Goal: Task Accomplishment & Management: Manage account settings

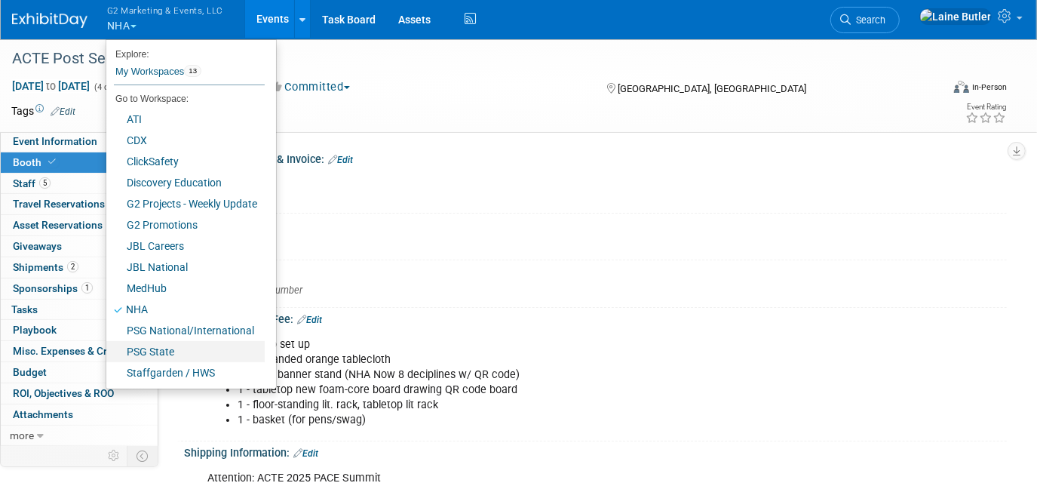
click at [158, 346] on link "PSG State" at bounding box center [185, 351] width 158 height 21
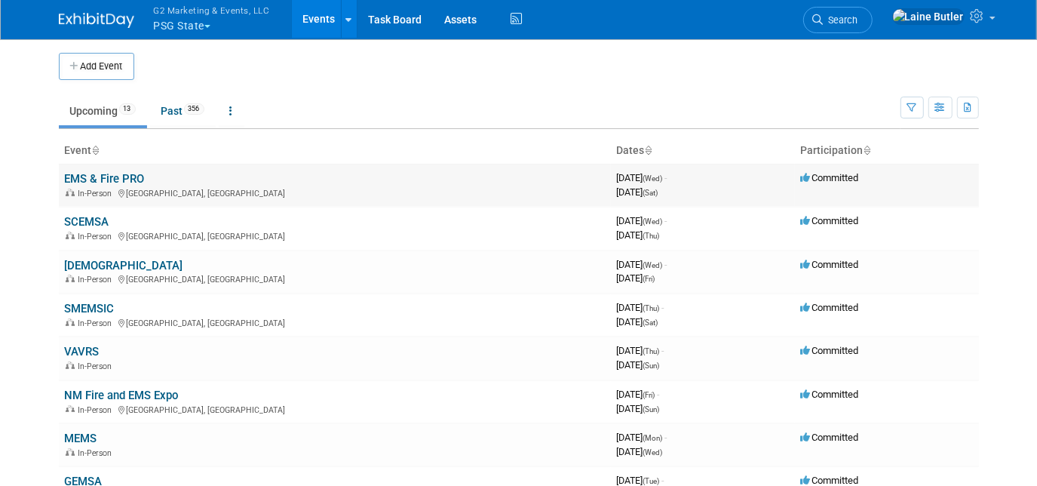
click at [110, 174] on link "EMS & Fire PRO" at bounding box center [105, 179] width 80 height 14
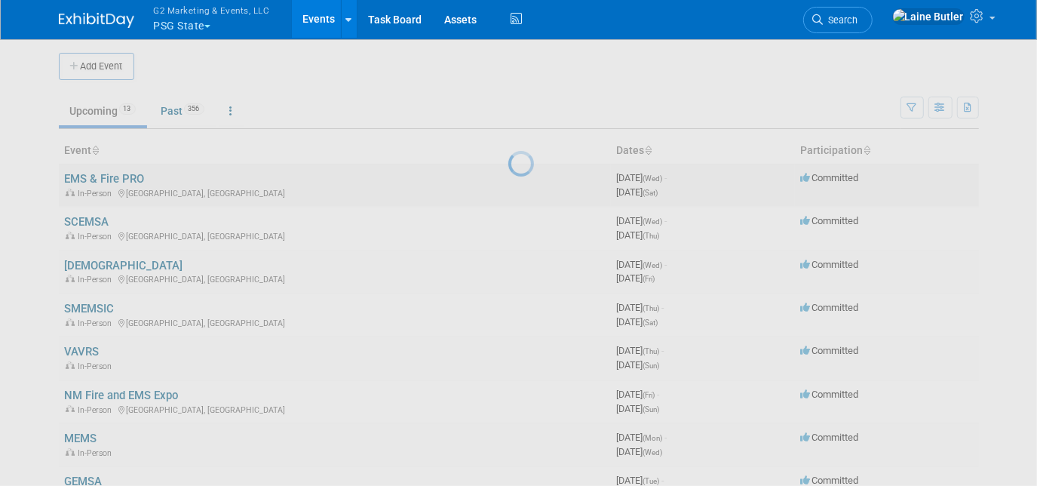
click at [508, 174] on div at bounding box center [518, 243] width 21 height 486
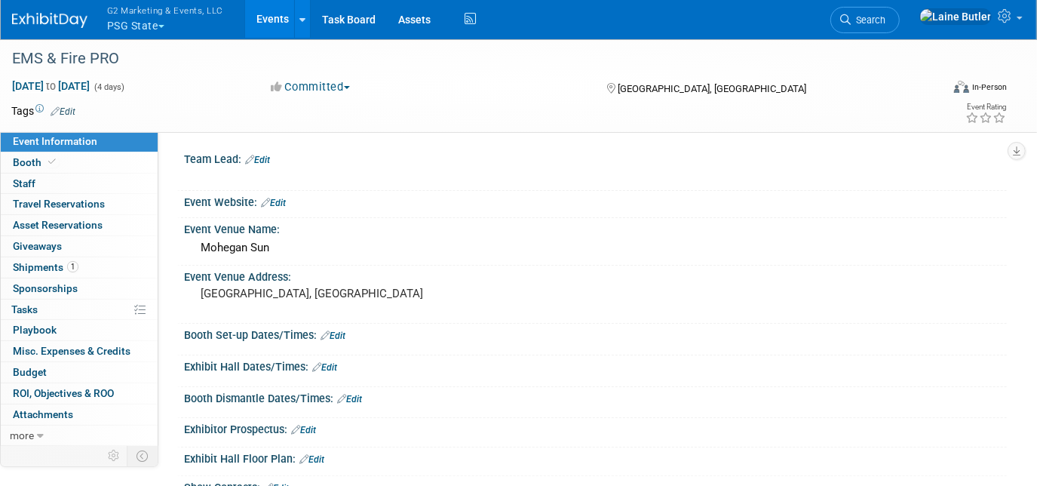
click at [26, 26] on img at bounding box center [49, 20] width 75 height 15
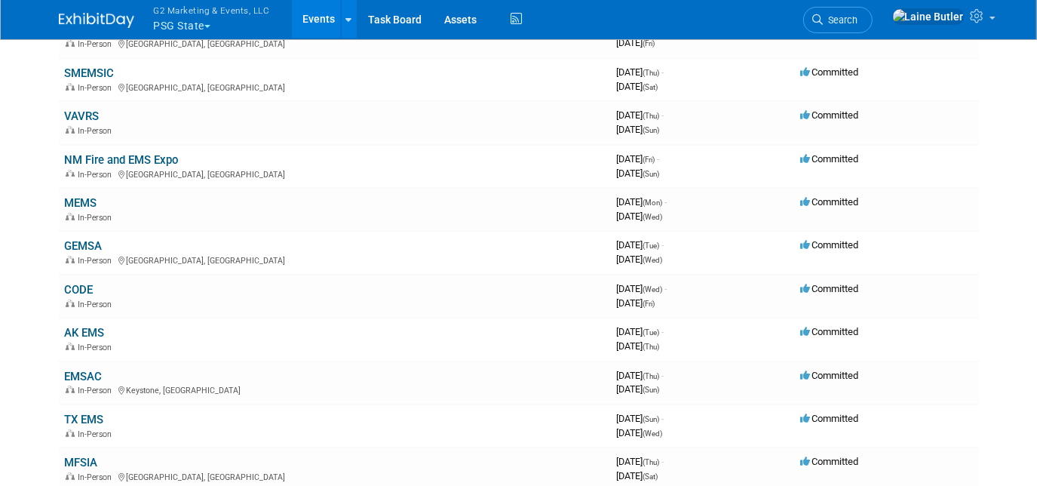
scroll to position [237, 0]
click at [154, 155] on link "NM Fire and EMS Expo" at bounding box center [122, 159] width 114 height 14
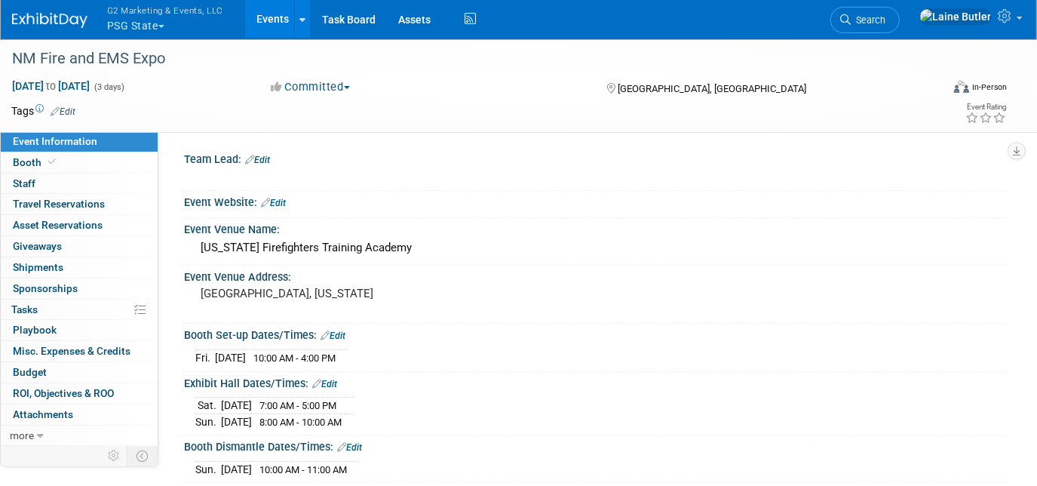
click at [84, 149] on link "Event Information" at bounding box center [79, 141] width 157 height 20
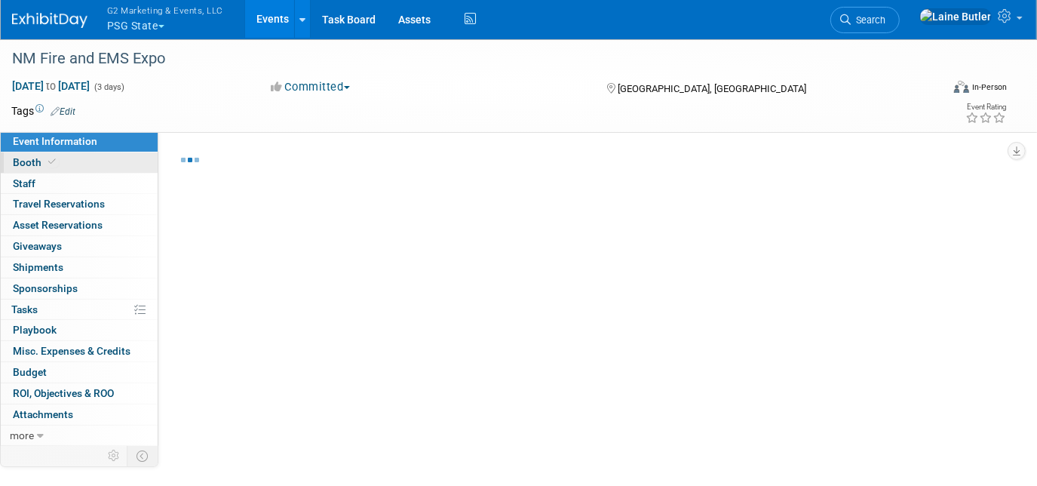
click at [84, 156] on link "Booth" at bounding box center [79, 162] width 157 height 20
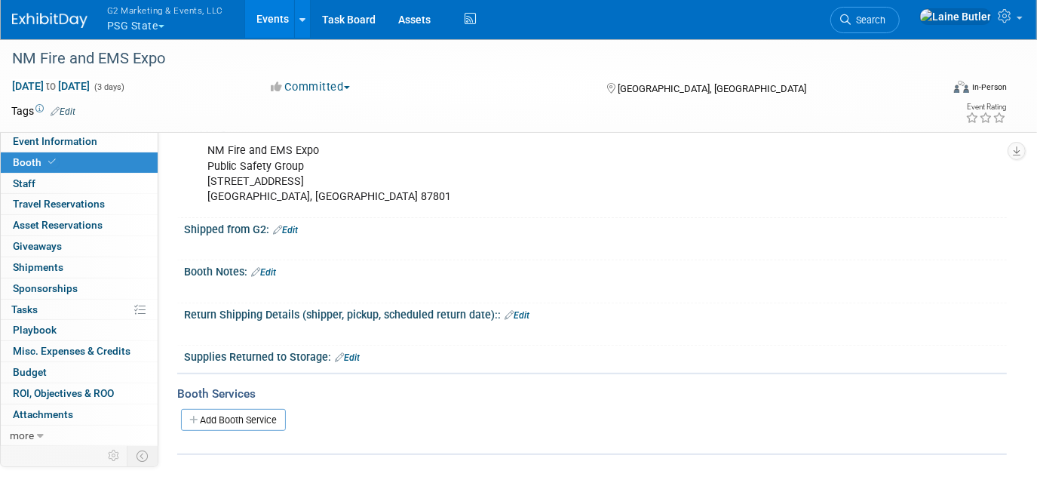
scroll to position [252, 0]
click at [293, 224] on link "Edit" at bounding box center [285, 229] width 25 height 11
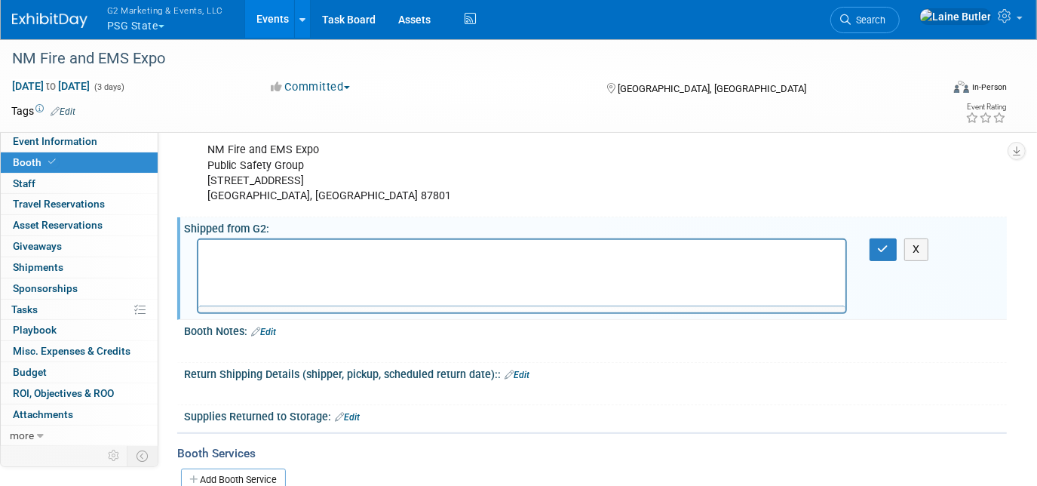
scroll to position [0, 0]
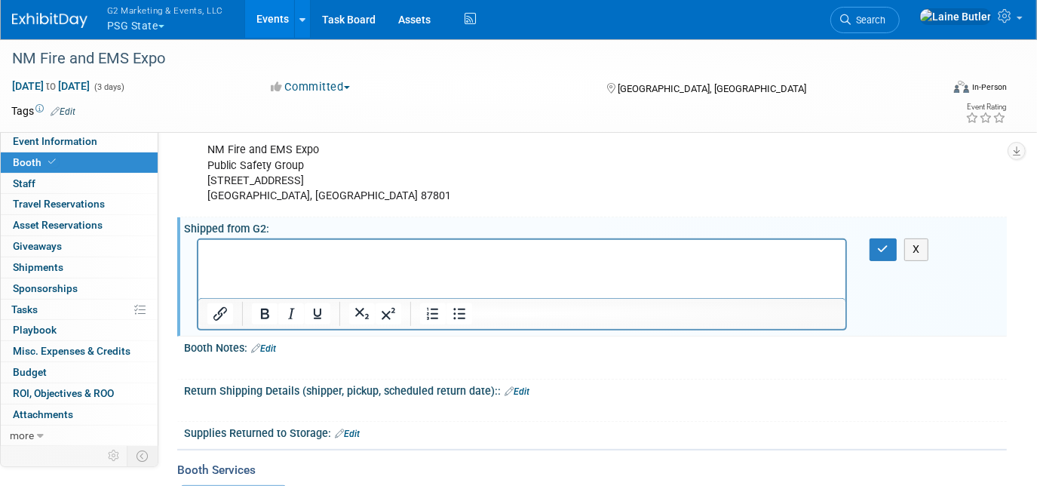
paste body "Rich Text Area. Press ALT-0 for help."
click at [292, 248] on p "Table Drapes" at bounding box center [522, 253] width 630 height 15
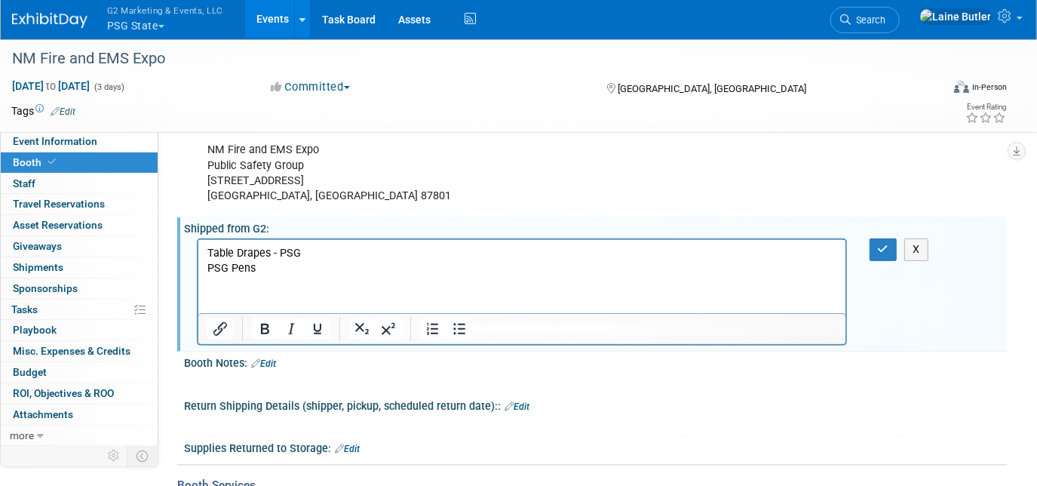
click at [309, 274] on p "Table Drapes - PSG PSG Pens" at bounding box center [522, 261] width 630 height 30
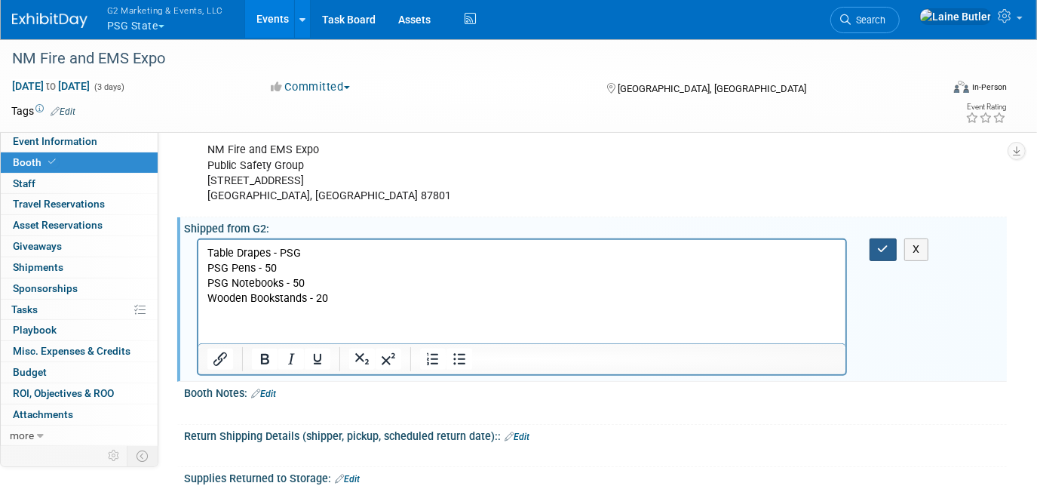
click at [875, 239] on button "button" at bounding box center [883, 249] width 28 height 22
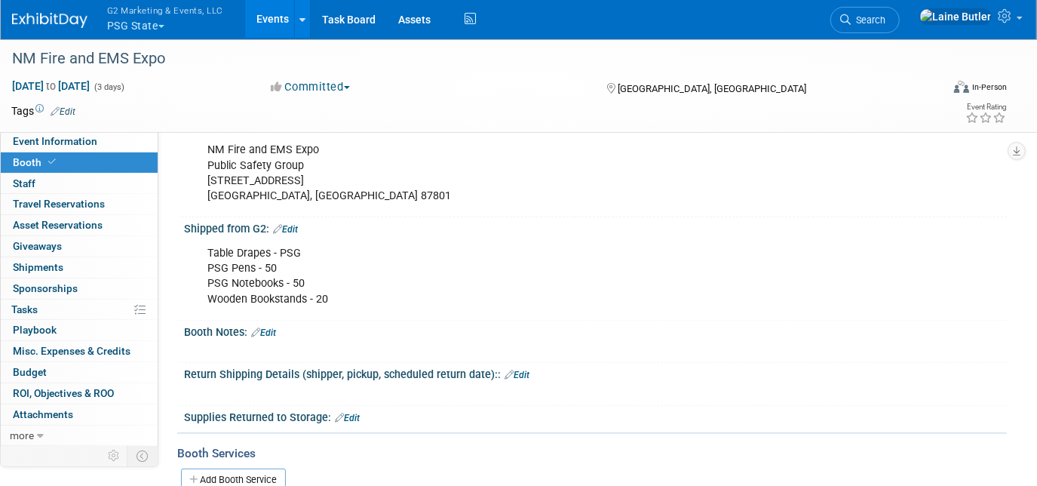
click at [53, 32] on div "G2 Marketing & Events, LLC PSG State Explore: My Workspaces 13 Go to Workspace:…" at bounding box center [509, 19] width 994 height 39
click at [46, 13] on img at bounding box center [49, 20] width 75 height 15
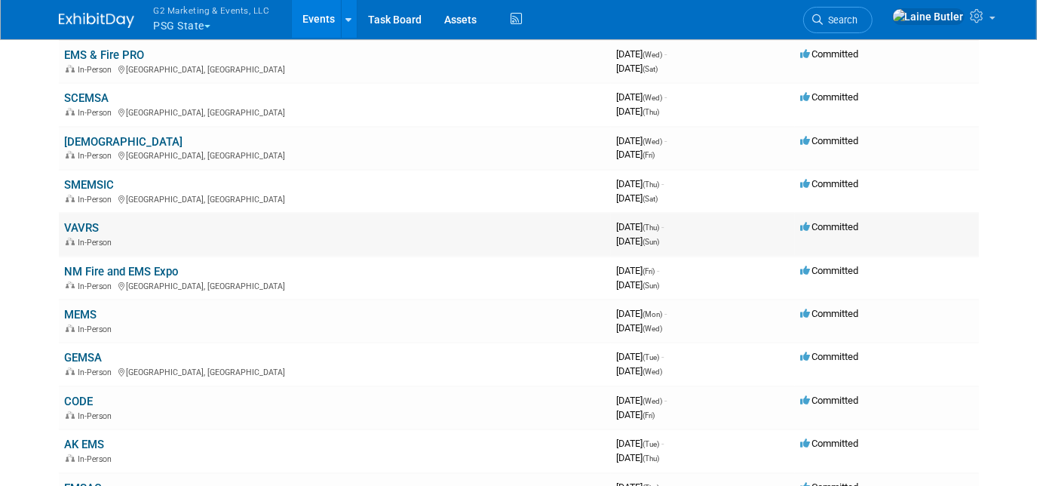
scroll to position [128, 0]
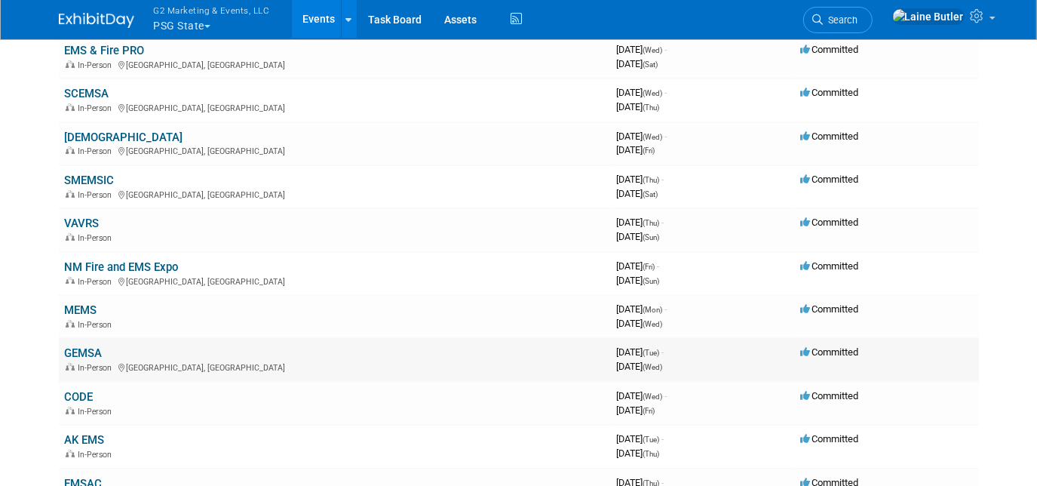
click at [76, 350] on link "GEMSA" at bounding box center [84, 353] width 38 height 14
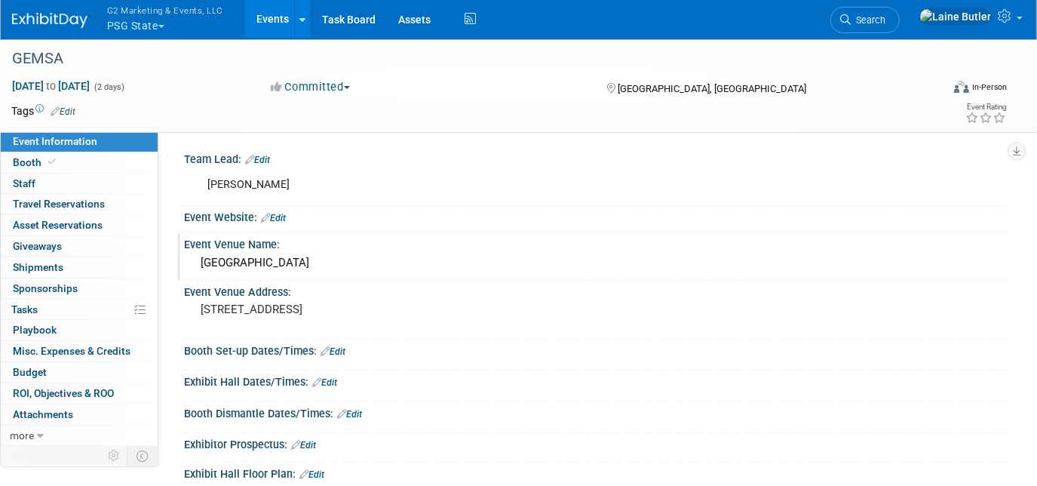
click at [270, 253] on div "Jekyll Island Convention Center" at bounding box center [595, 262] width 800 height 23
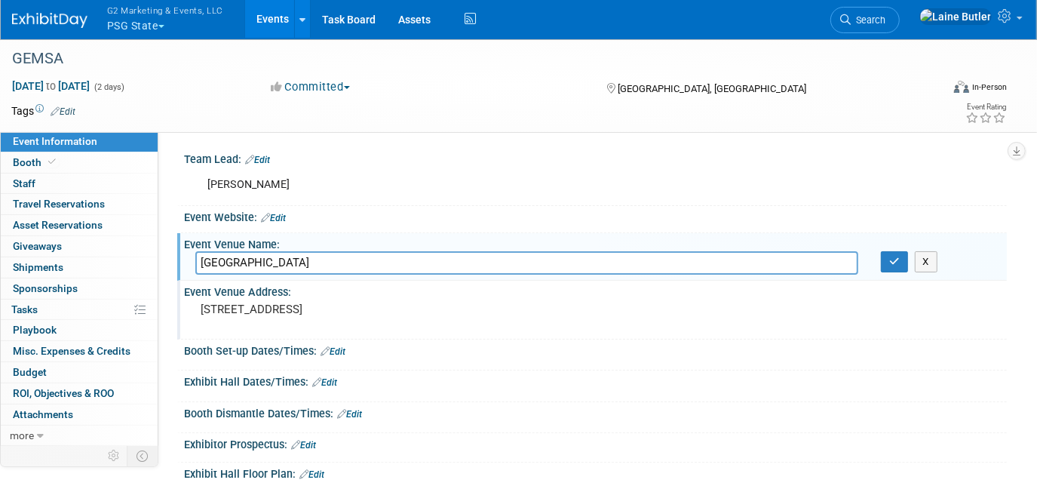
click at [365, 306] on pre "75 Beachview Dr N, Jekyll Island, GA 31527" at bounding box center [356, 309] width 310 height 14
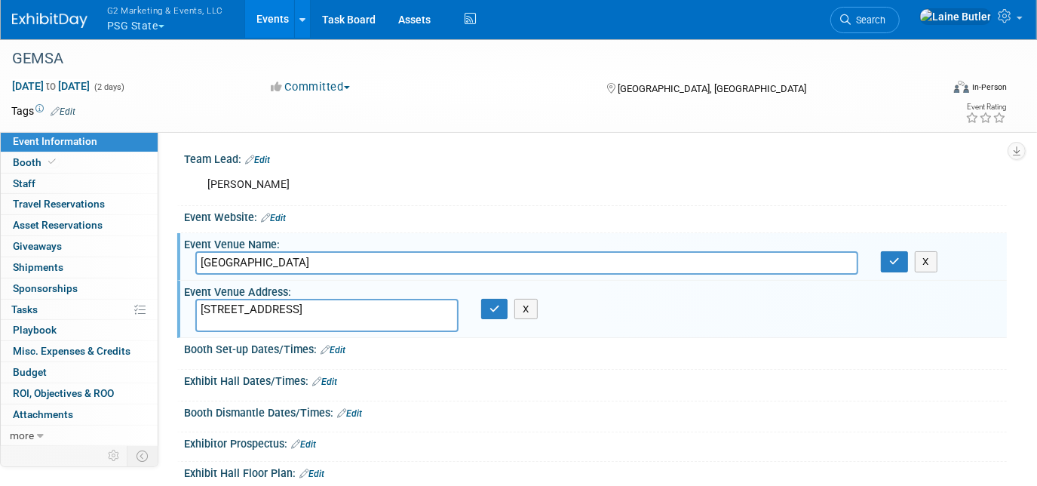
drag, startPoint x: 360, startPoint y: 301, endPoint x: 301, endPoint y: 293, distance: 60.0
click at [301, 293] on div "Event Venue Address: 75 Beachview Dr N, Jekyll Island, GA 31527 75 Beachview Dr…" at bounding box center [591, 308] width 829 height 57
click at [498, 309] on icon "button" at bounding box center [494, 309] width 11 height 10
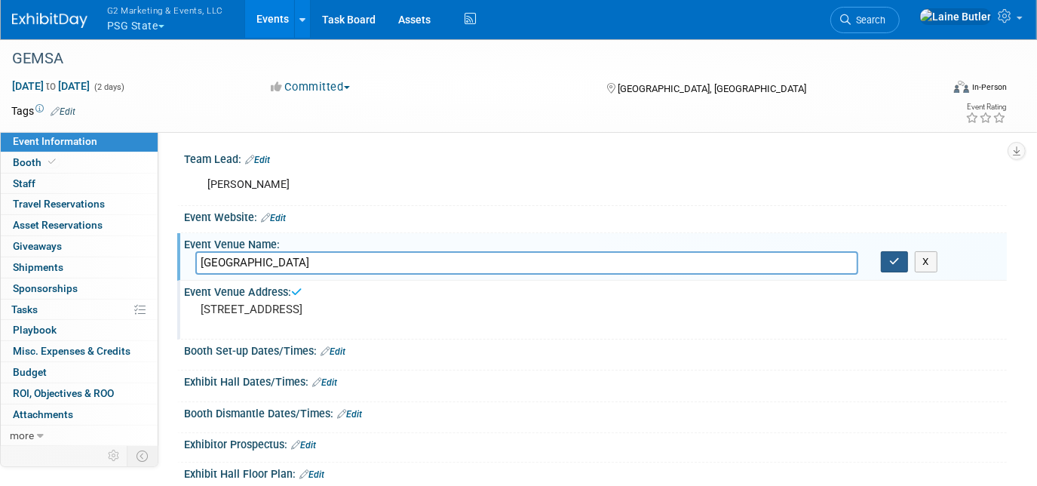
click at [884, 261] on button "button" at bounding box center [894, 261] width 27 height 21
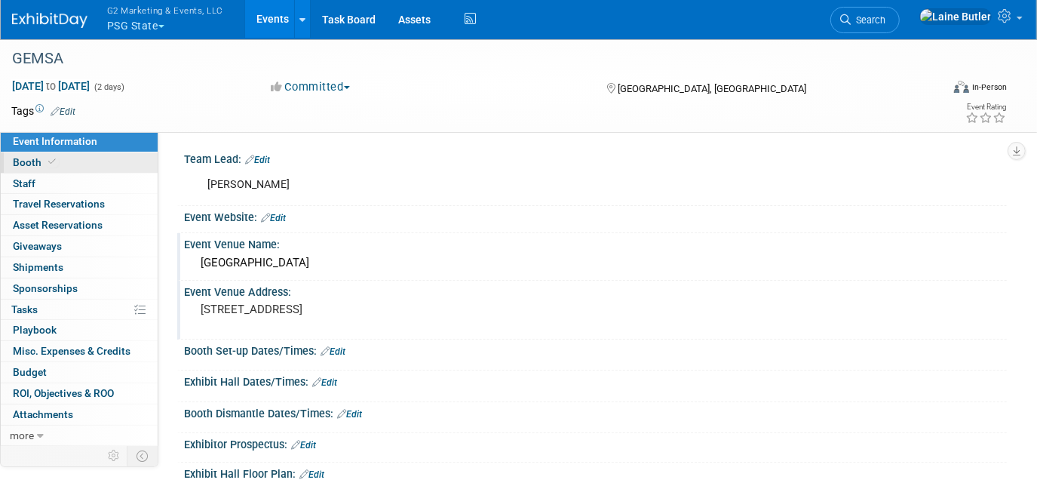
click at [84, 170] on link "Booth" at bounding box center [79, 162] width 157 height 20
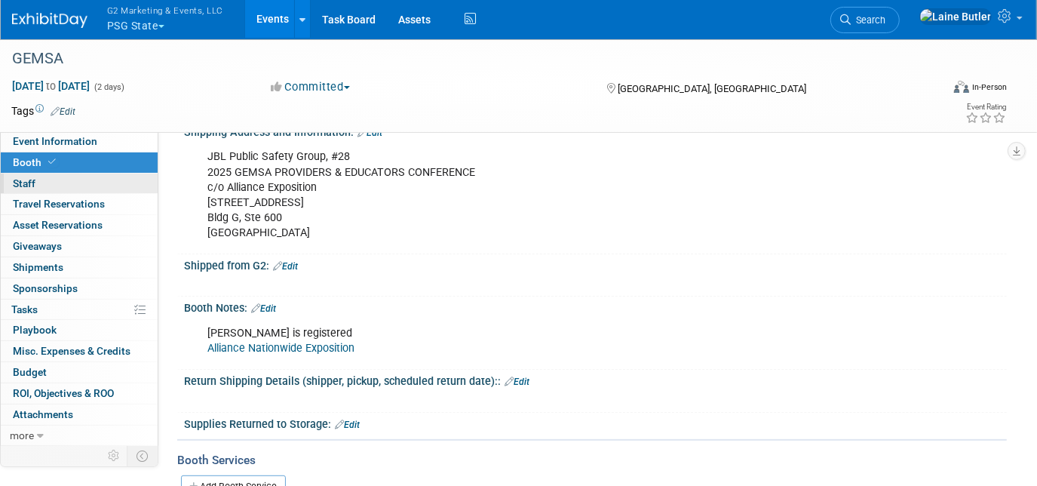
scroll to position [246, 0]
click at [290, 260] on link "Edit" at bounding box center [285, 265] width 25 height 11
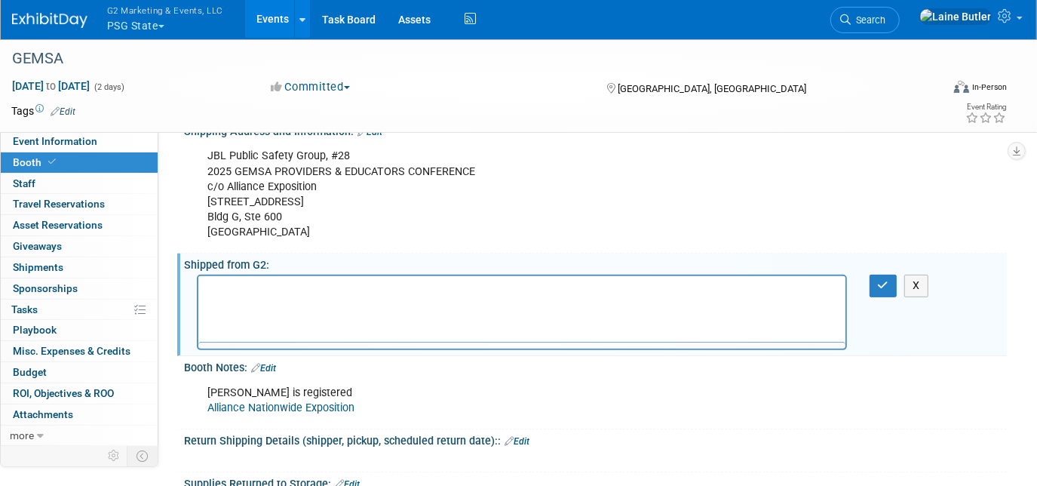
scroll to position [0, 0]
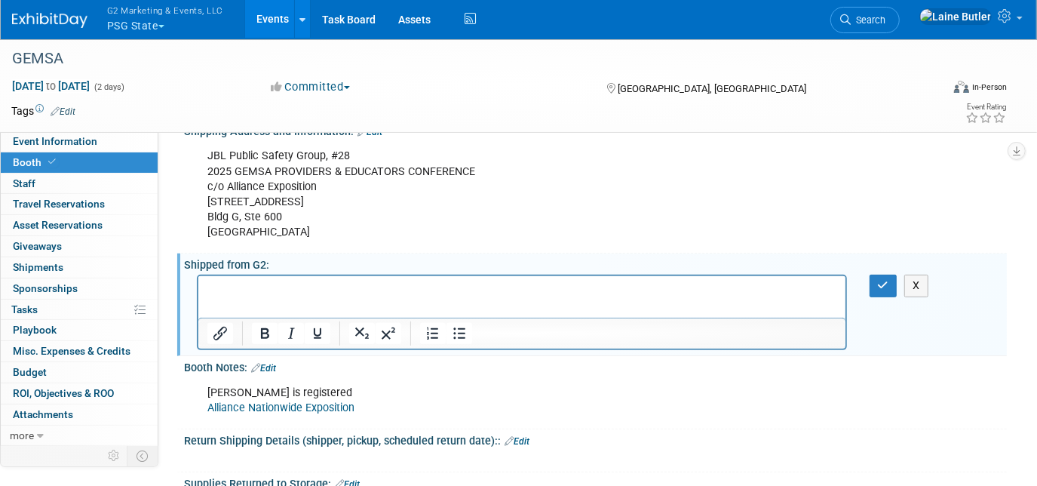
paste body "Rich Text Area. Press ALT-0 for help."
click at [287, 289] on p "Table Drapes" at bounding box center [522, 289] width 630 height 15
click at [331, 299] on p "10x10 PSG Backdrop" at bounding box center [522, 304] width 630 height 15
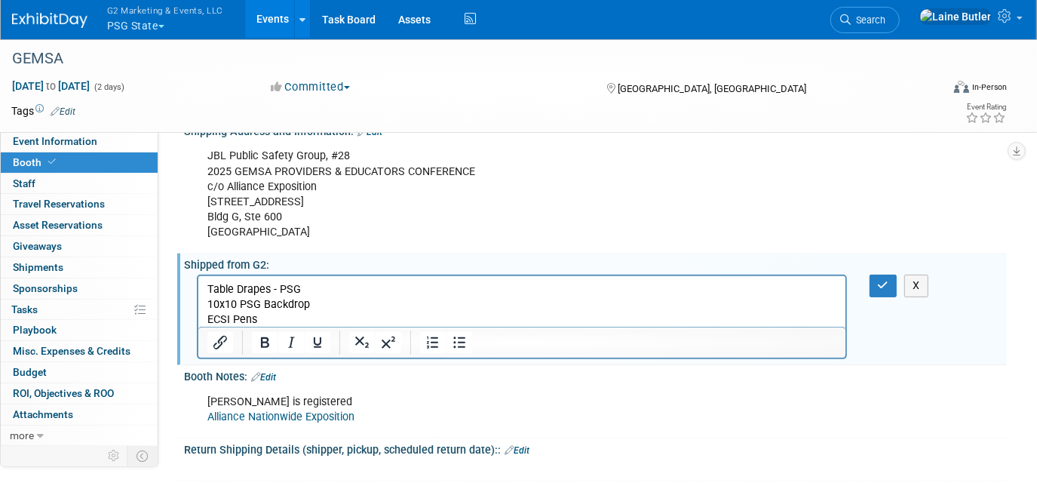
click at [293, 315] on p "ECSI Pens" at bounding box center [522, 319] width 630 height 15
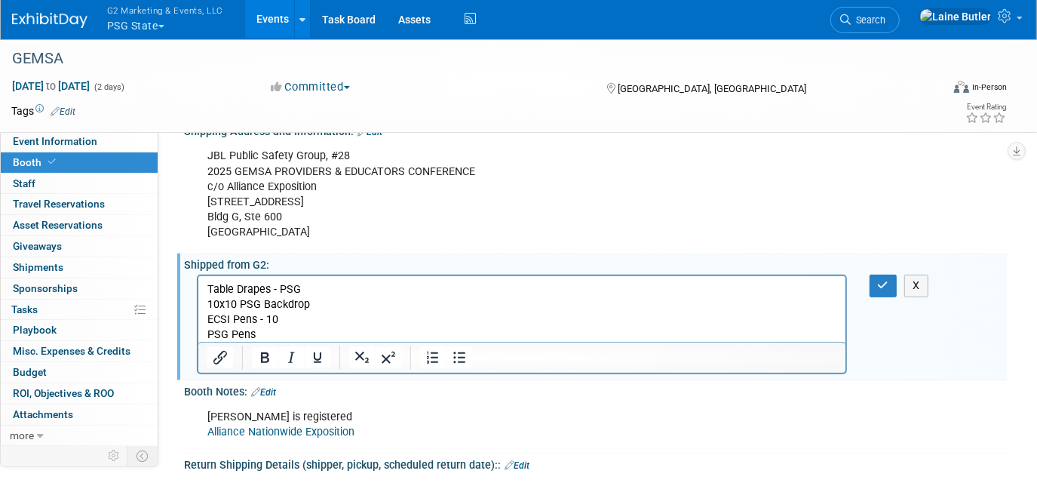
click at [287, 333] on p "PSG Pens" at bounding box center [522, 334] width 630 height 15
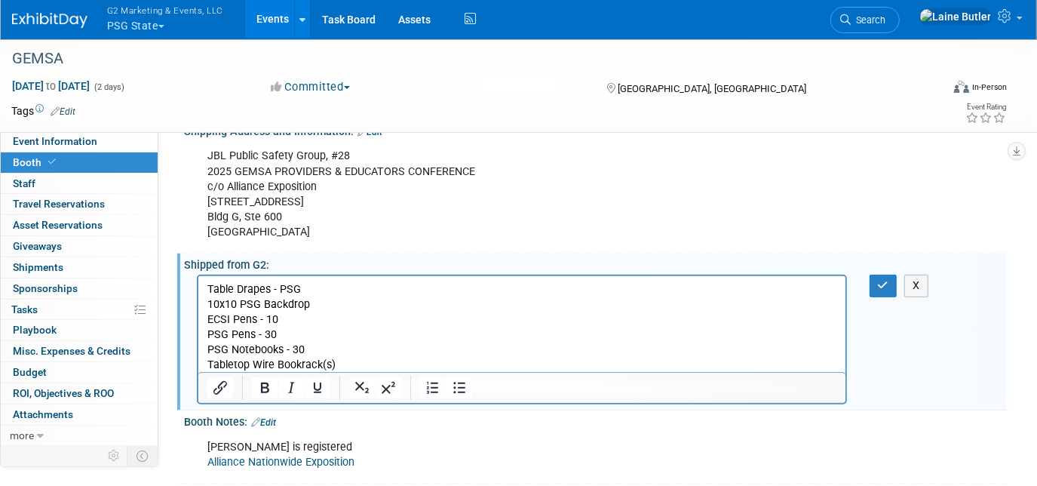
click at [354, 369] on p "Tabletop Wire Bookrack(s)" at bounding box center [522, 364] width 630 height 15
click at [878, 280] on icon "button" at bounding box center [883, 285] width 11 height 11
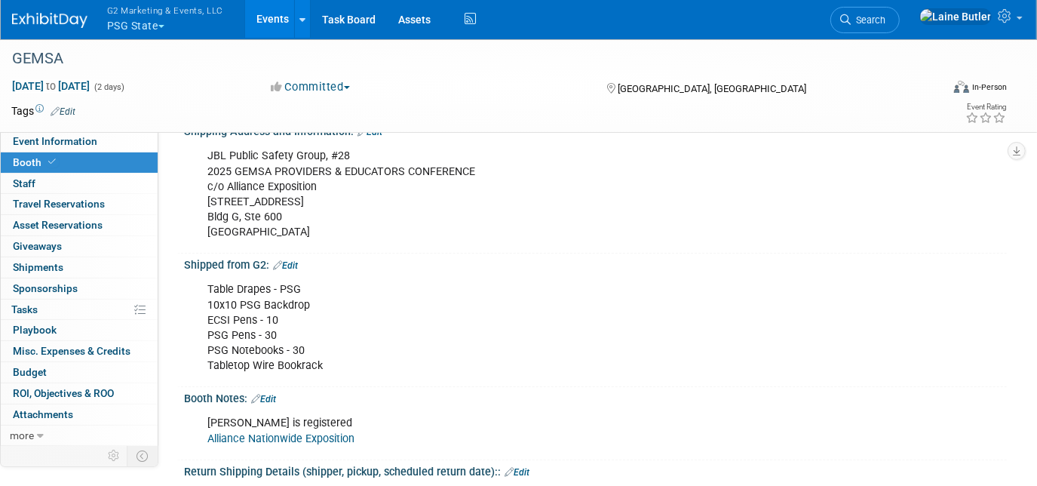
click at [296, 262] on link "Edit" at bounding box center [285, 265] width 25 height 11
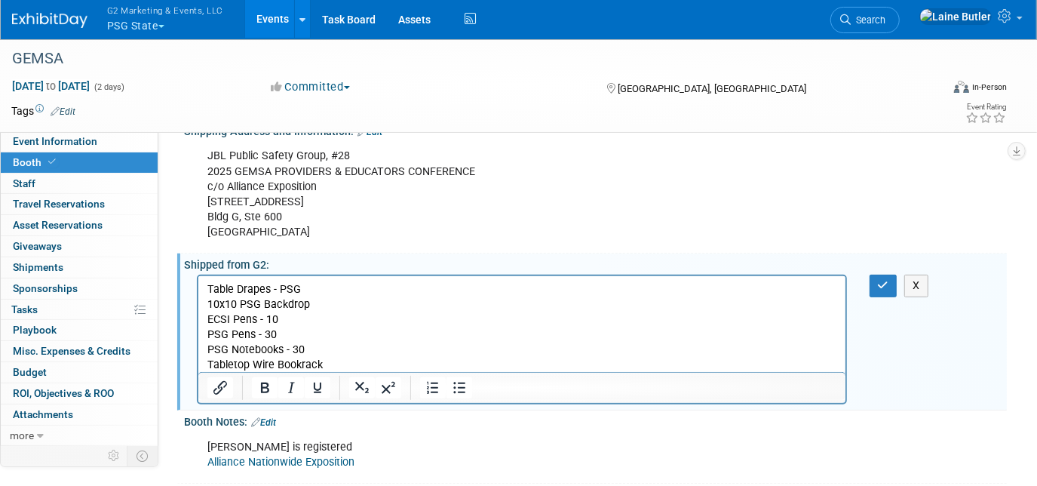
click at [345, 356] on p "Table Drapes - PSG 10x10 PSG Backdrop ECSI Pens - 10 PSG Pens - 30 PSG Notebook…" at bounding box center [522, 327] width 630 height 90
click at [339, 360] on p "Table Drapes - PSG 10x10 PSG Backdrop ECSI Pens - 10 PSG Pens - 30 PSG Notebook…" at bounding box center [522, 327] width 630 height 90
click at [415, 364] on p "Table Drapes - PSG 10x10 PSG Backdrop ECSI Pens - 10 PSG Pens - 30 PSG Notebook…" at bounding box center [522, 327] width 630 height 90
click at [878, 280] on icon "button" at bounding box center [883, 285] width 11 height 11
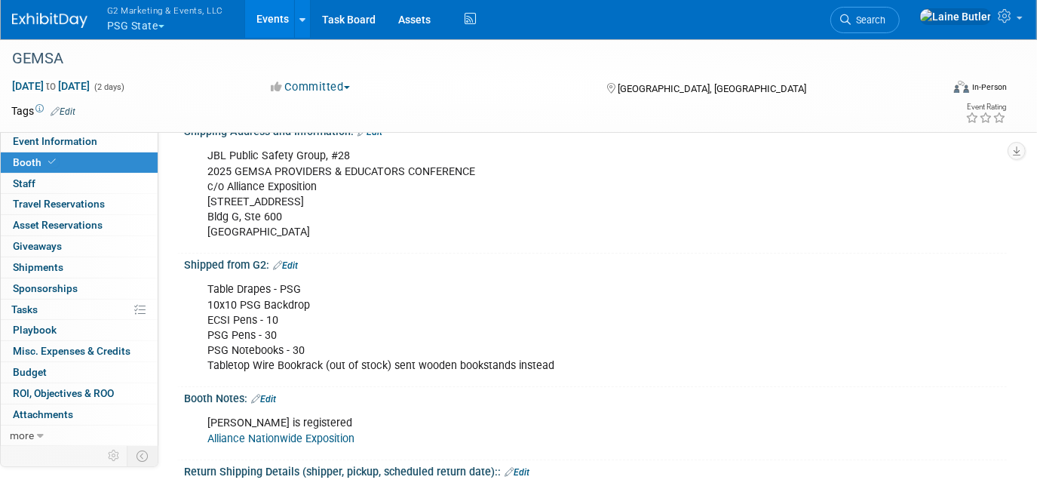
click at [123, 14] on span "G2 Marketing & Events, LLC" at bounding box center [165, 10] width 116 height 16
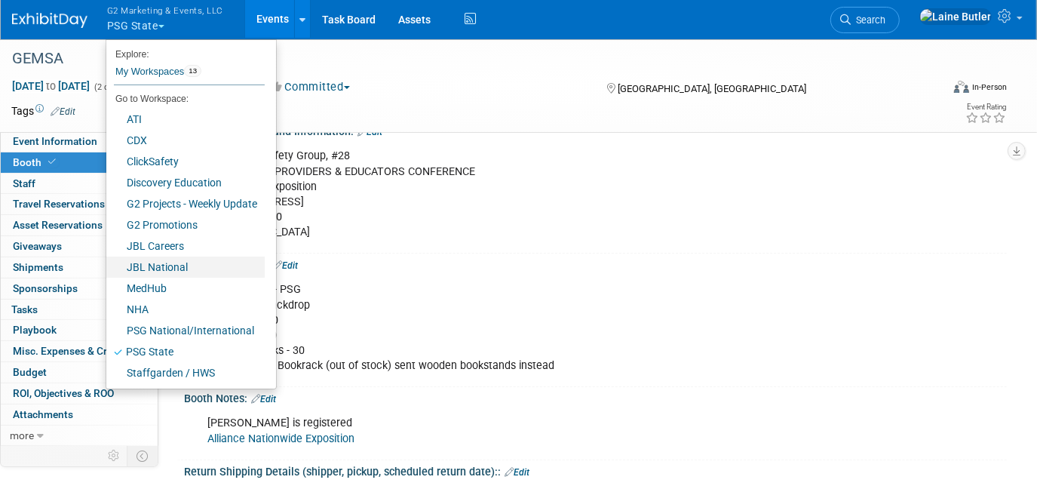
click at [170, 256] on link "JBL National" at bounding box center [185, 266] width 158 height 21
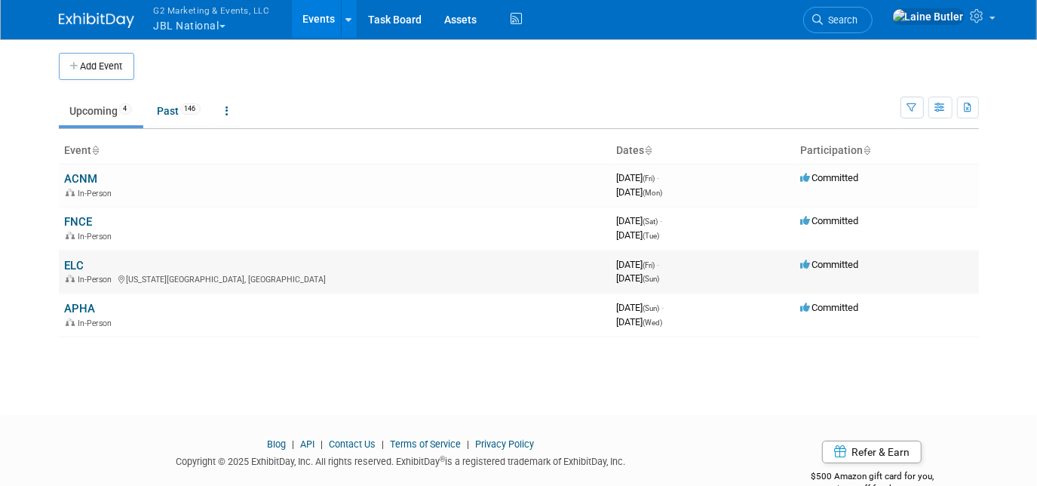
click at [63, 265] on td "ELC In-Person [US_STATE][GEOGRAPHIC_DATA], [GEOGRAPHIC_DATA]" at bounding box center [335, 271] width 552 height 43
click at [69, 265] on link "ELC" at bounding box center [75, 266] width 20 height 14
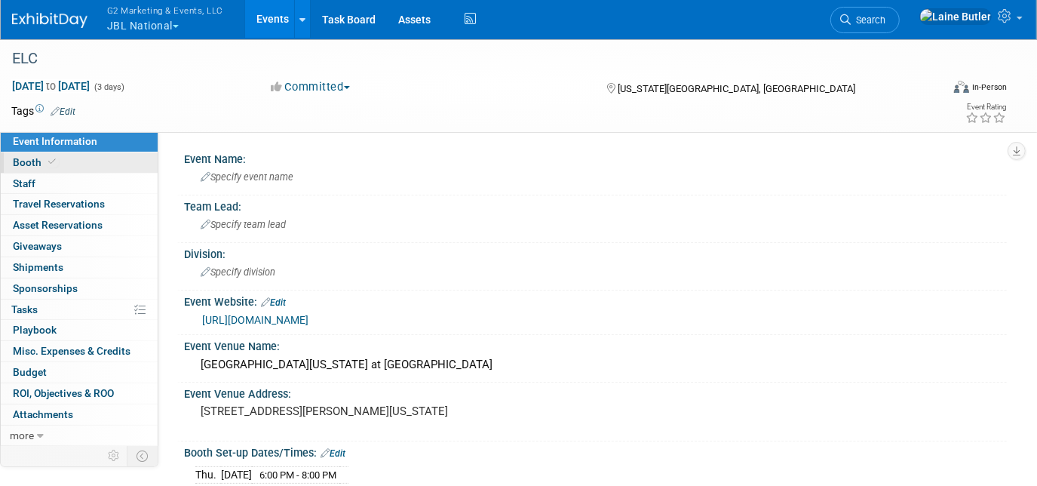
click at [38, 157] on span "Booth" at bounding box center [36, 162] width 46 height 12
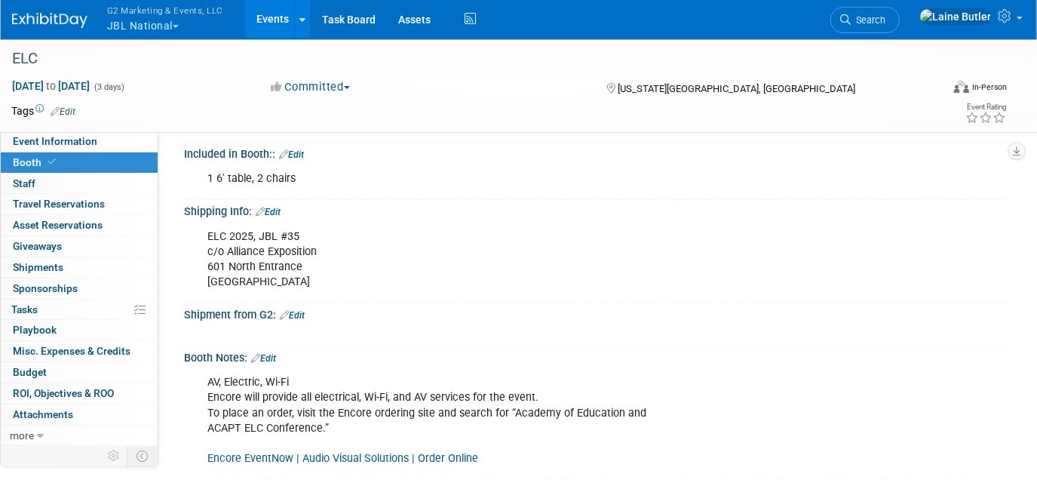
scroll to position [209, 0]
click at [302, 311] on link "Edit" at bounding box center [292, 314] width 25 height 11
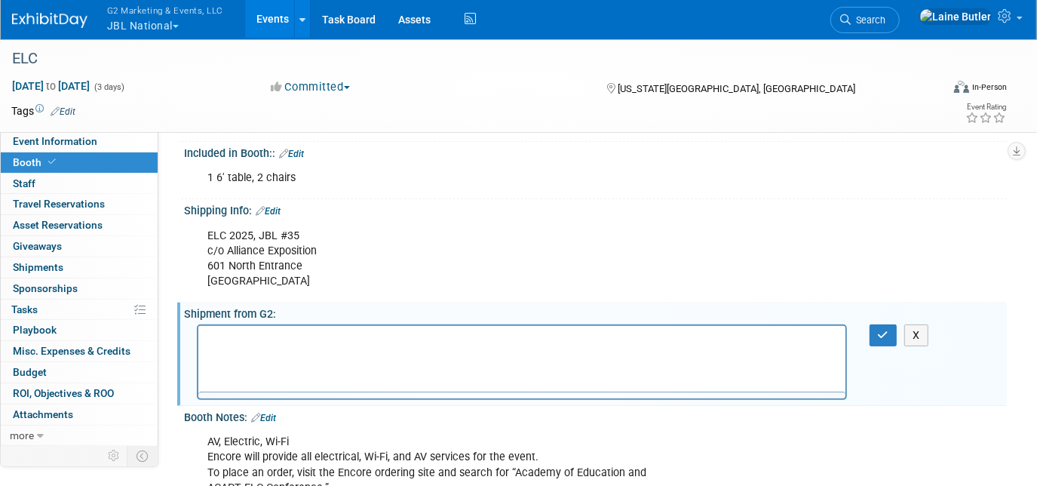
scroll to position [0, 0]
click at [883, 333] on icon "button" at bounding box center [883, 335] width 11 height 11
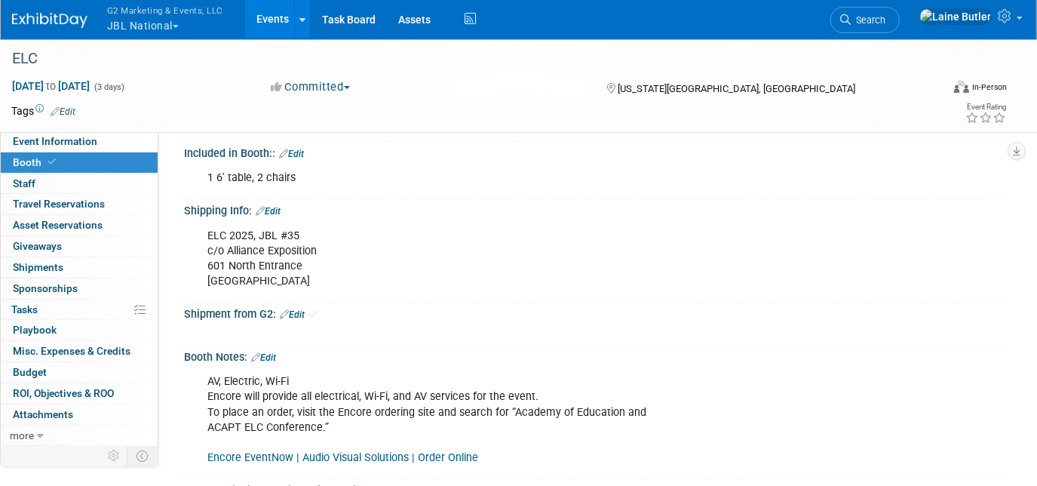
click at [126, 20] on button "G2 Marketing & Events, LLC JBL National" at bounding box center [174, 19] width 136 height 39
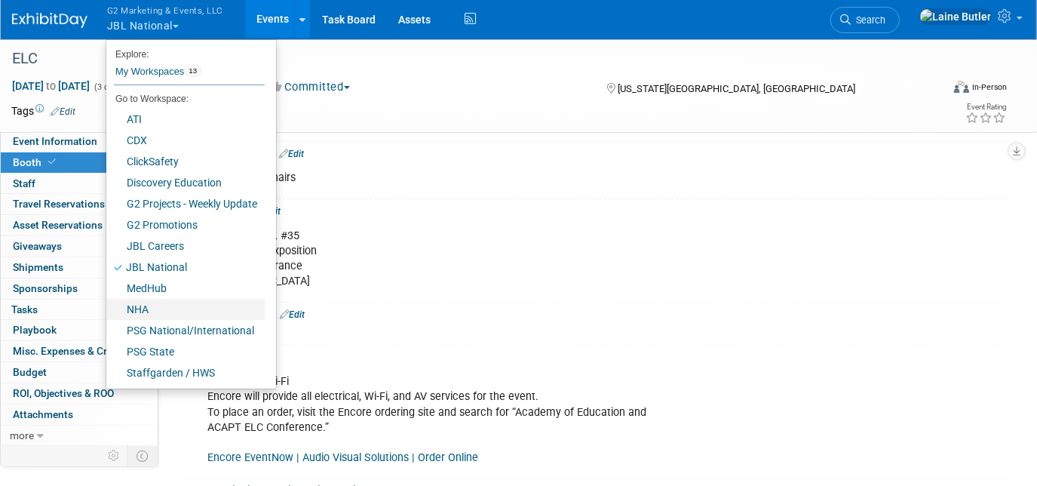
click at [173, 302] on link "NHA" at bounding box center [185, 309] width 158 height 21
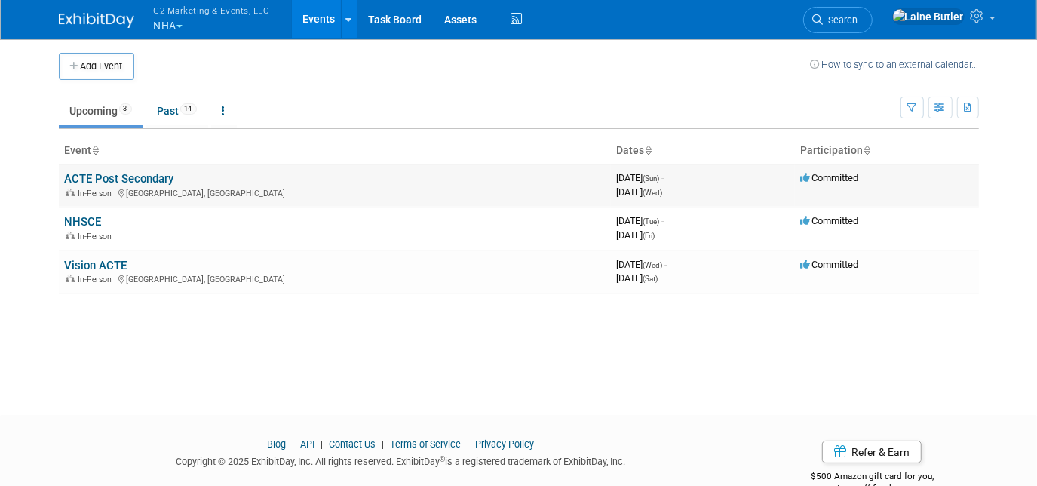
click at [109, 172] on link "ACTE Post Secondary" at bounding box center [119, 179] width 109 height 14
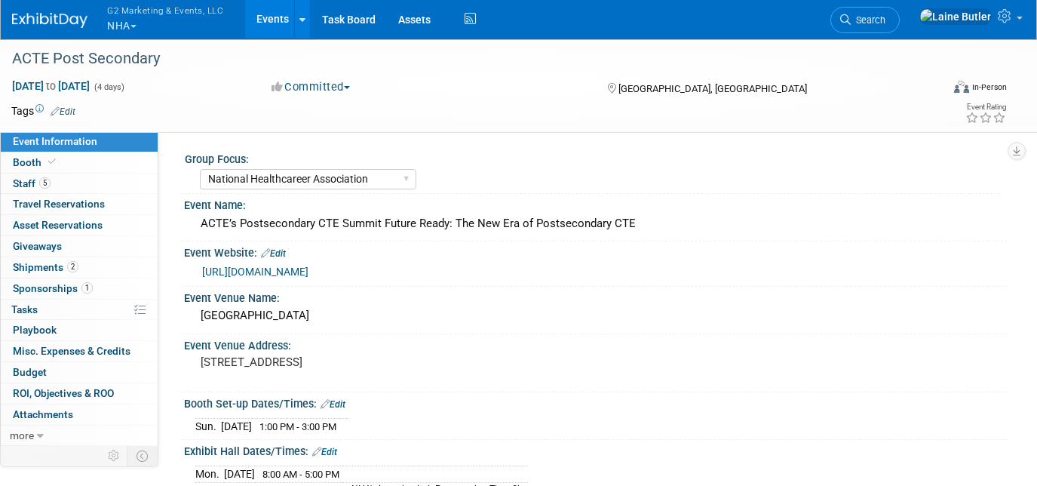
select select "National Healthcareer Association"
select select "In-house Created Form w/ Link"
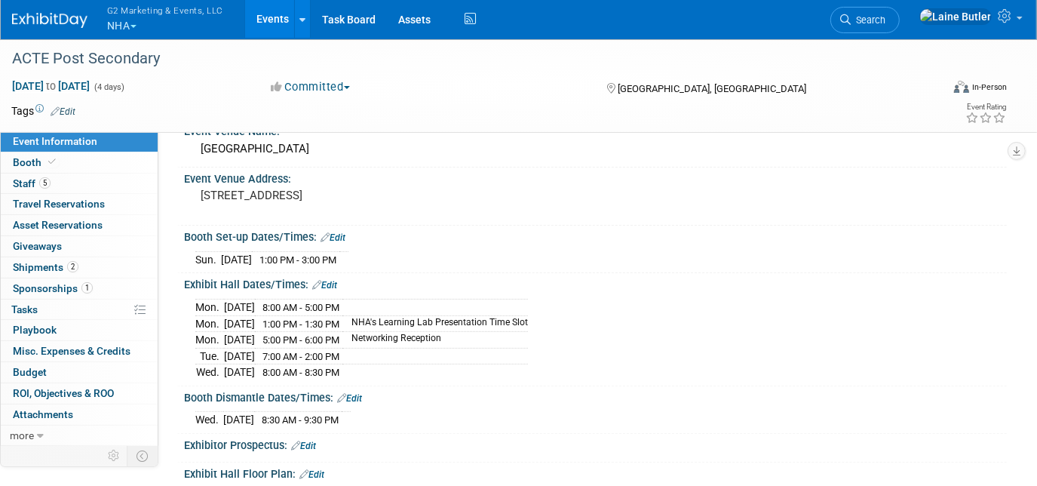
scroll to position [175, 0]
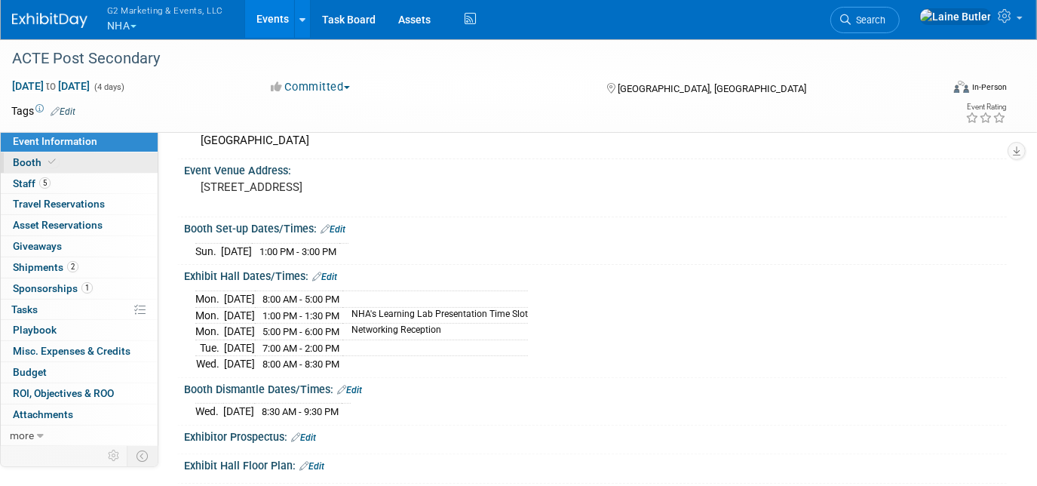
click at [115, 170] on link "Booth" at bounding box center [79, 162] width 157 height 20
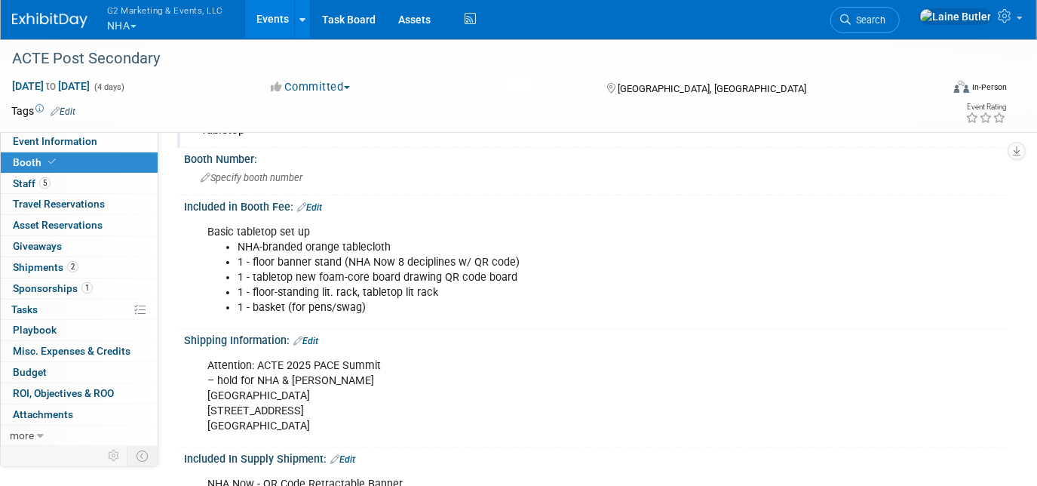
scroll to position [128, 0]
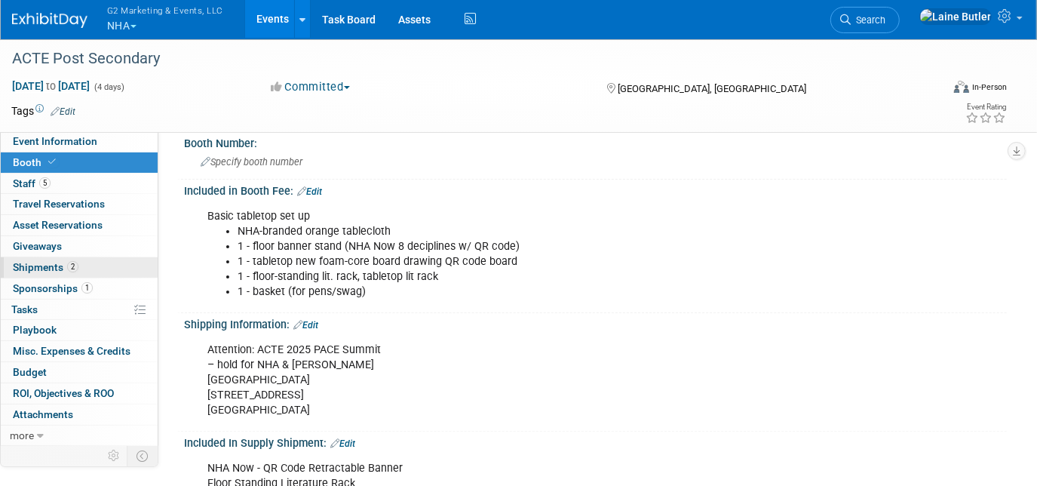
click at [130, 263] on link "2 Shipments 2" at bounding box center [79, 267] width 157 height 20
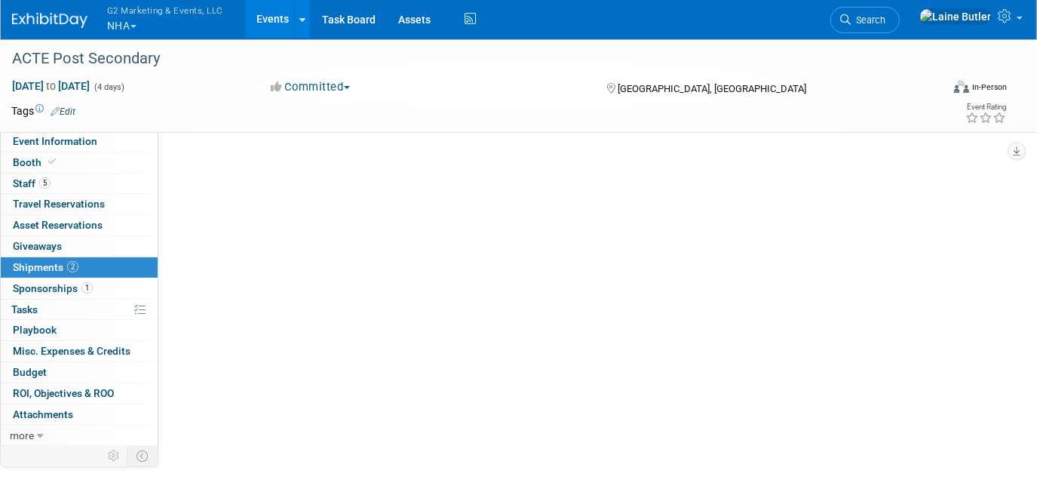
scroll to position [0, 0]
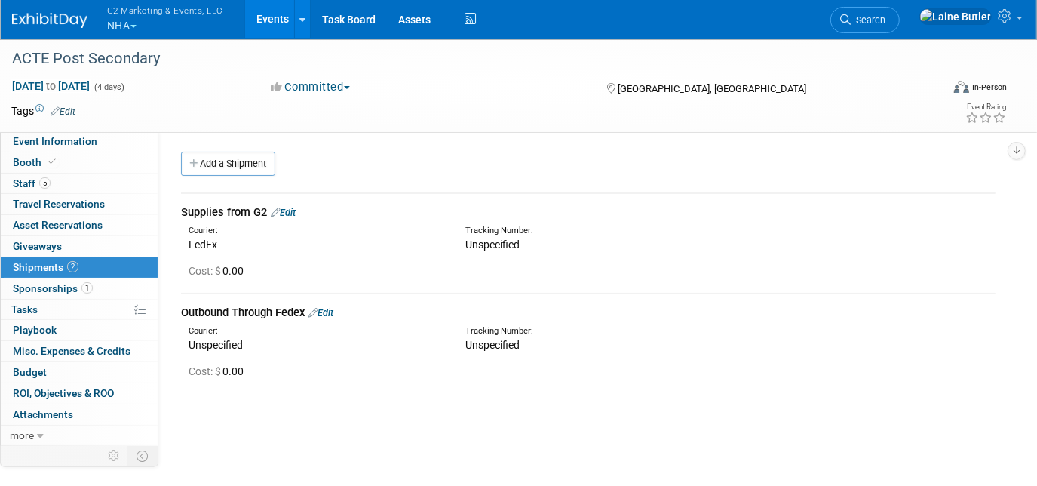
click at [296, 213] on link "Edit" at bounding box center [283, 212] width 25 height 11
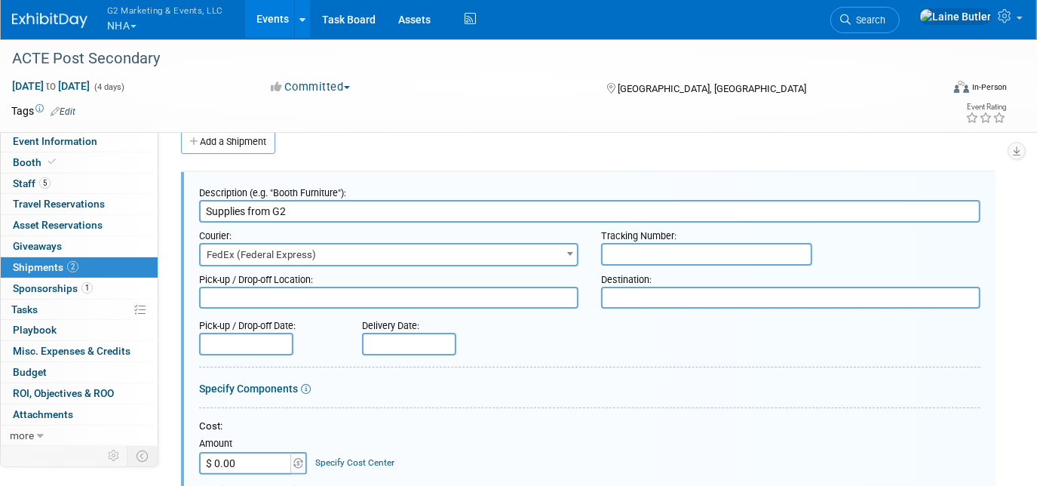
click at [641, 254] on input "text" at bounding box center [706, 254] width 211 height 23
paste input "884521665147"
type input "884521665147"
click at [634, 306] on textarea at bounding box center [790, 298] width 379 height 22
paste textarea ""Attention: ACTE 2025 PACE Summit – hold for NHA & Verlene Perez Hilton Austin …"
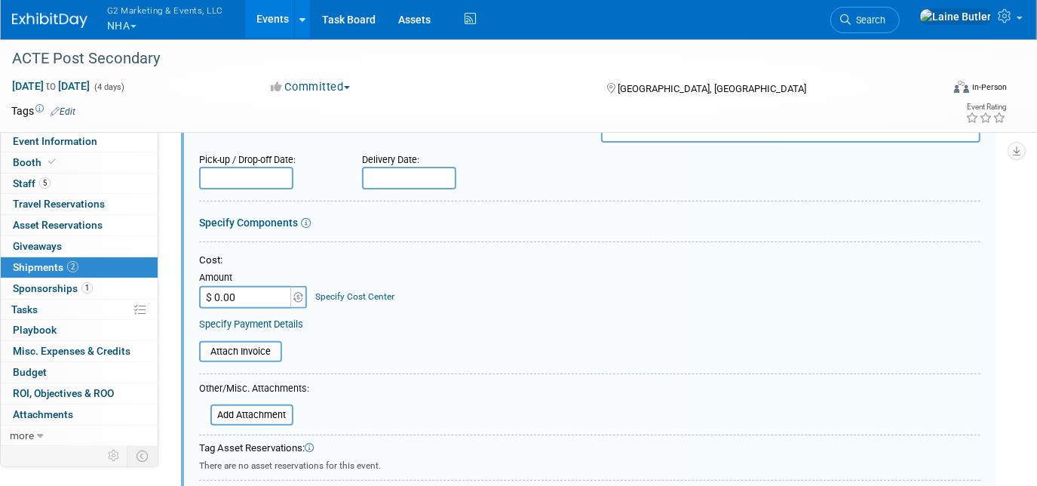
scroll to position [103, 0]
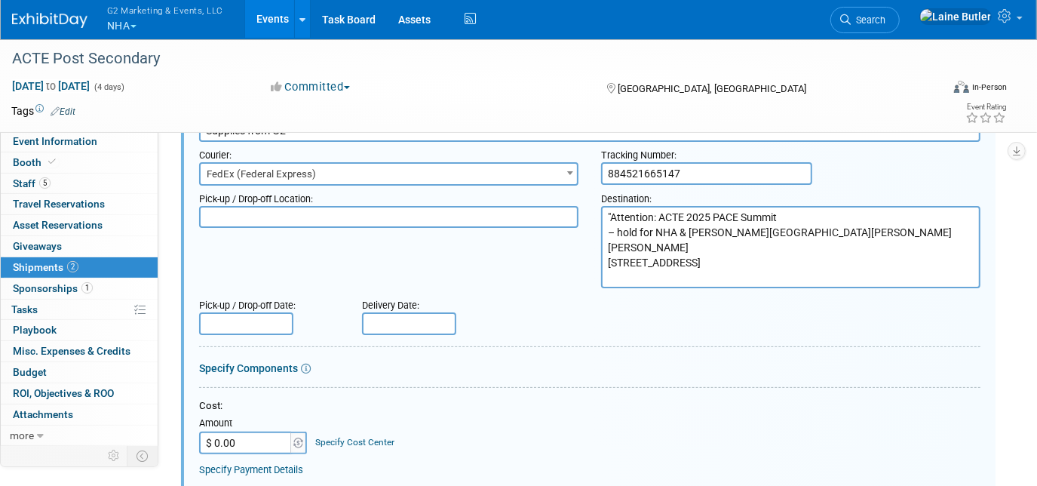
click at [609, 209] on textarea ""Attention: ACTE 2025 PACE Summit – hold for NHA & Verlene Perez Hilton Austin …" at bounding box center [790, 247] width 379 height 82
click at [613, 213] on textarea ""Attention: ACTE 2025 PACE Summit – hold for NHA & Verlene Perez Hilton Austin …" at bounding box center [790, 247] width 379 height 82
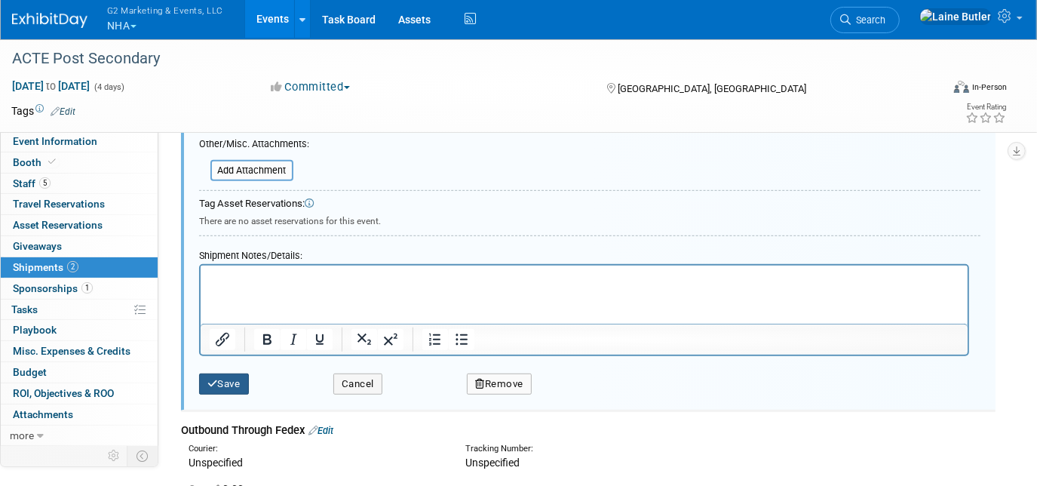
type textarea "Attention: ACTE 2025 PACE Summit – hold for NHA & Verlene Perez Hilton Austin A…"
click at [227, 373] on button "Save" at bounding box center [224, 383] width 50 height 21
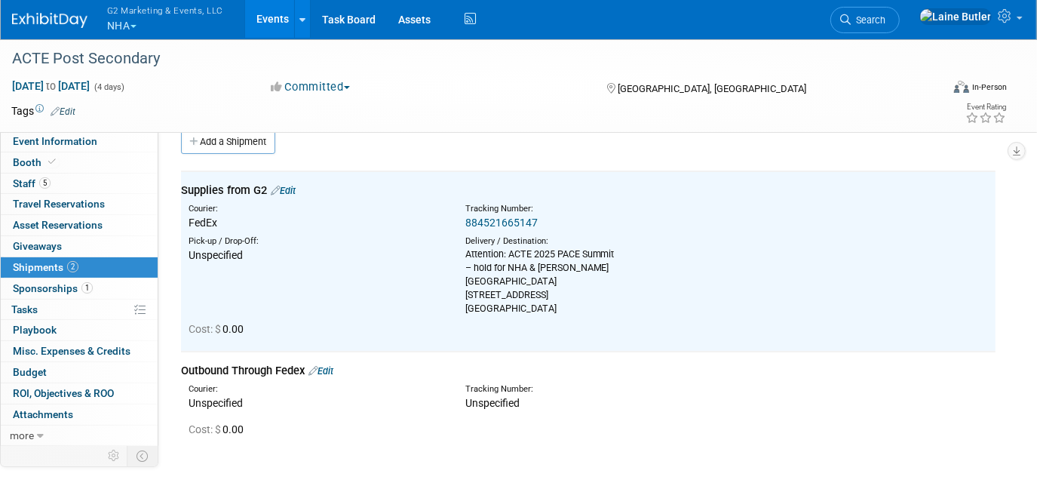
scroll to position [0, 0]
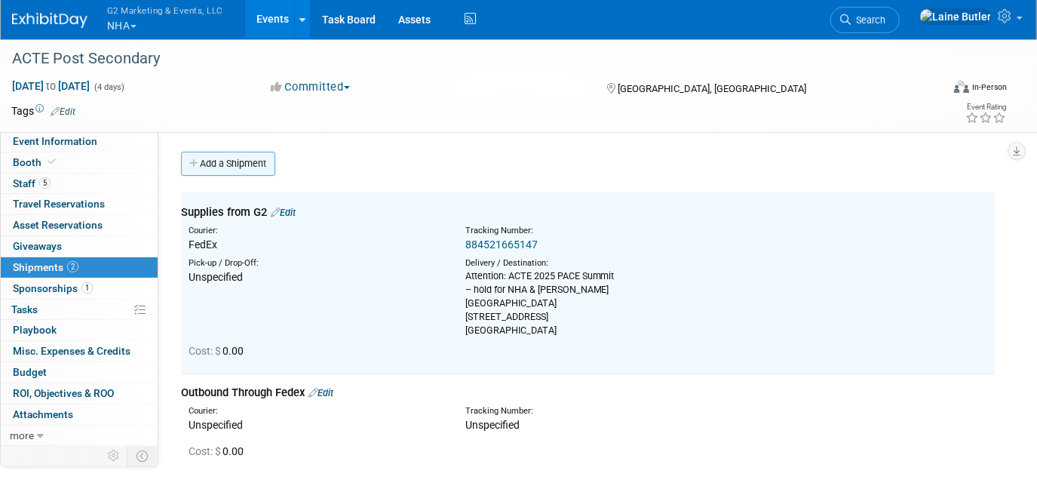
click at [248, 169] on link "Add a Shipment" at bounding box center [228, 164] width 94 height 24
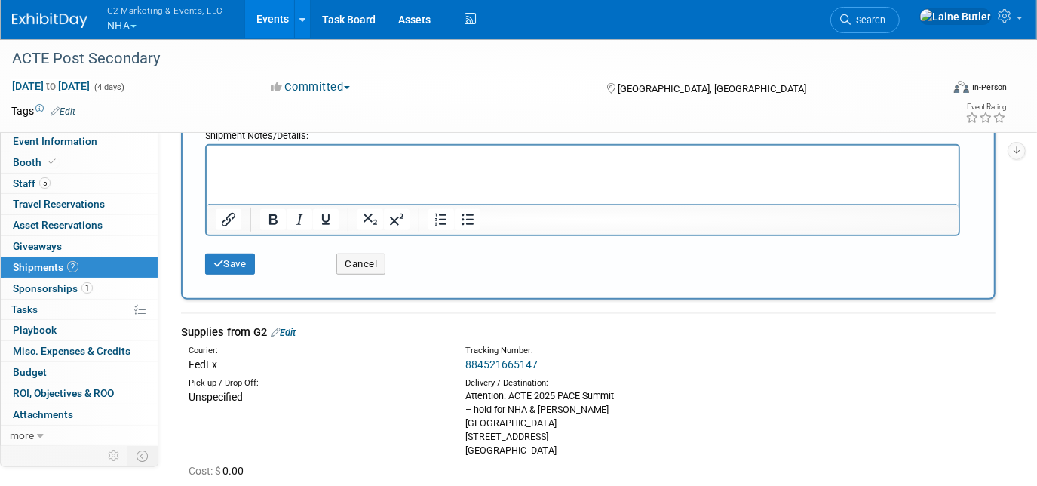
scroll to position [543, 0]
type input "QR Code Banner from Printer"
click at [233, 257] on button "Save" at bounding box center [230, 263] width 50 height 21
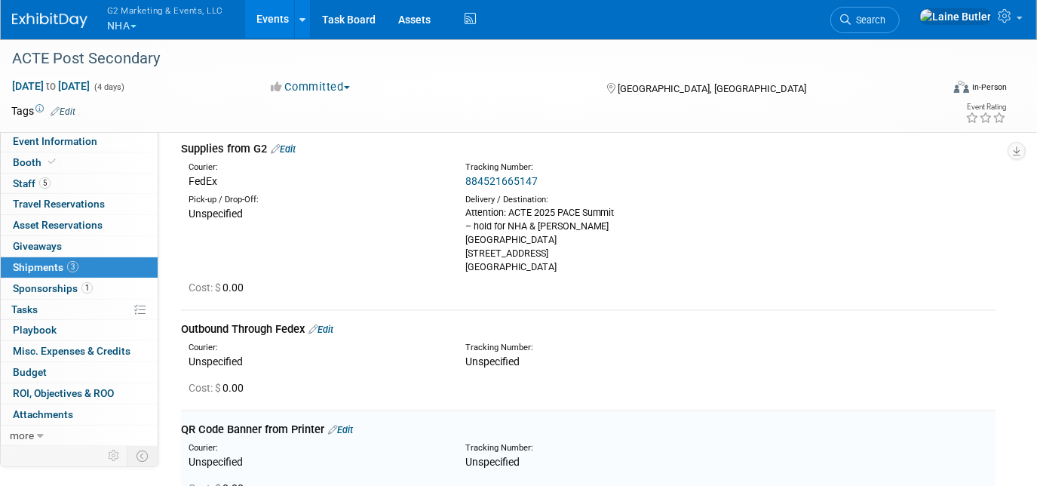
scroll to position [0, 0]
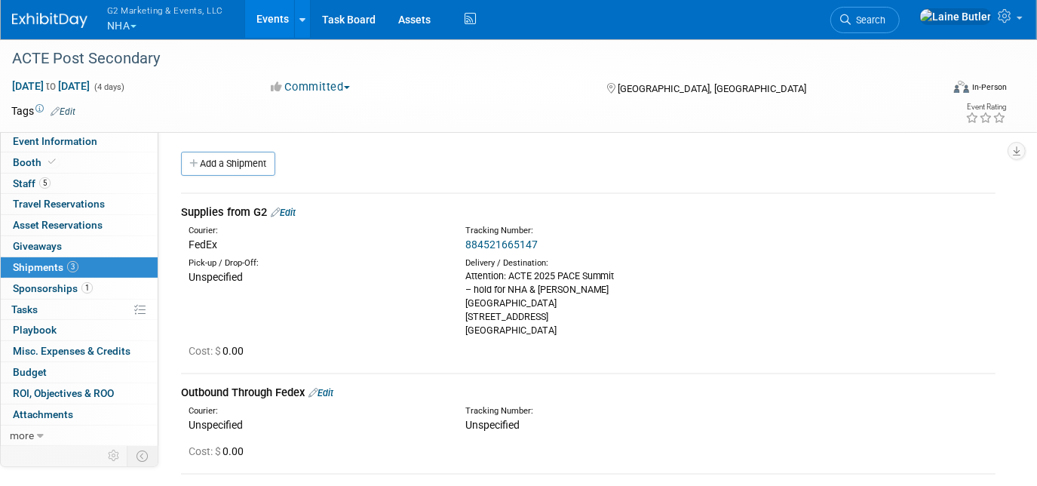
click at [136, 25] on span "button" at bounding box center [133, 26] width 6 height 3
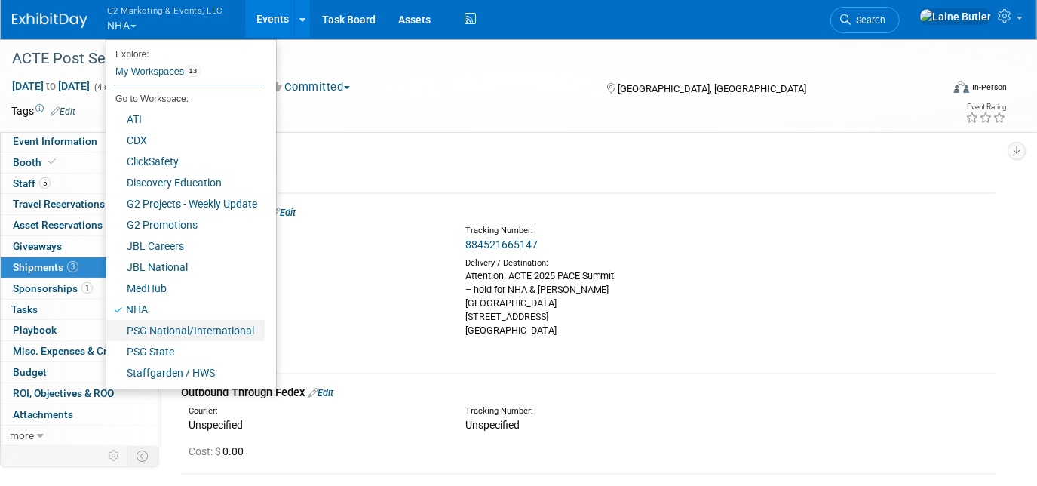
click at [210, 326] on link "PSG National/International" at bounding box center [185, 330] width 158 height 21
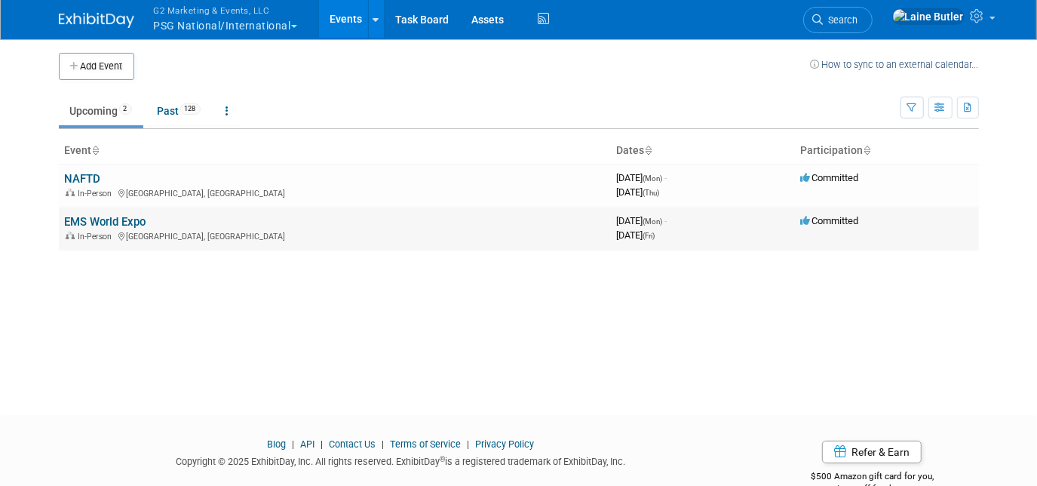
click at [100, 222] on link "EMS World Expo" at bounding box center [105, 222] width 81 height 14
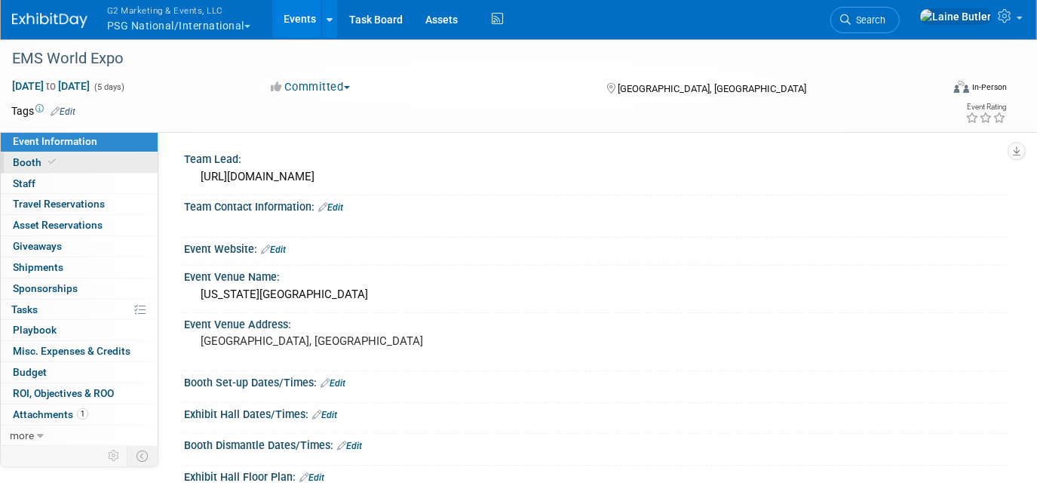
click at [30, 163] on span "Booth" at bounding box center [36, 162] width 46 height 12
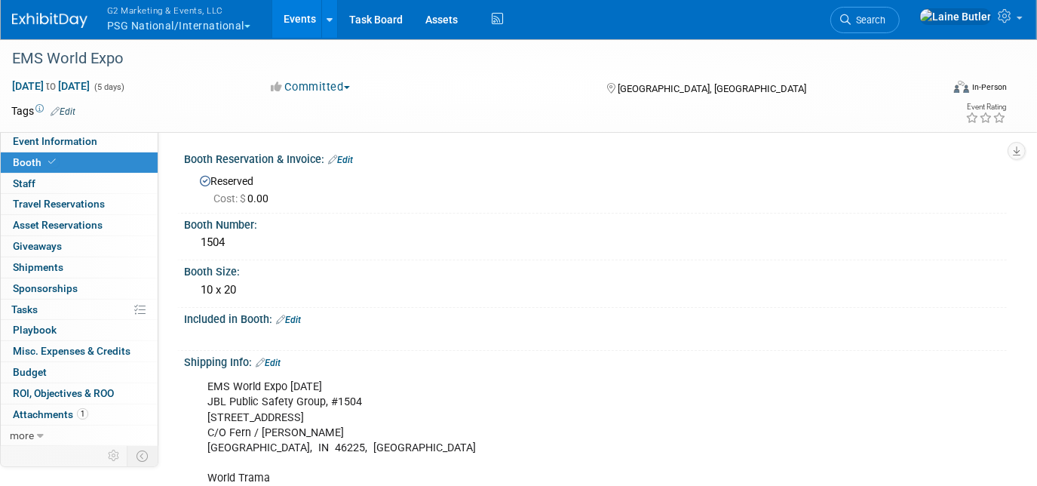
scroll to position [158, 0]
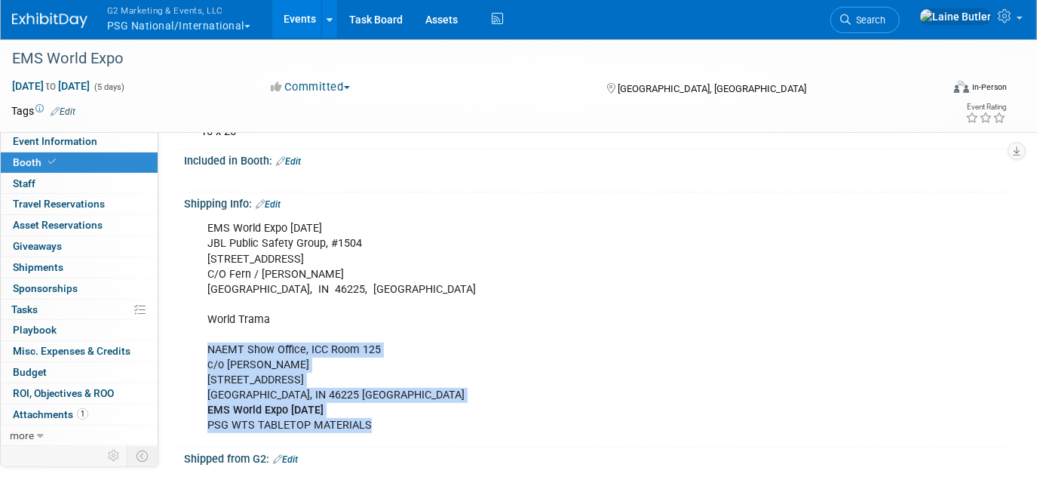
drag, startPoint x: 384, startPoint y: 428, endPoint x: 201, endPoint y: 350, distance: 199.0
click at [201, 350] on div "EMS World Expo Oct 2025 JBL Public Safety Group, #1504 1147 S White River Pkwy …" at bounding box center [522, 326] width 650 height 227
copy div "NAEMT Show Office, ICC Room 125 c/o Fern - Freeman 1147 S White River Pkwy E In…"
click at [217, 20] on button "G2 Marketing & Events, LLC PSG National/International" at bounding box center [188, 19] width 164 height 39
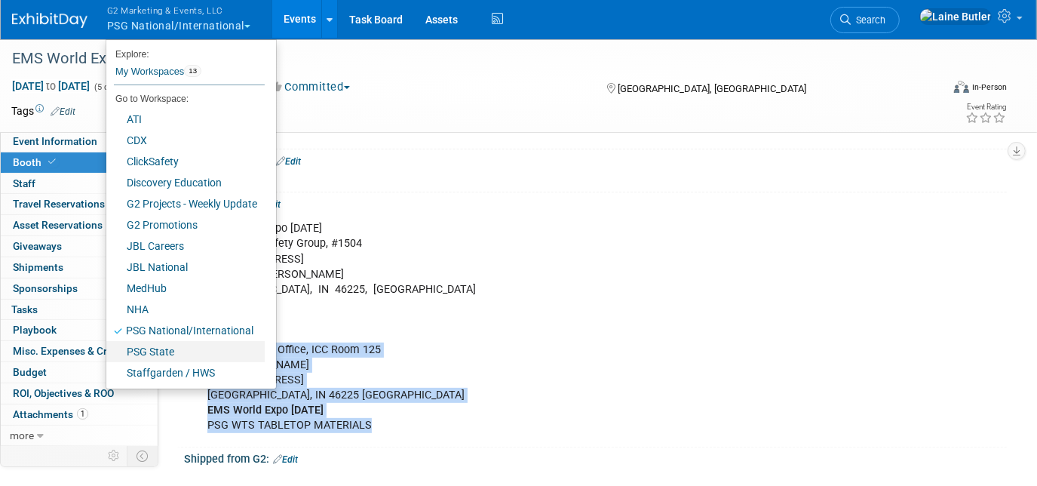
click at [169, 351] on link "PSG State" at bounding box center [185, 351] width 158 height 21
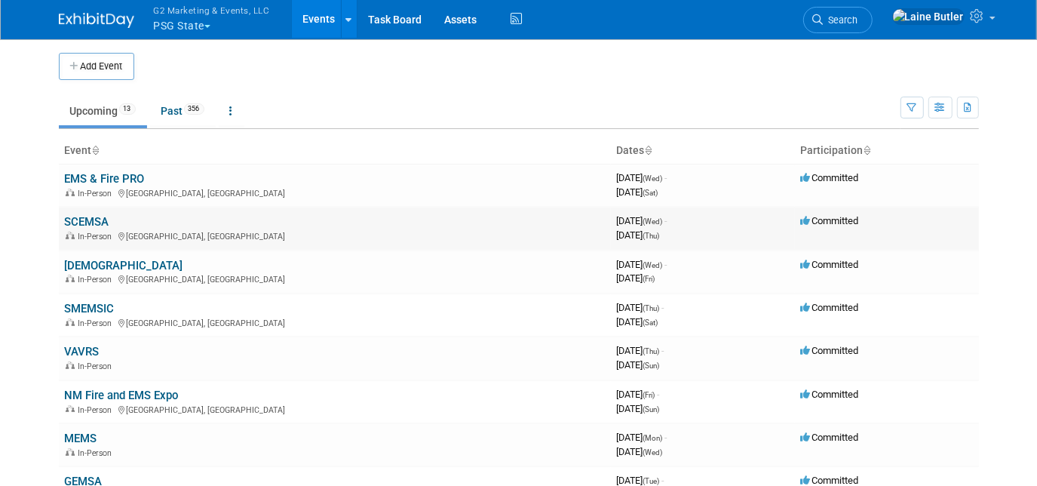
click at [83, 219] on link "SCEMSA" at bounding box center [87, 222] width 44 height 14
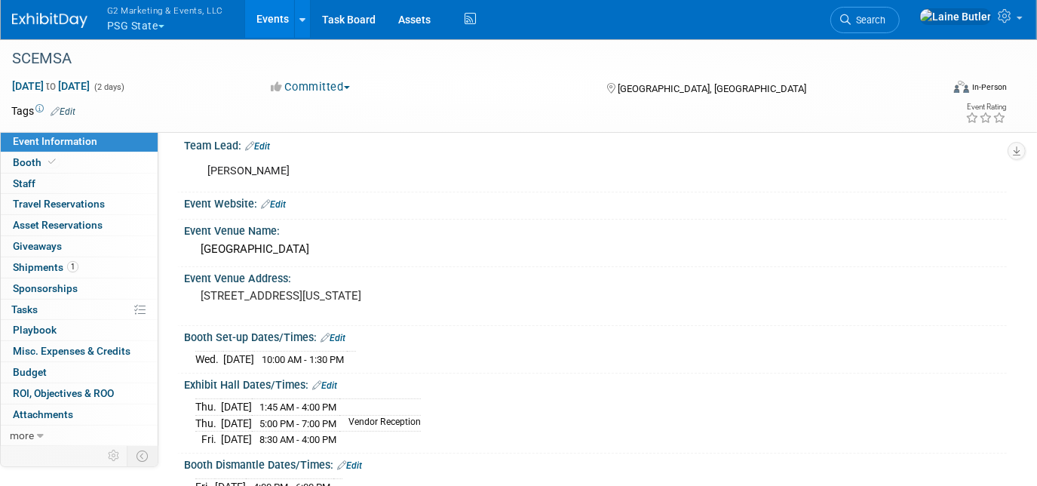
scroll to position [52, 0]
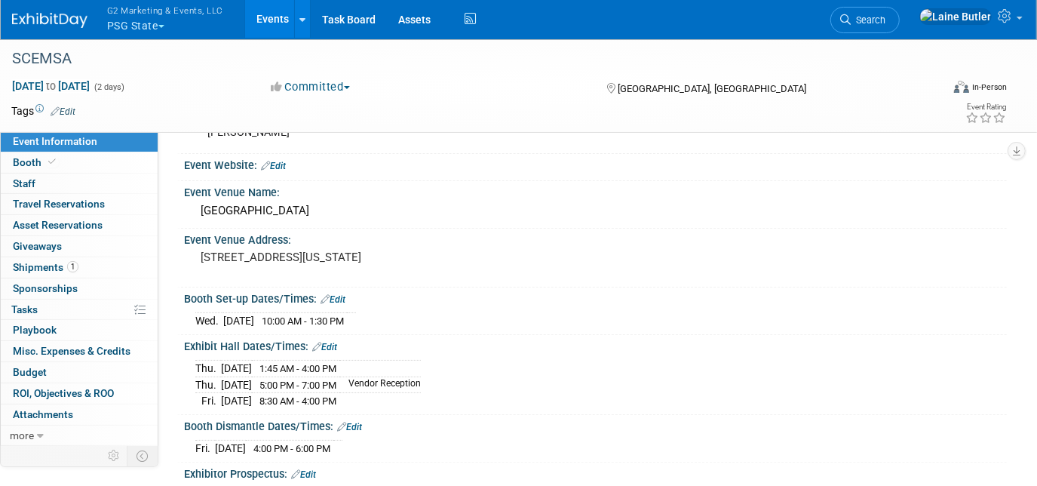
click at [70, 23] on img at bounding box center [49, 20] width 75 height 15
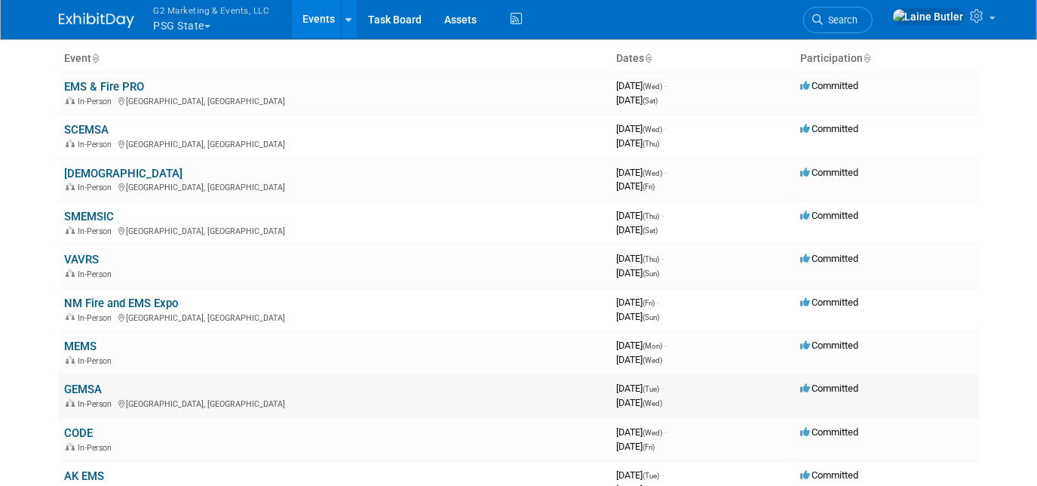
scroll to position [90, 0]
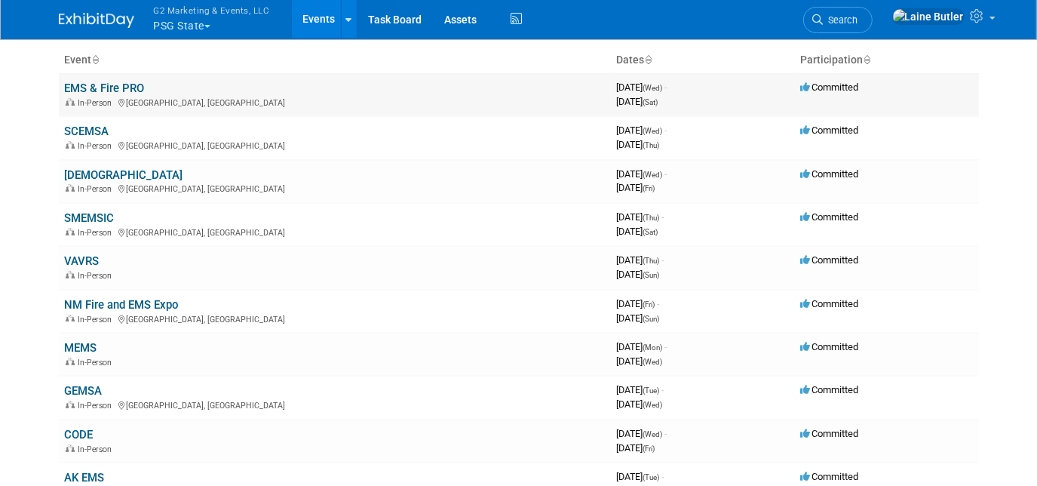
click at [122, 84] on link "EMS & Fire PRO" at bounding box center [105, 88] width 80 height 14
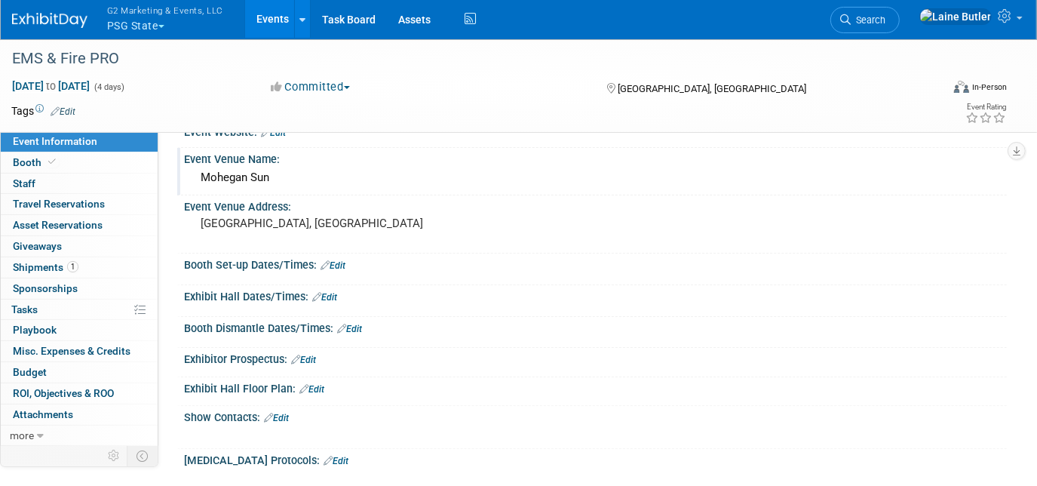
scroll to position [81, 0]
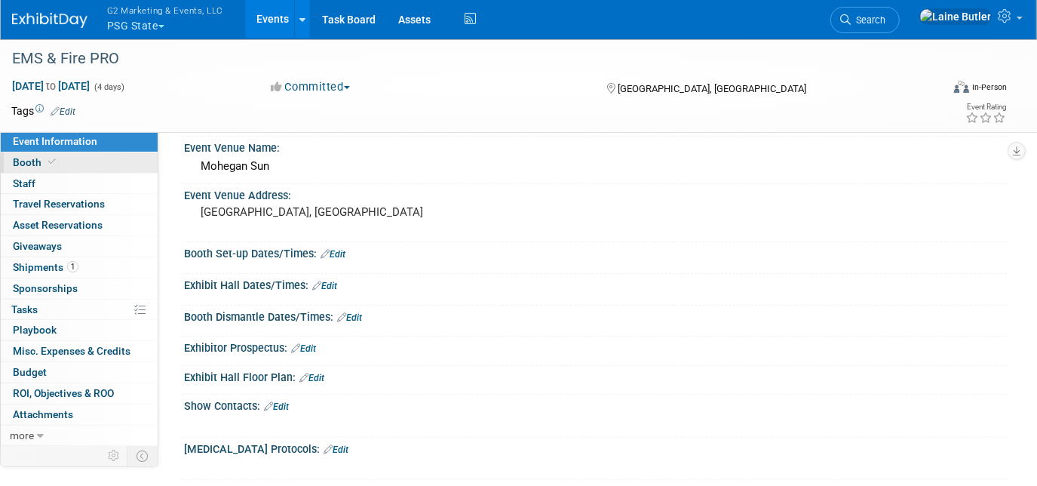
click at [112, 158] on link "Booth" at bounding box center [79, 162] width 157 height 20
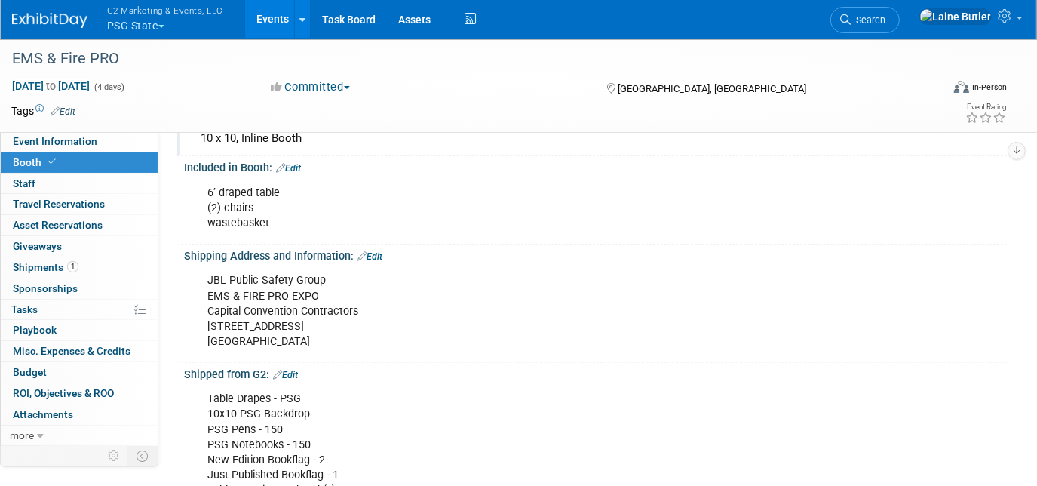
scroll to position [164, 0]
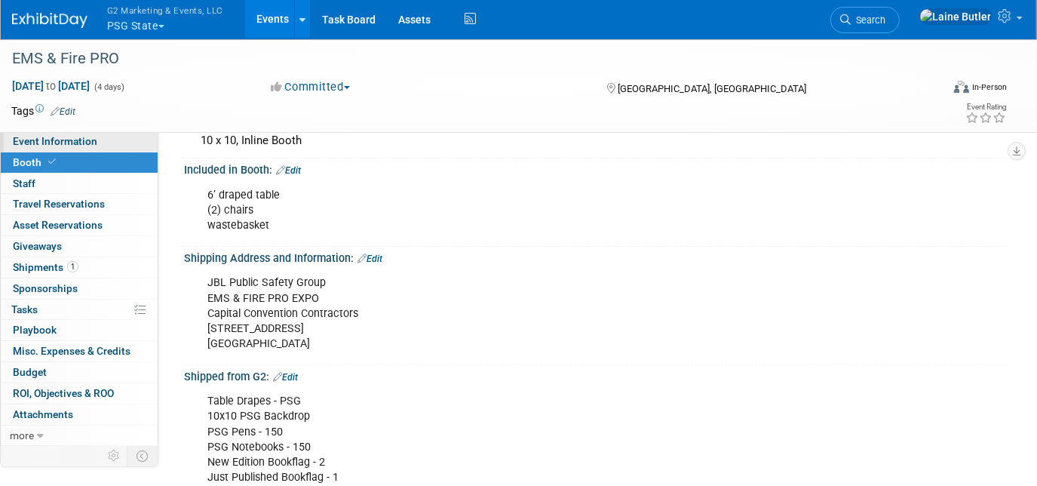
click at [102, 136] on link "Event Information" at bounding box center [79, 141] width 157 height 20
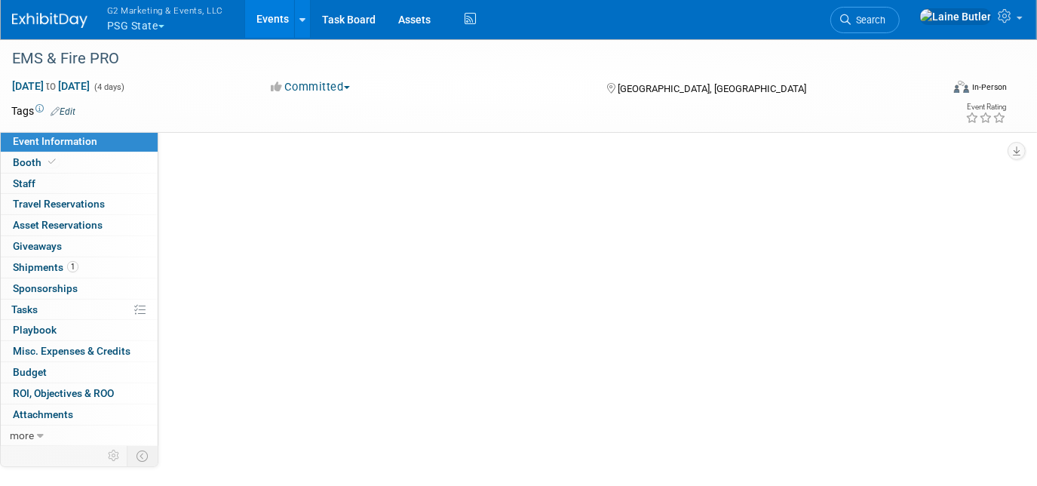
scroll to position [0, 0]
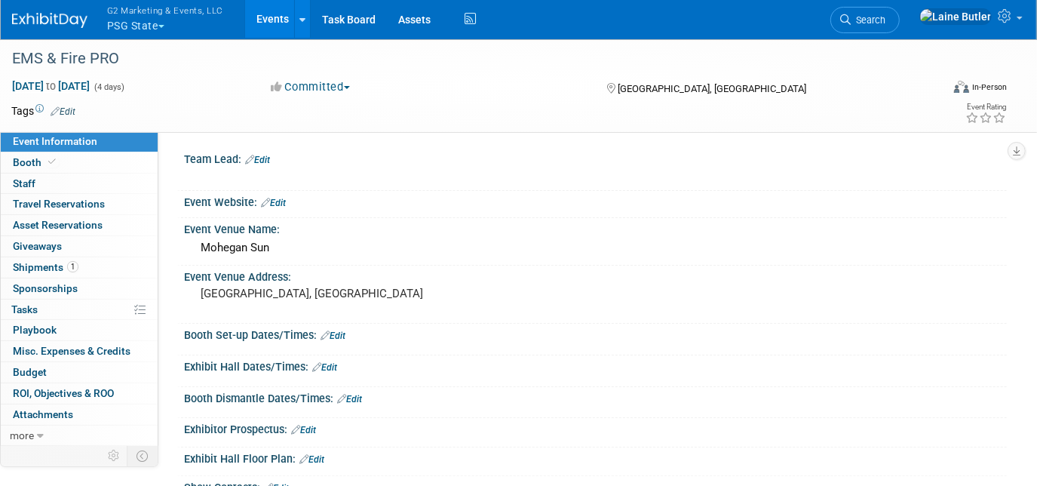
click at [345, 337] on link "Edit" at bounding box center [332, 335] width 25 height 11
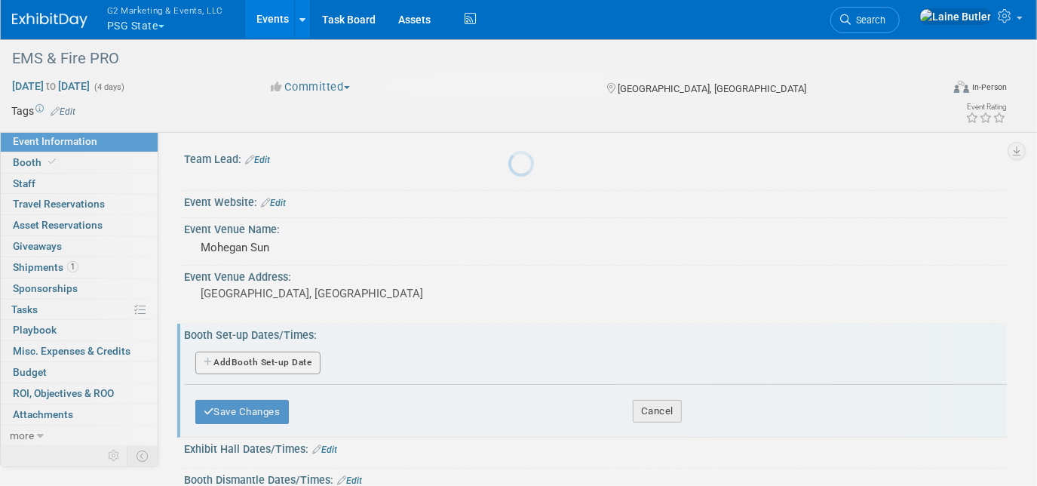
scroll to position [8, 0]
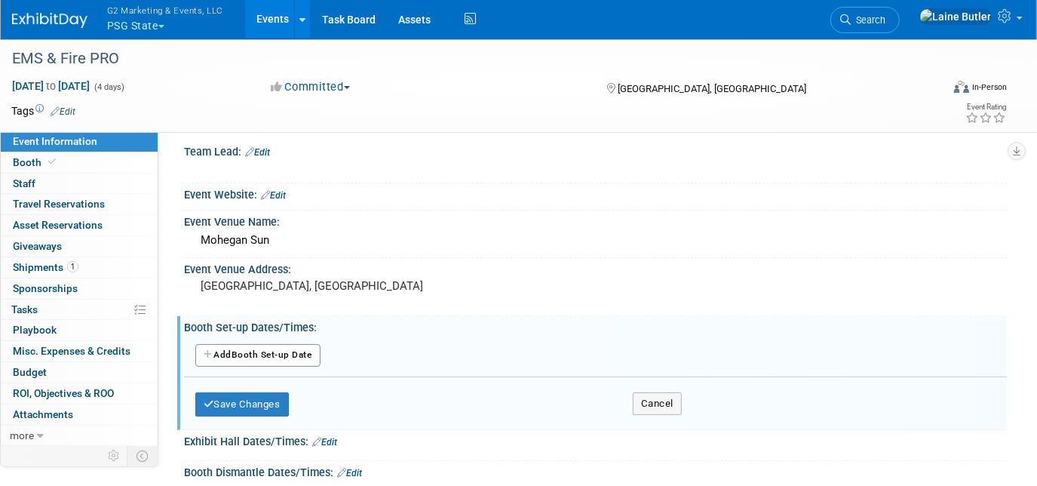
click at [296, 352] on button "Add Another Booth Set-up Date" at bounding box center [257, 355] width 125 height 23
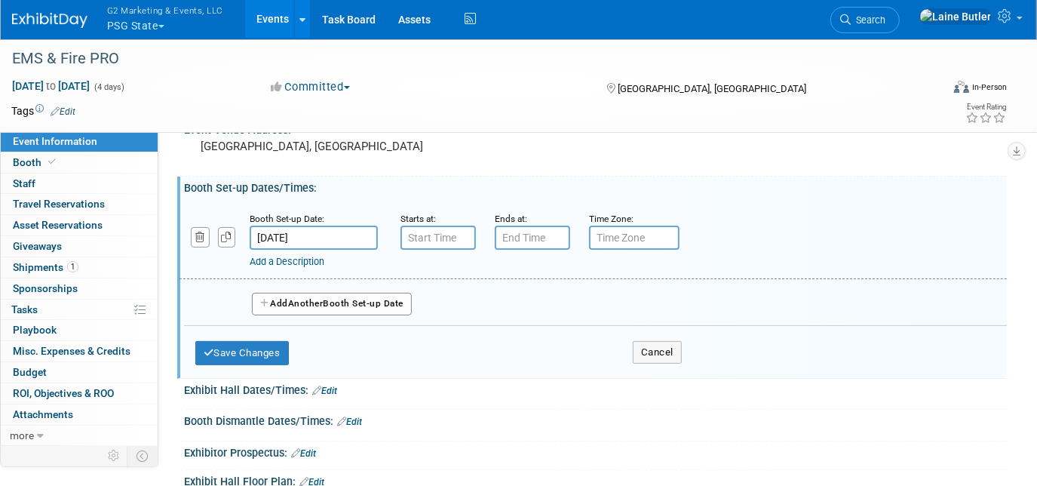
scroll to position [148, 0]
click at [443, 227] on input "7:00 AM" at bounding box center [437, 237] width 75 height 24
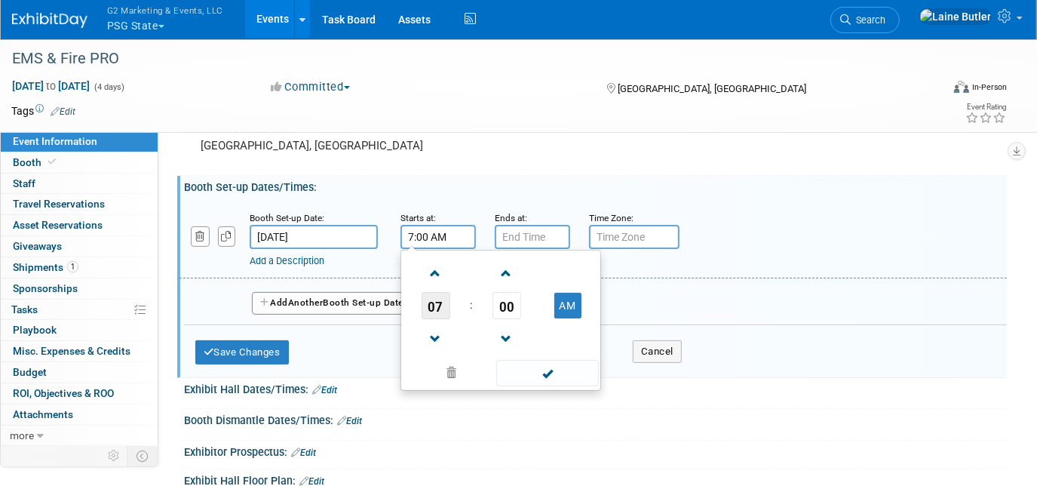
click at [434, 300] on span "07" at bounding box center [435, 305] width 29 height 27
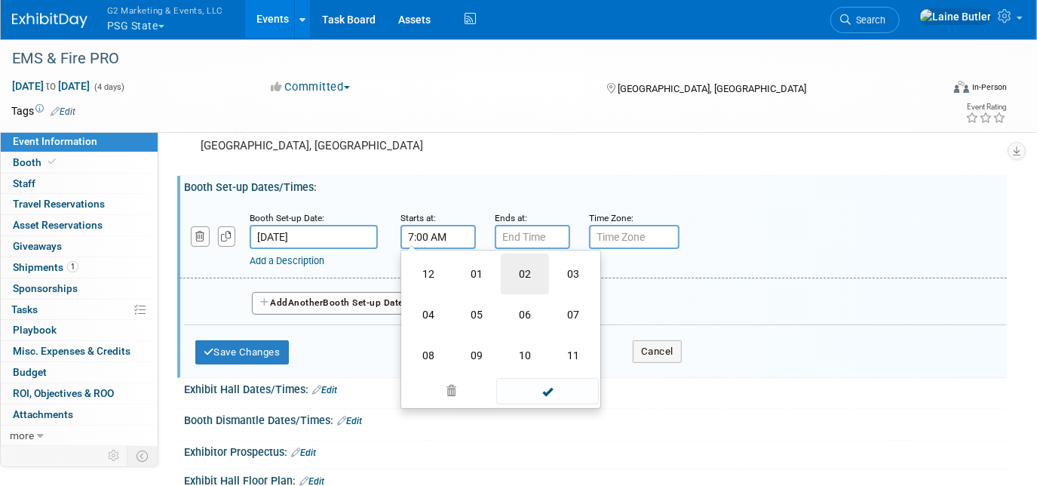
click at [525, 279] on td "02" at bounding box center [525, 273] width 48 height 41
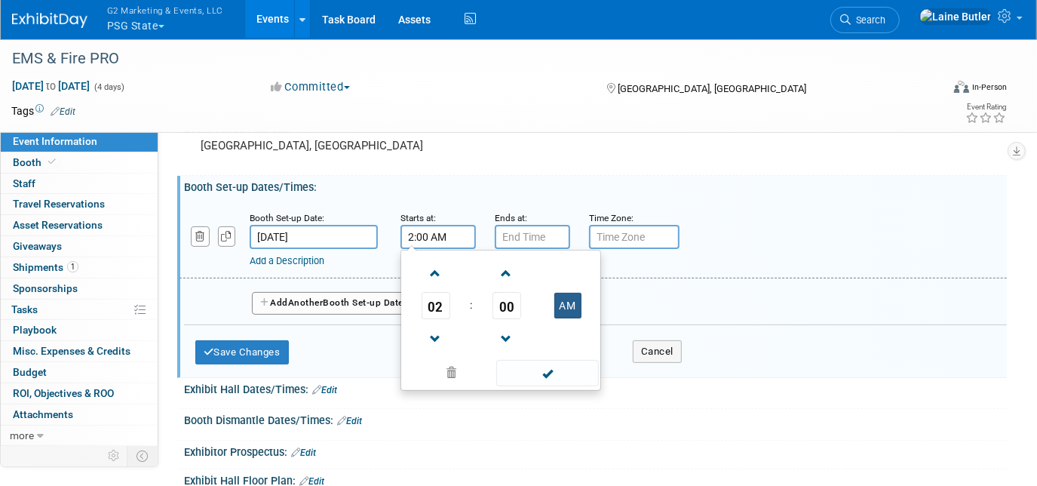
click at [565, 302] on button "AM" at bounding box center [567, 306] width 27 height 26
type input "2:00 PM"
type input "7:00 PM"
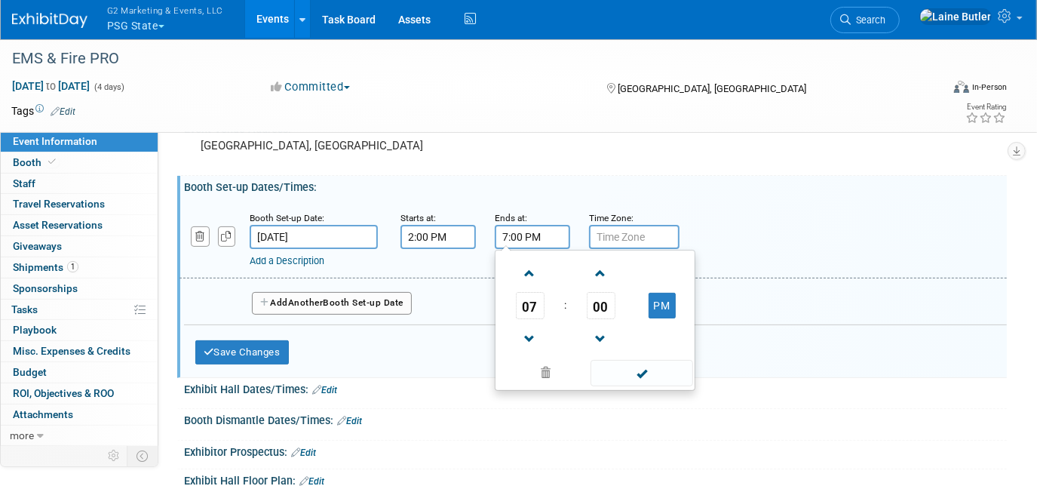
click at [531, 237] on input "7:00 PM" at bounding box center [532, 237] width 75 height 24
click at [642, 367] on span at bounding box center [641, 373] width 102 height 26
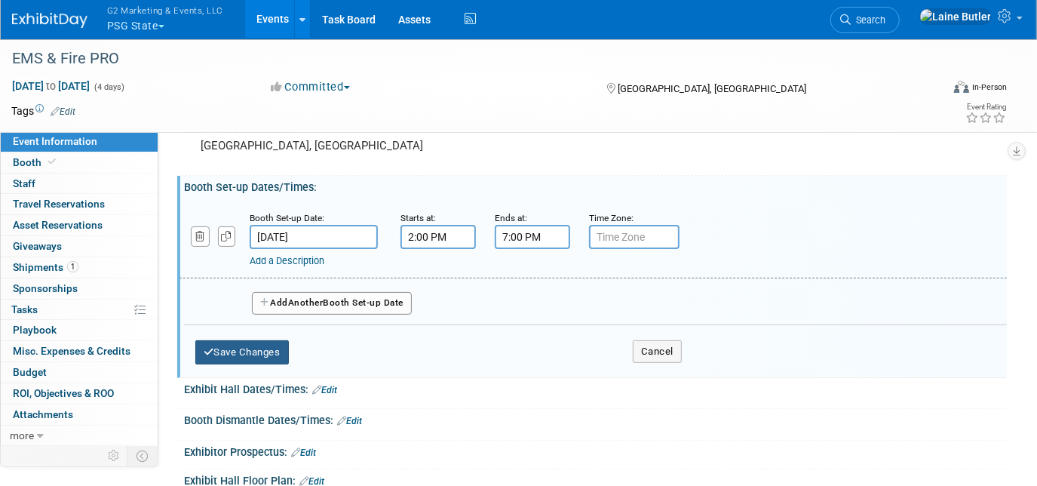
click at [236, 340] on button "Save Changes" at bounding box center [241, 352] width 93 height 24
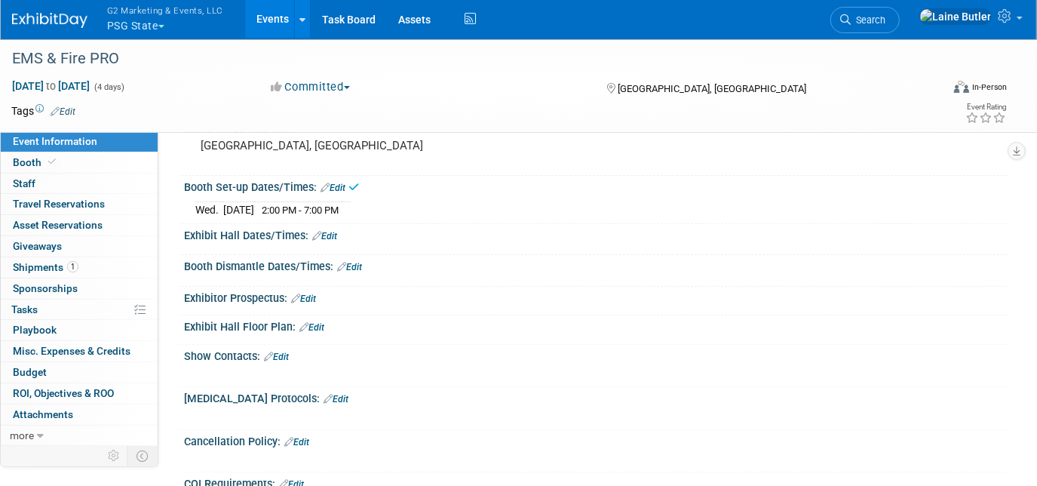
click at [330, 225] on div "Exhibit Hall Dates/Times: Edit" at bounding box center [595, 234] width 823 height 20
click at [329, 231] on link "Edit" at bounding box center [324, 236] width 25 height 11
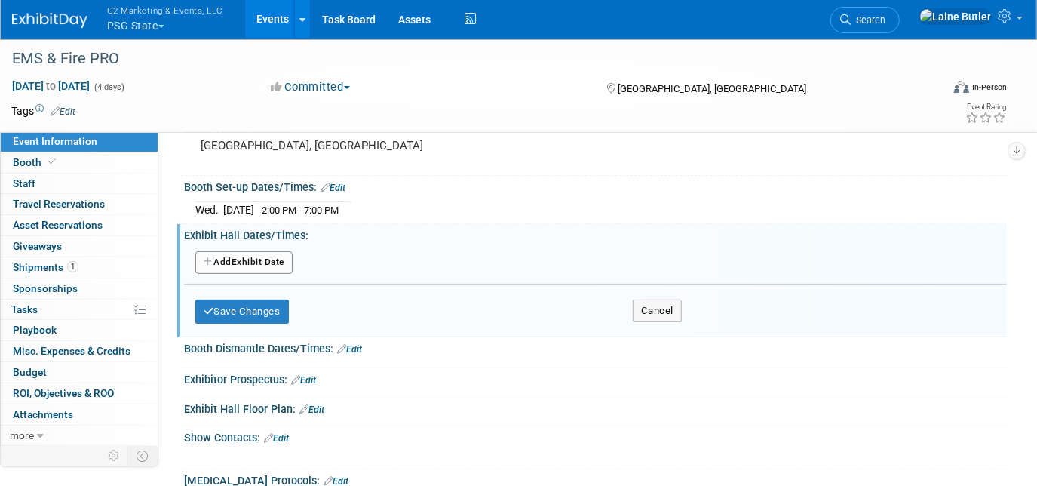
click at [242, 262] on button "Add Another Exhibit Date" at bounding box center [243, 262] width 97 height 23
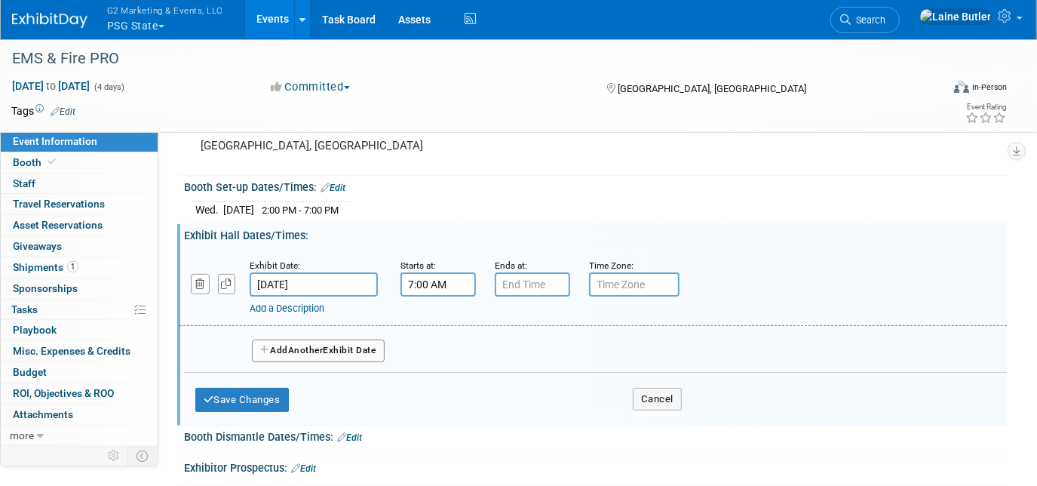
click at [450, 281] on input "7:00 AM" at bounding box center [437, 284] width 75 height 24
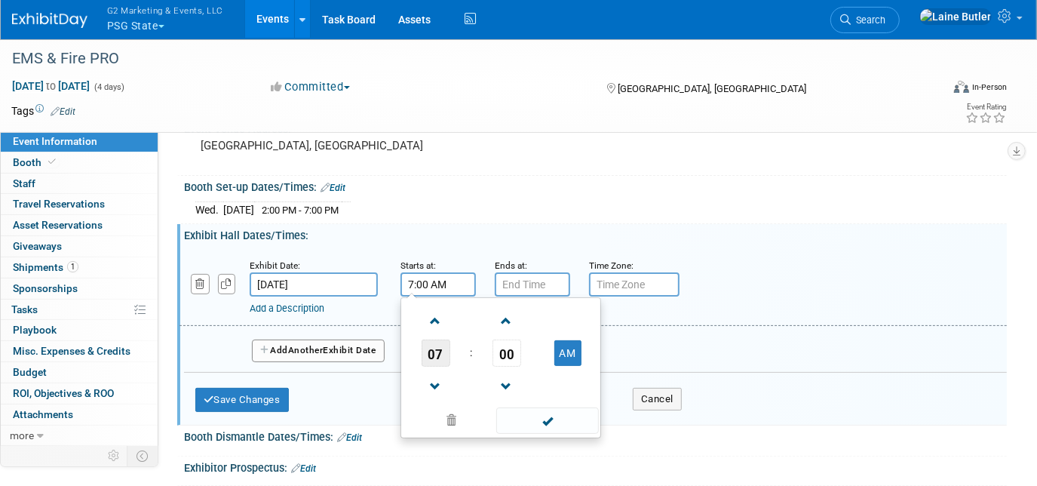
click at [440, 356] on span "07" at bounding box center [435, 352] width 29 height 27
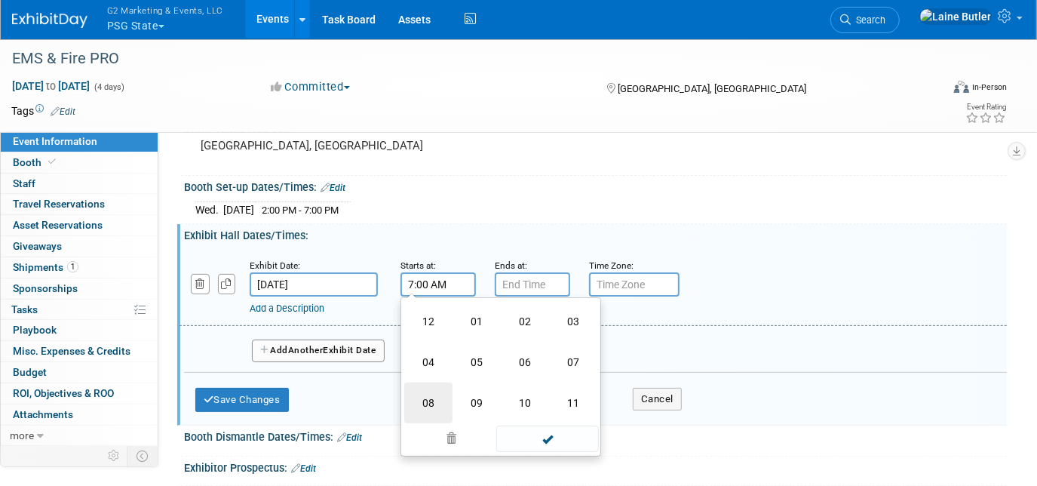
click at [436, 398] on td "08" at bounding box center [428, 402] width 48 height 41
type input "8:00 AM"
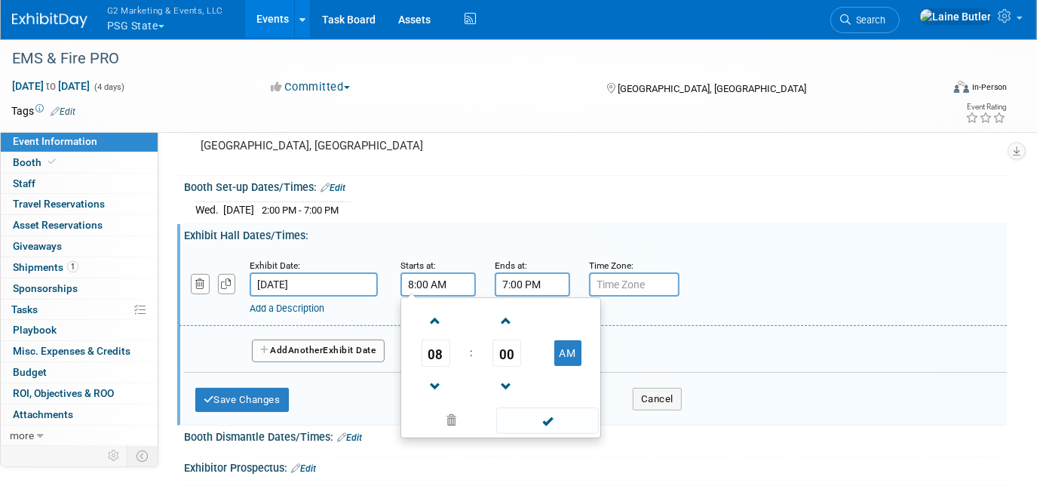
click at [519, 285] on input "7:00 PM" at bounding box center [532, 284] width 75 height 24
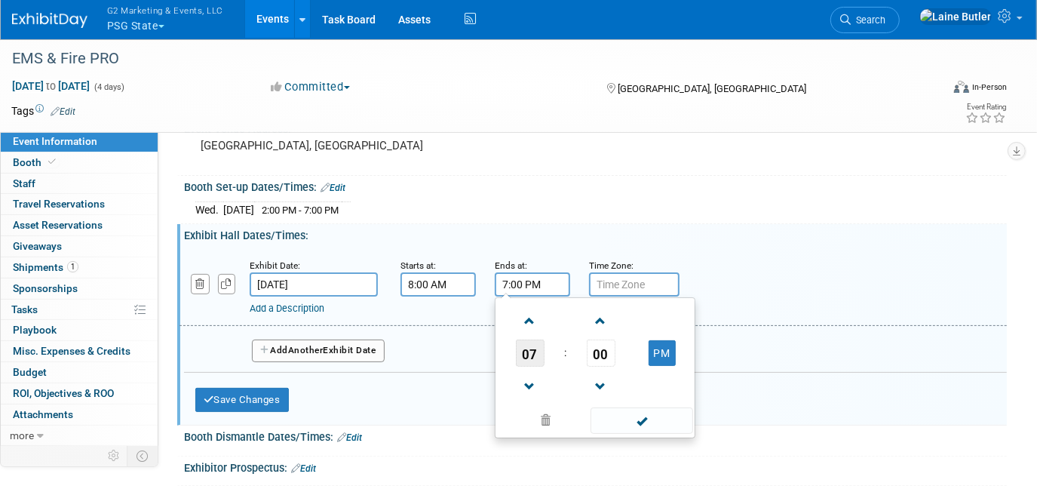
click at [539, 345] on span "07" at bounding box center [530, 352] width 29 height 27
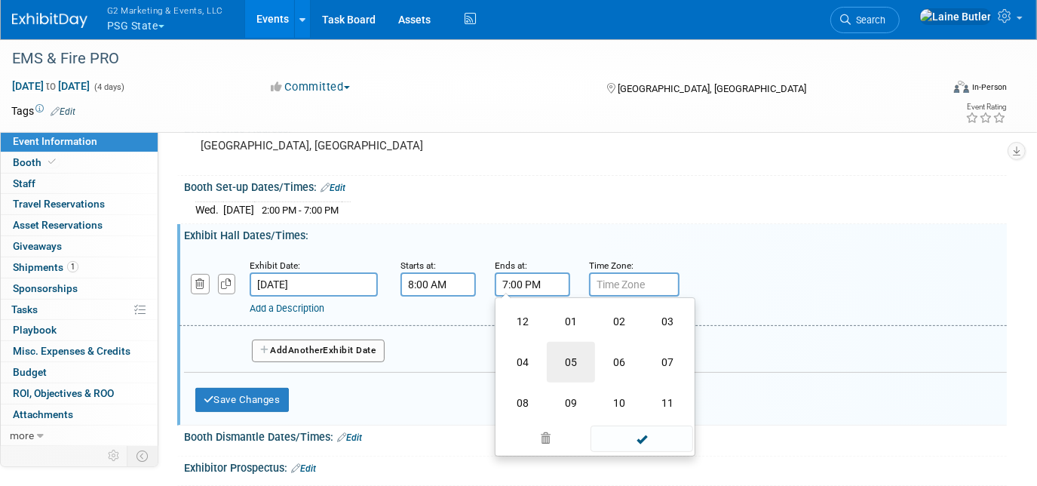
click at [581, 361] on td "05" at bounding box center [571, 362] width 48 height 41
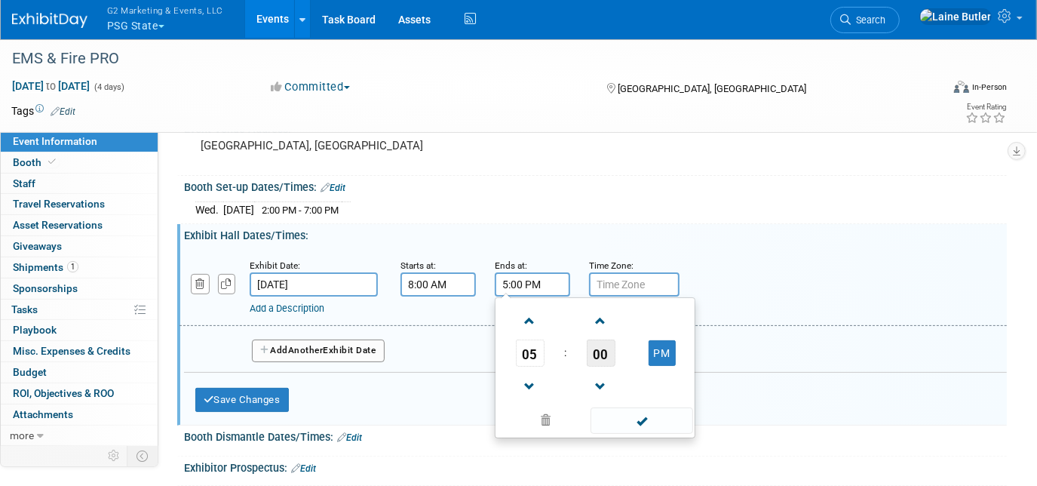
click at [610, 354] on span "00" at bounding box center [601, 352] width 29 height 27
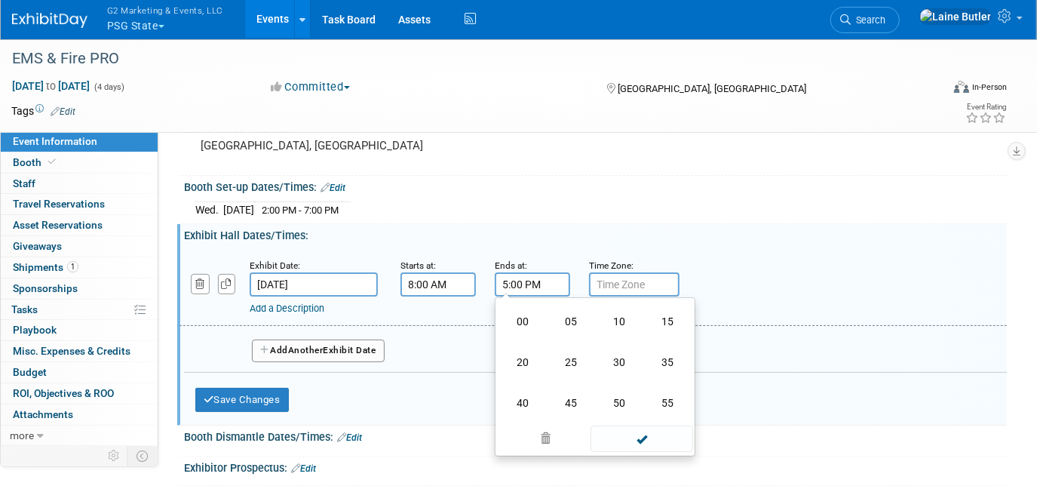
click at [610, 354] on td "30" at bounding box center [619, 362] width 48 height 41
type input "5:30 PM"
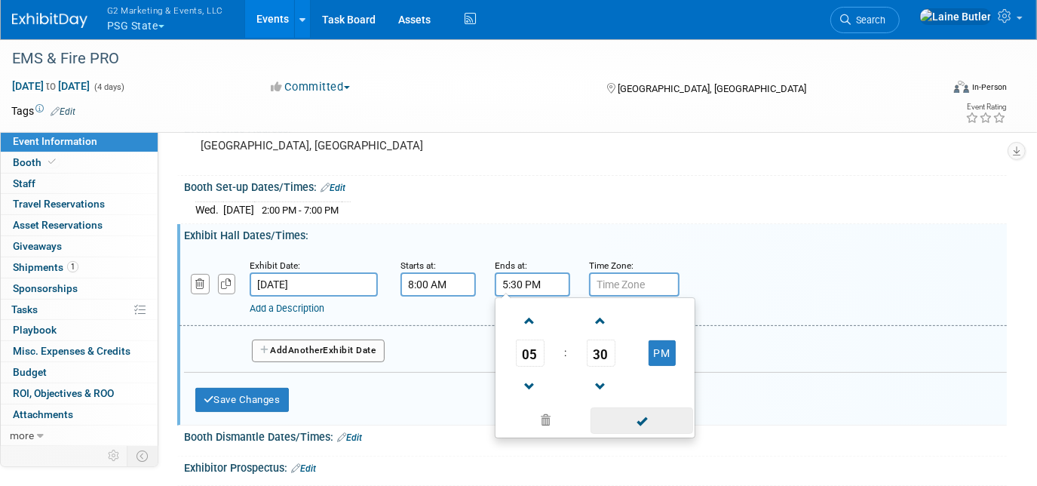
click at [639, 427] on span at bounding box center [641, 420] width 102 height 26
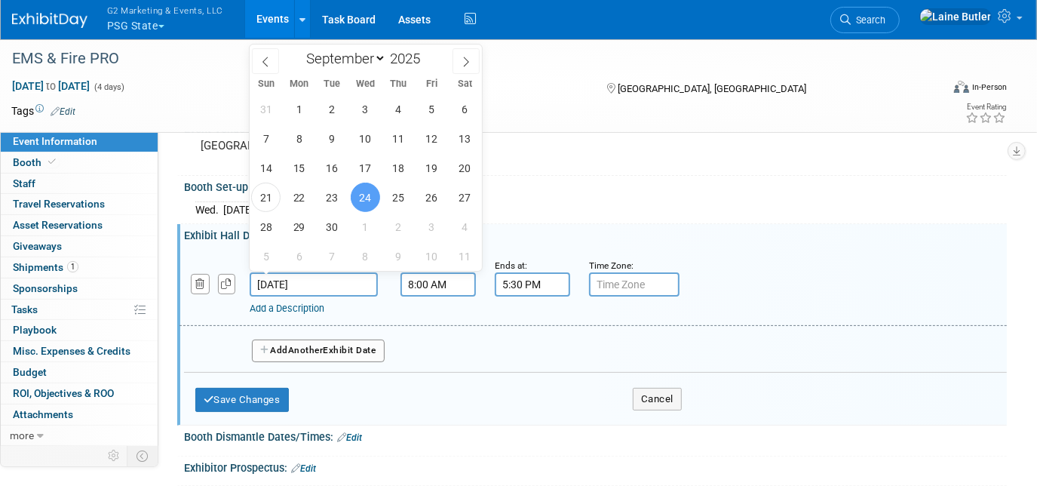
click at [338, 284] on input "[DATE]" at bounding box center [314, 284] width 128 height 24
click at [399, 203] on span "25" at bounding box center [398, 196] width 29 height 29
type input "[DATE]"
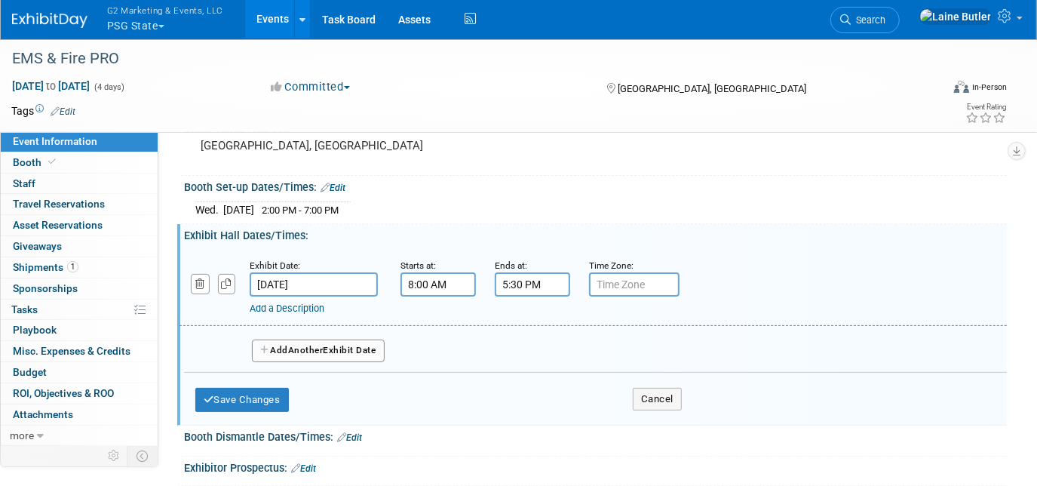
click at [315, 345] on span "Another" at bounding box center [305, 350] width 35 height 11
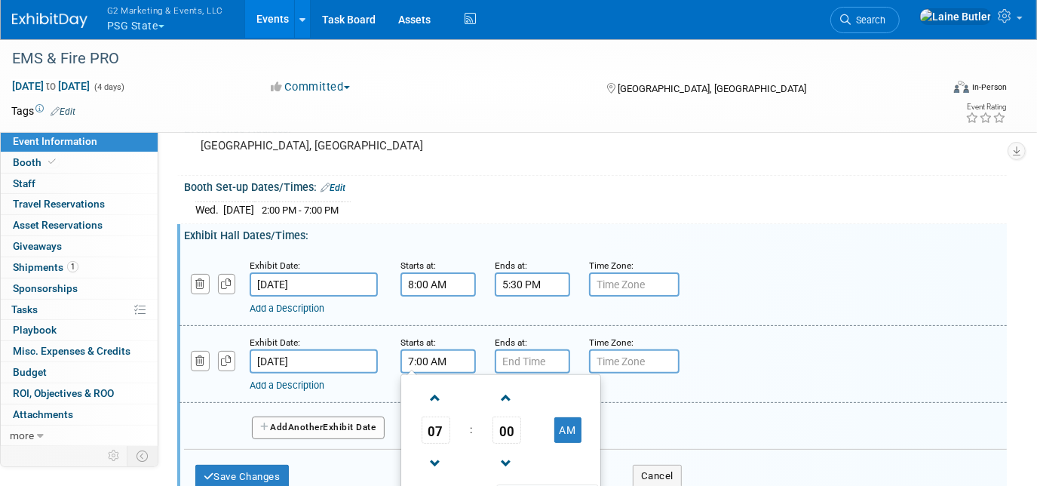
click at [439, 364] on input "7:00 AM" at bounding box center [437, 361] width 75 height 24
click at [437, 427] on span "07" at bounding box center [435, 429] width 29 height 27
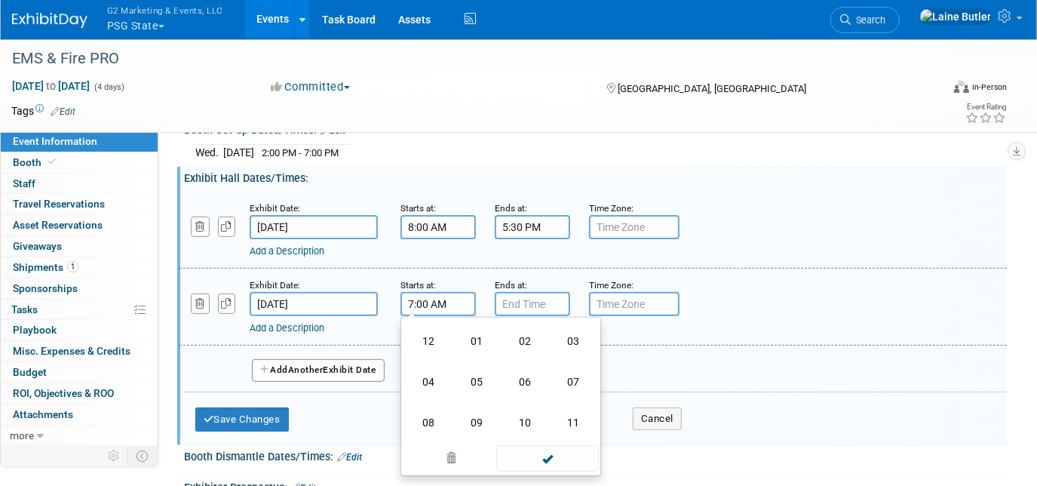
scroll to position [205, 0]
click at [527, 403] on td "10" at bounding box center [525, 422] width 48 height 41
type input "10:00 AM"
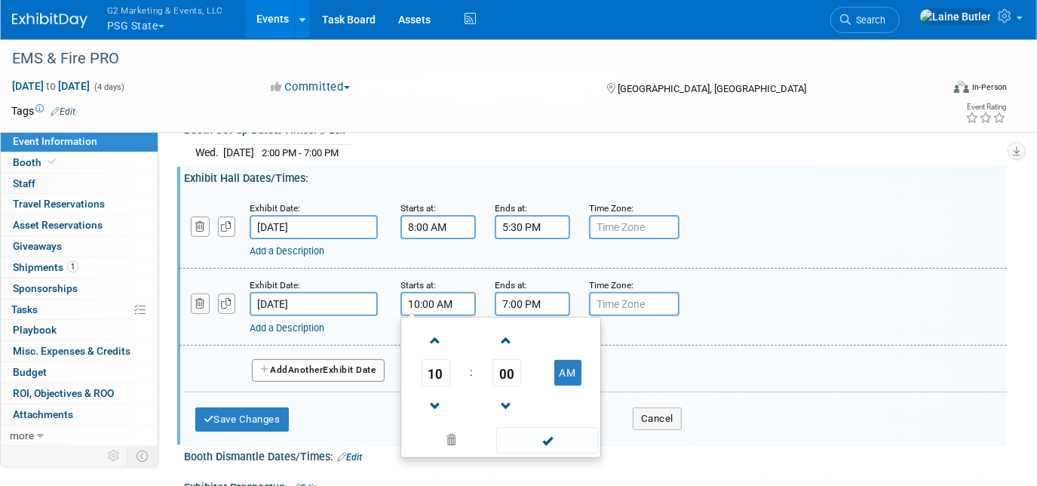
click at [526, 299] on input "7:00 PM" at bounding box center [532, 304] width 75 height 24
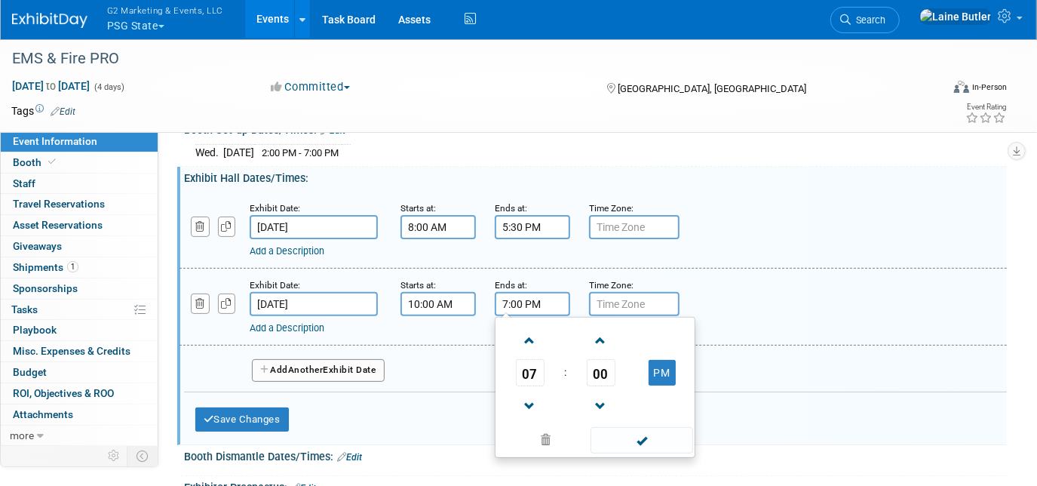
click at [547, 366] on td "07" at bounding box center [529, 372] width 63 height 27
click at [545, 366] on td "07" at bounding box center [529, 372] width 63 height 27
click at [544, 366] on td "07" at bounding box center [529, 372] width 63 height 27
click at [538, 366] on span "07" at bounding box center [530, 372] width 29 height 27
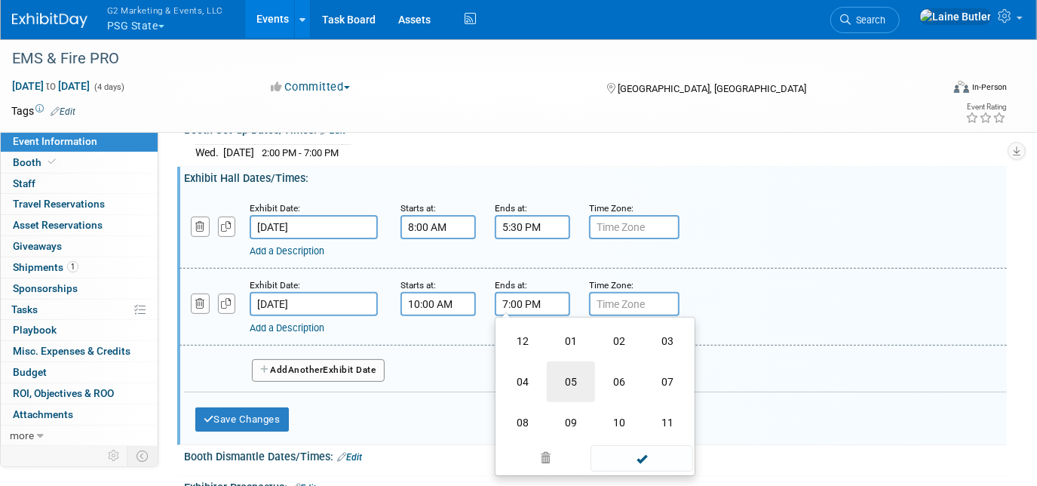
click at [569, 366] on td "05" at bounding box center [571, 381] width 48 height 41
type input "5:00 PM"
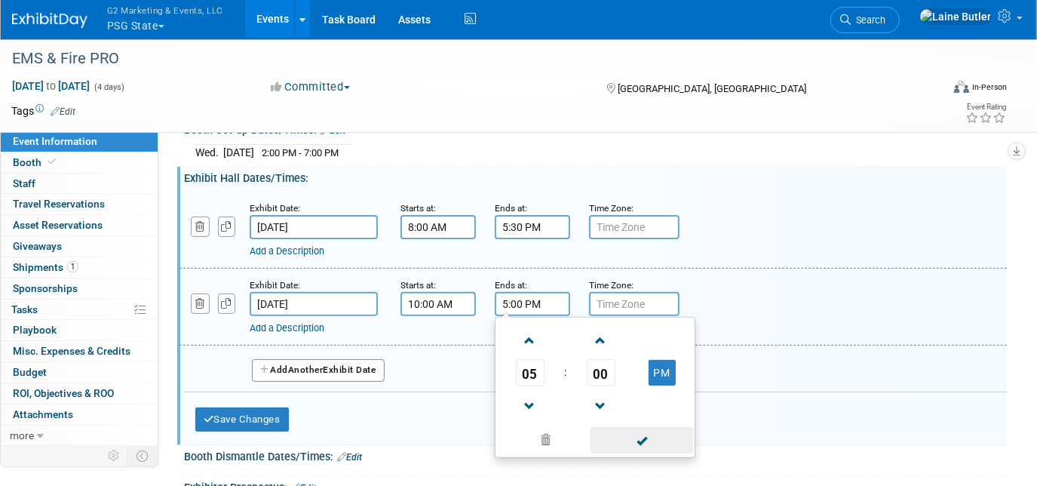
click at [631, 427] on span at bounding box center [641, 440] width 102 height 26
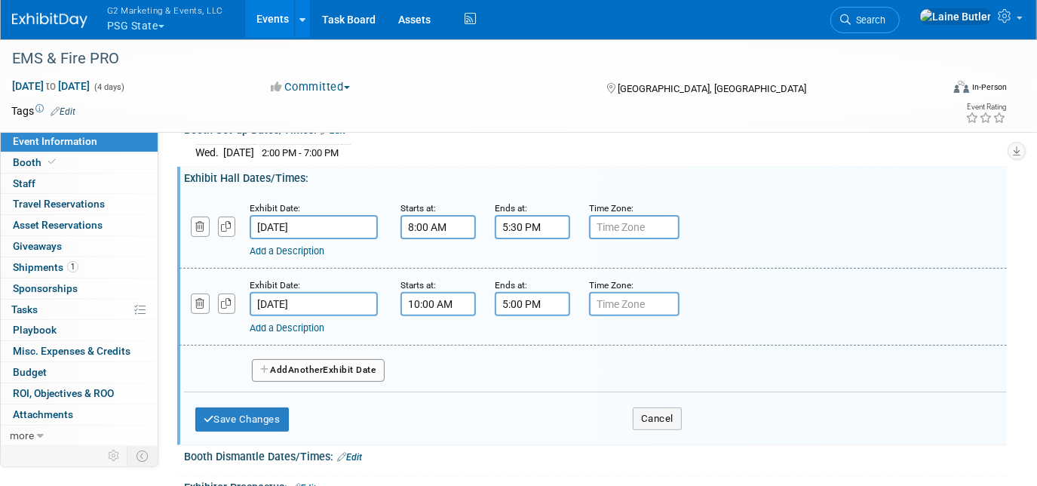
click at [354, 369] on button "Add Another Exhibit Date" at bounding box center [318, 370] width 133 height 23
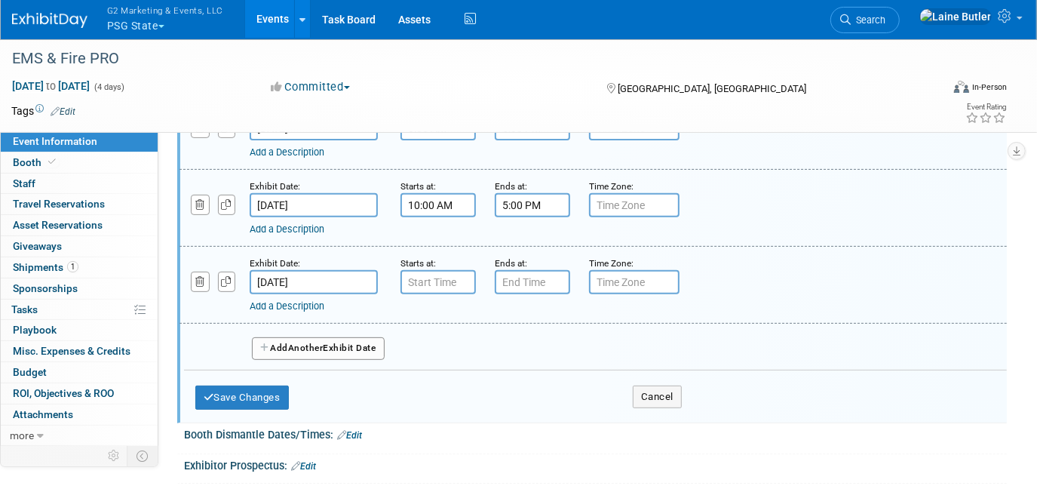
scroll to position [308, 0]
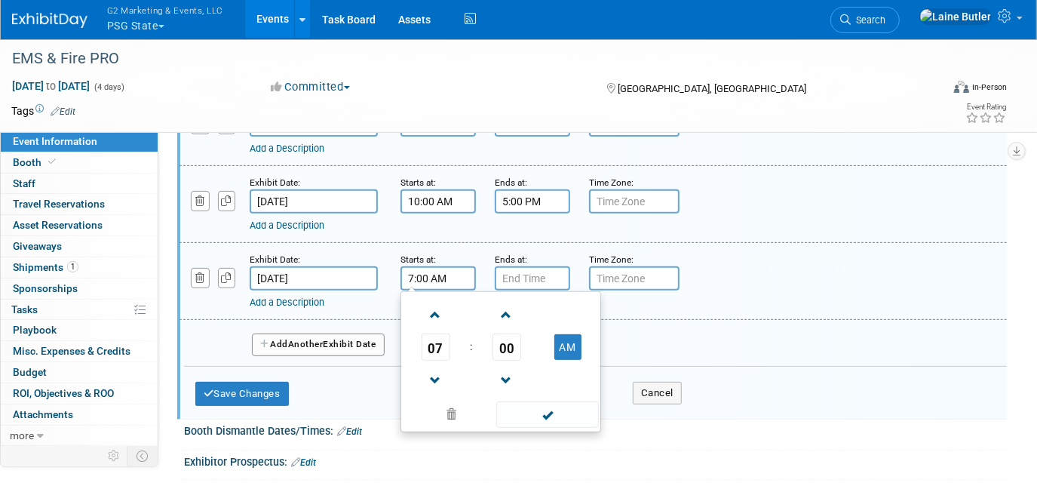
click at [444, 266] on input "7:00 AM" at bounding box center [437, 278] width 75 height 24
click at [430, 333] on span "07" at bounding box center [435, 346] width 29 height 27
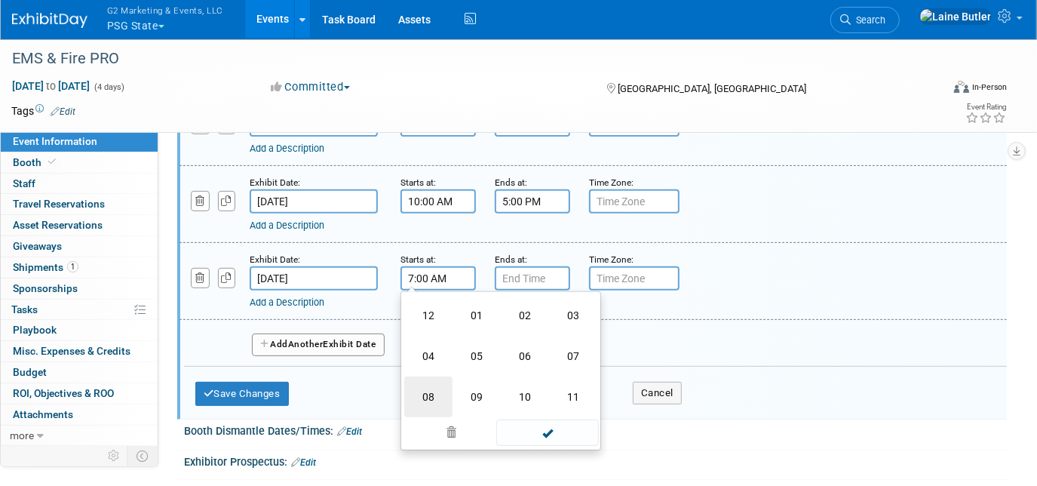
click at [426, 385] on td "08" at bounding box center [428, 396] width 48 height 41
type input "8:00 AM"
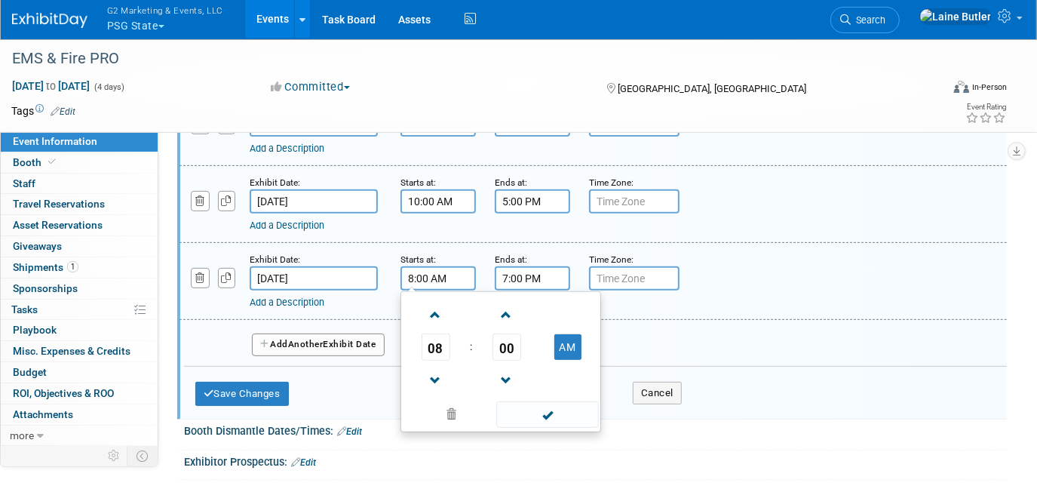
click at [533, 276] on input "7:00 PM" at bounding box center [532, 278] width 75 height 24
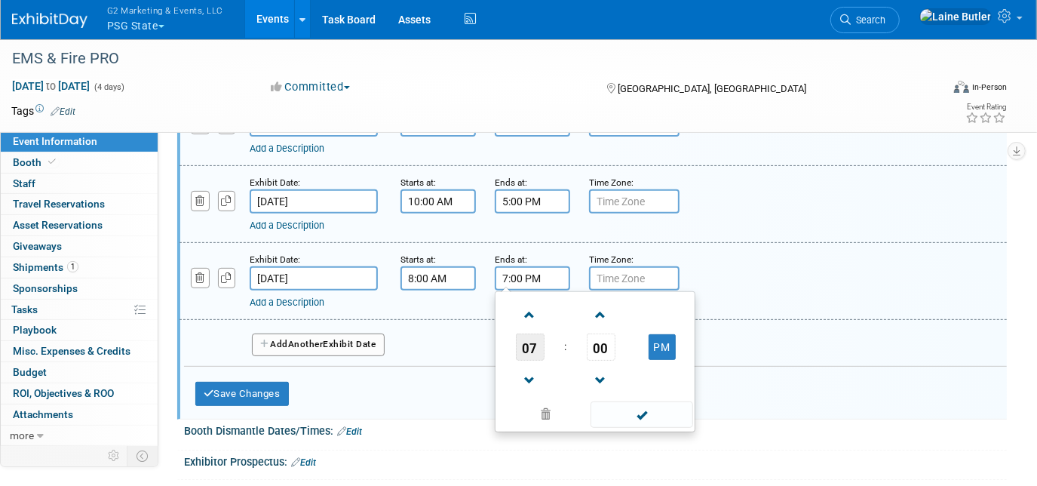
click at [523, 346] on span "07" at bounding box center [530, 346] width 29 height 27
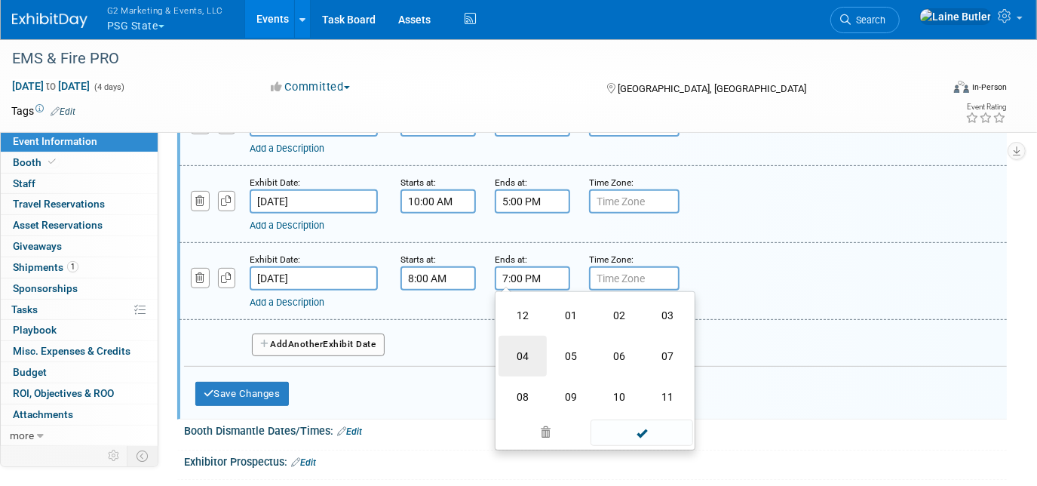
click at [532, 345] on td "04" at bounding box center [522, 356] width 48 height 41
type input "4:00 PM"
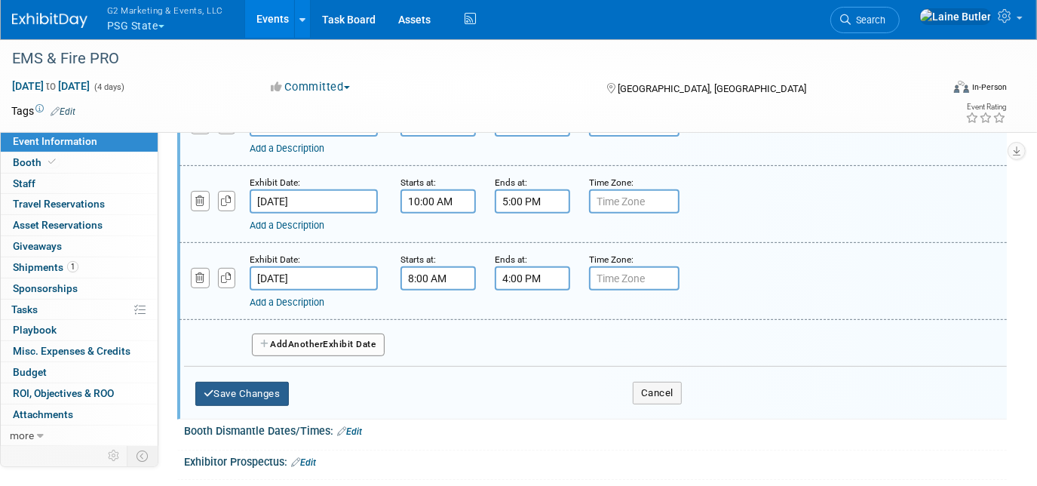
click at [269, 386] on button "Save Changes" at bounding box center [241, 394] width 93 height 24
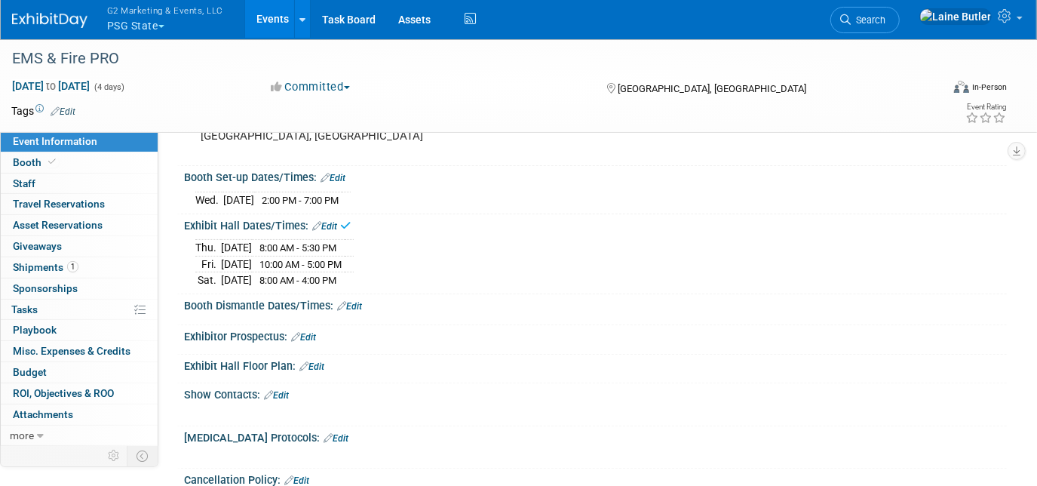
scroll to position [155, 0]
click at [362, 303] on link "Edit" at bounding box center [349, 308] width 25 height 11
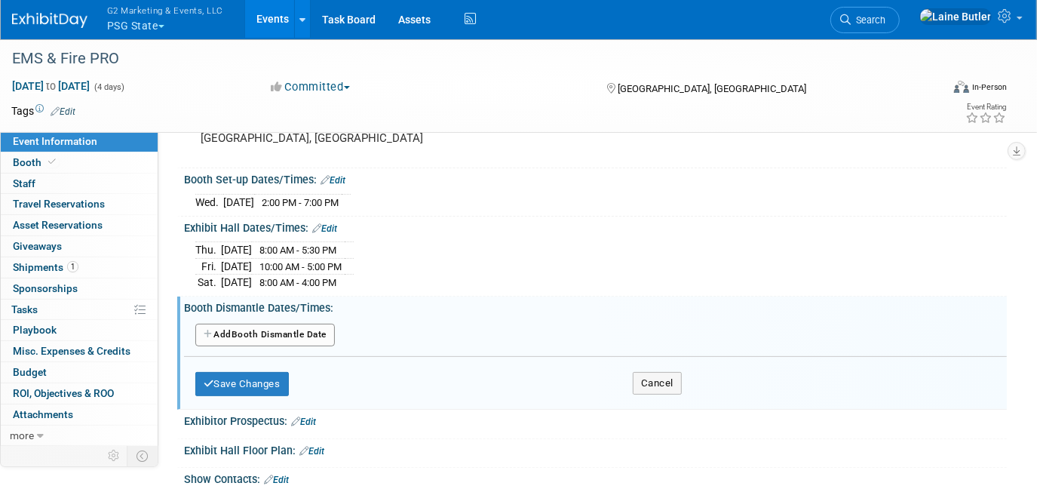
click at [295, 327] on button "Add Another Booth Dismantle Date" at bounding box center [264, 334] width 139 height 23
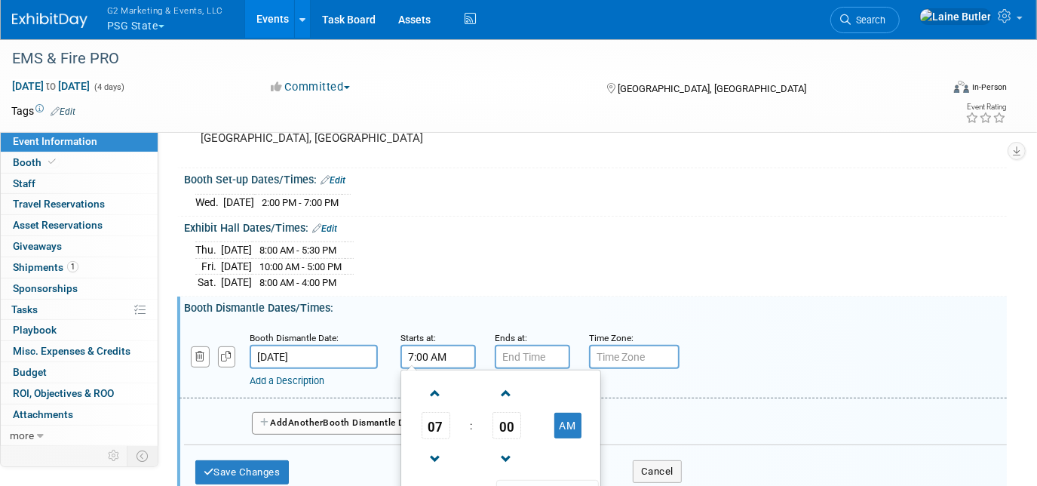
click at [420, 357] on input "7:00 AM" at bounding box center [437, 357] width 75 height 24
click at [446, 439] on link at bounding box center [435, 458] width 29 height 38
click at [433, 424] on span "06" at bounding box center [435, 425] width 29 height 27
click at [435, 437] on td "04" at bounding box center [428, 434] width 48 height 41
click at [573, 412] on button "AM" at bounding box center [567, 425] width 27 height 26
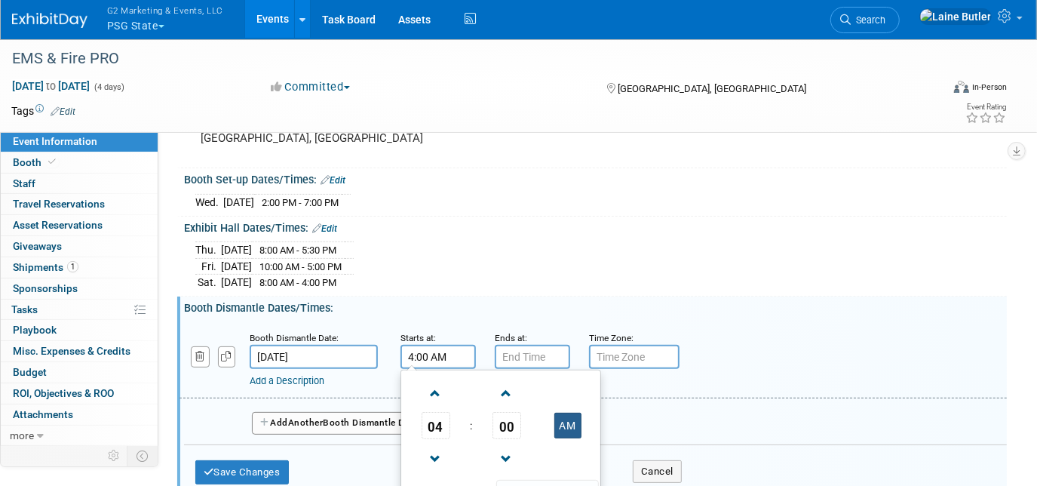
type input "4:00 PM"
click at [530, 362] on input "7:00 PM" at bounding box center [532, 357] width 75 height 24
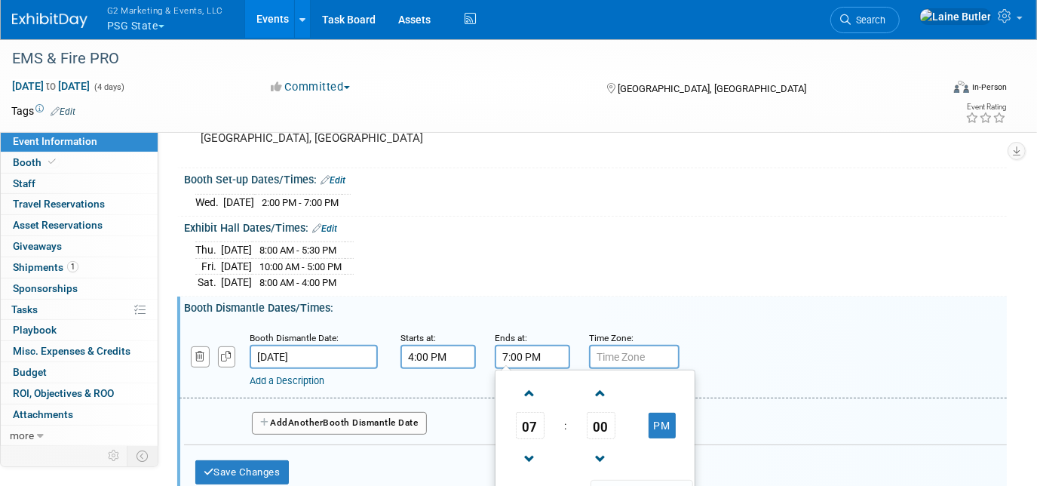
click at [544, 424] on td "07" at bounding box center [529, 425] width 63 height 27
click at [531, 421] on span "07" at bounding box center [530, 425] width 29 height 27
click at [526, 463] on td "08" at bounding box center [522, 475] width 48 height 41
type input "8:00 PM"
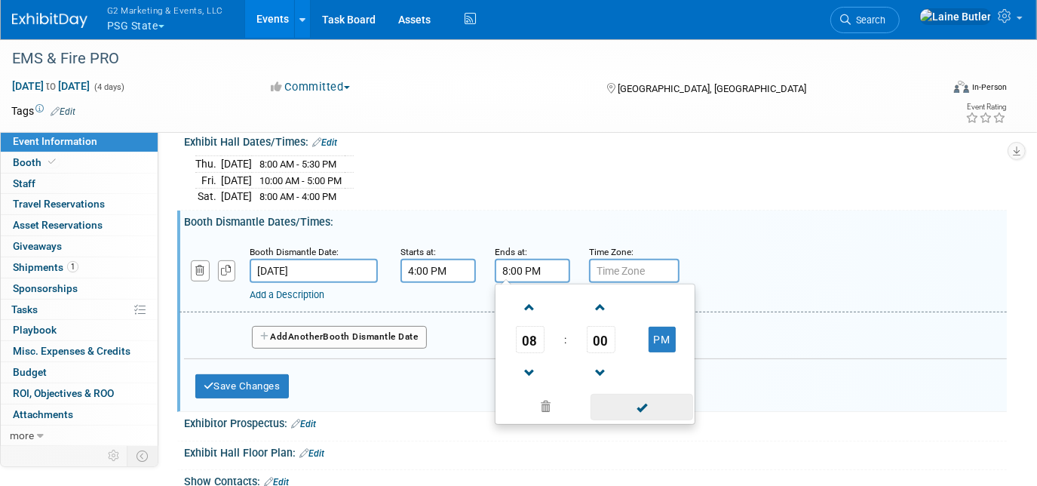
click at [630, 406] on span at bounding box center [641, 407] width 102 height 26
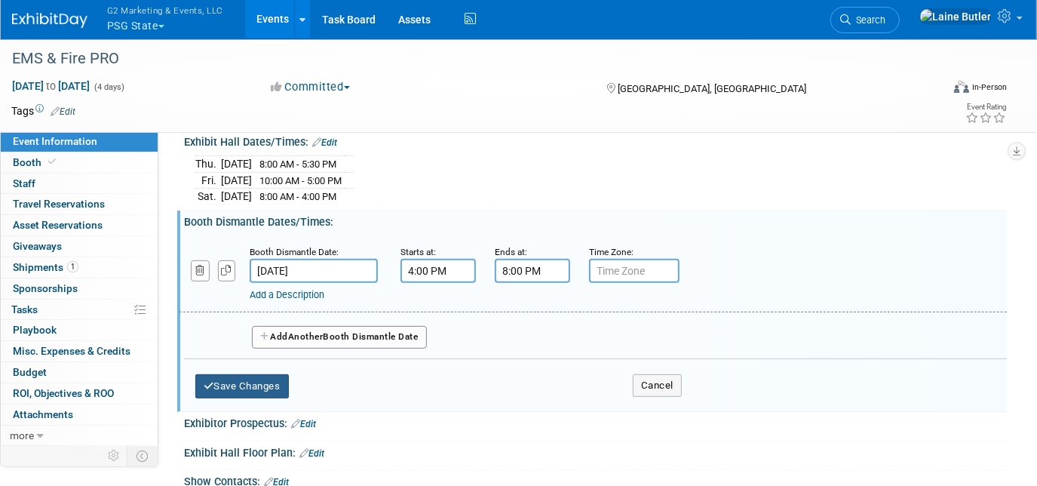
click at [216, 390] on button "Save Changes" at bounding box center [241, 386] width 93 height 24
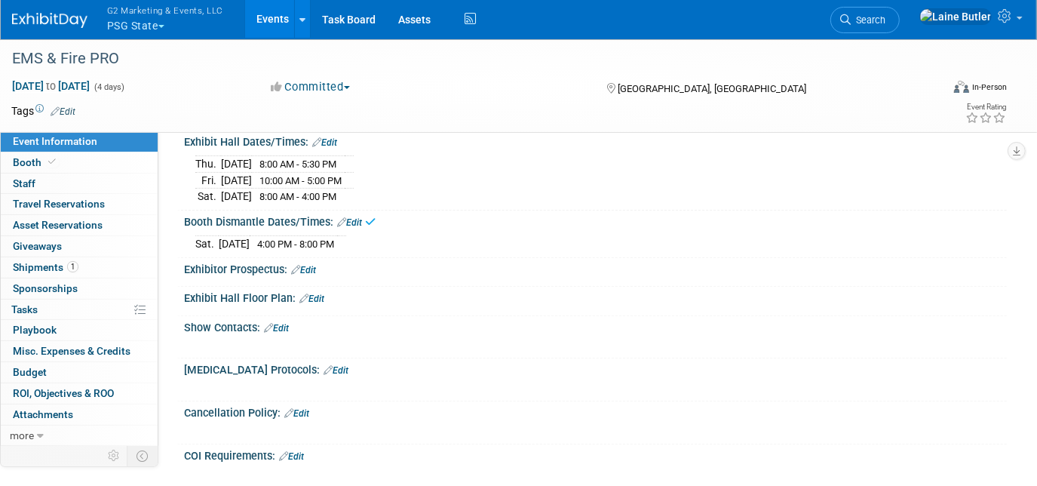
scroll to position [0, 0]
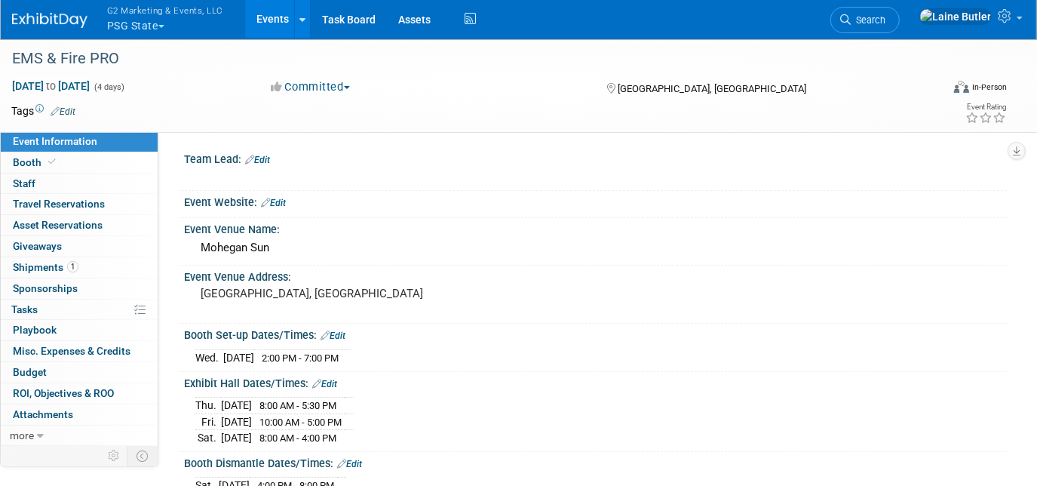
click at [262, 161] on link "Edit" at bounding box center [257, 160] width 25 height 11
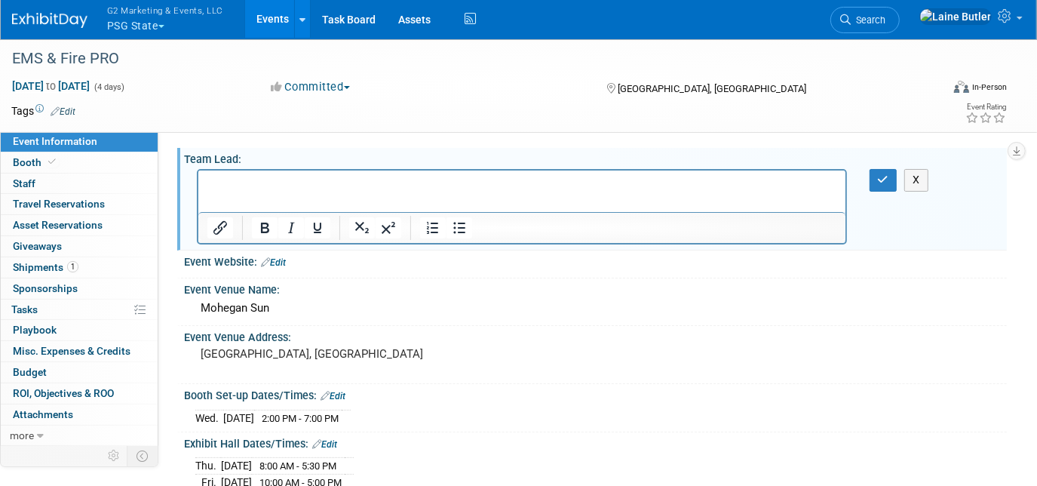
click at [279, 262] on link "Edit" at bounding box center [273, 262] width 25 height 11
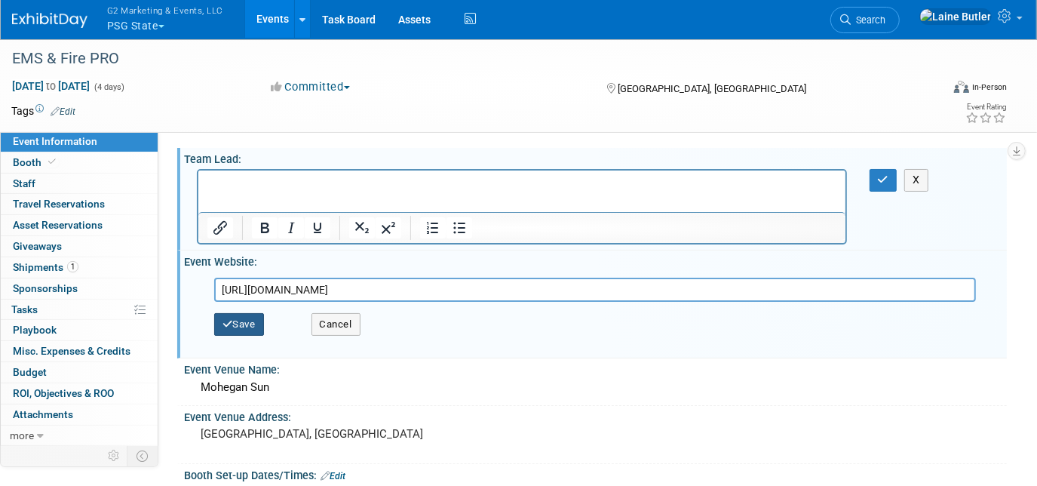
type input "[URL][DOMAIN_NAME]"
click at [248, 323] on button "Save" at bounding box center [239, 324] width 50 height 23
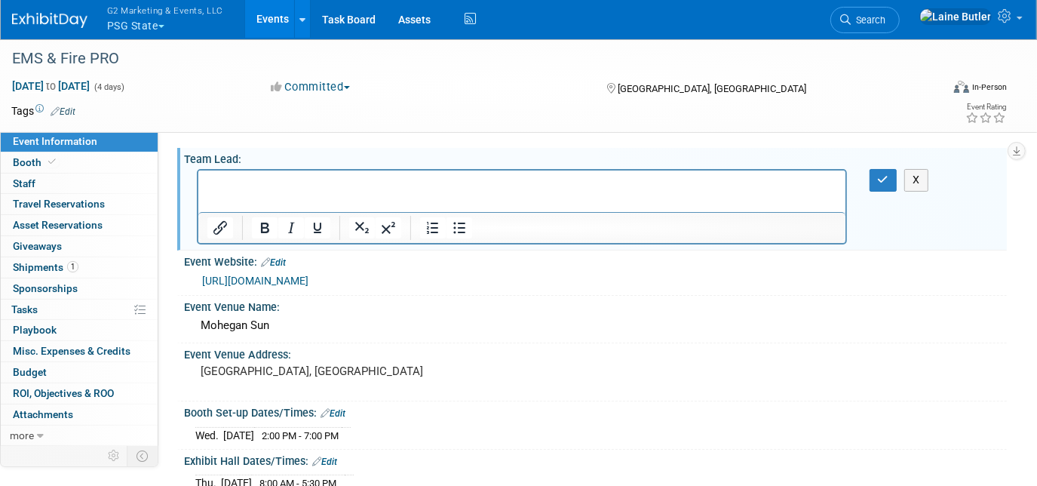
click at [341, 180] on p "Rich Text Area. Press ALT-0 for help." at bounding box center [522, 183] width 630 height 15
click at [881, 179] on icon "button" at bounding box center [883, 179] width 11 height 11
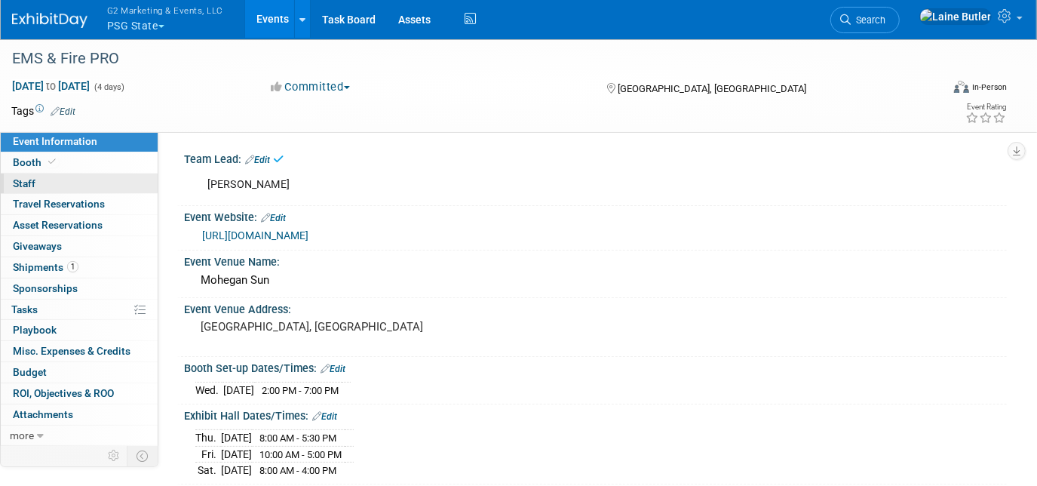
click at [97, 179] on link "0 Staff 0" at bounding box center [79, 183] width 157 height 20
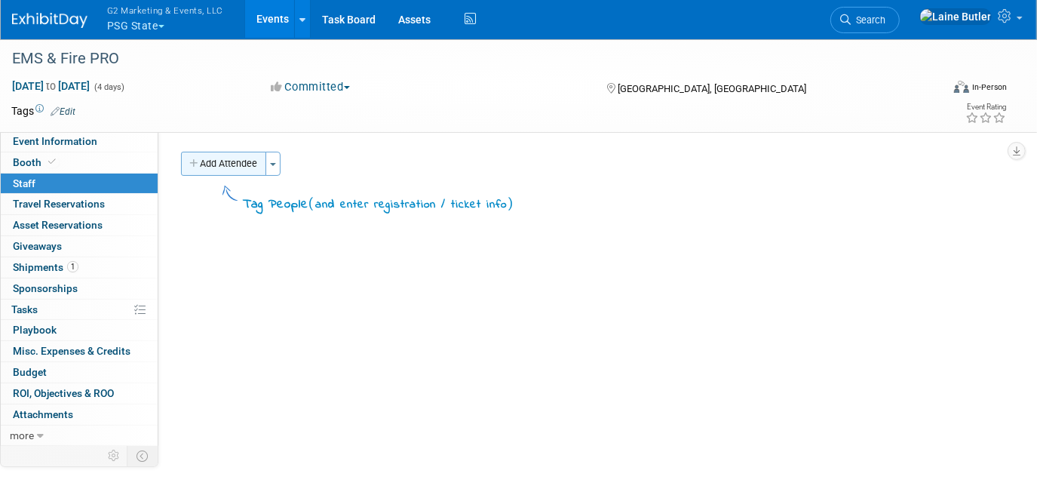
click at [250, 163] on button "Add Attendee" at bounding box center [223, 164] width 85 height 24
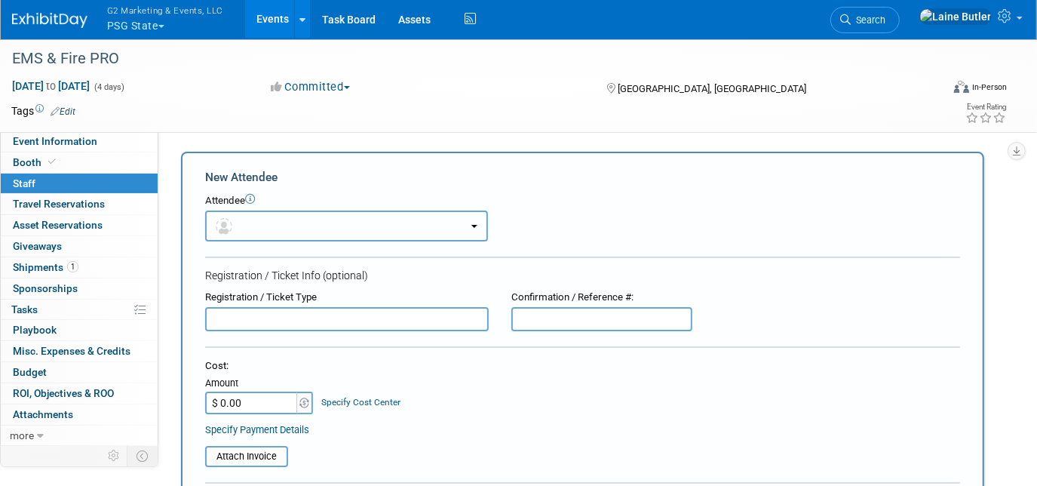
click at [239, 225] on button "button" at bounding box center [346, 225] width 283 height 31
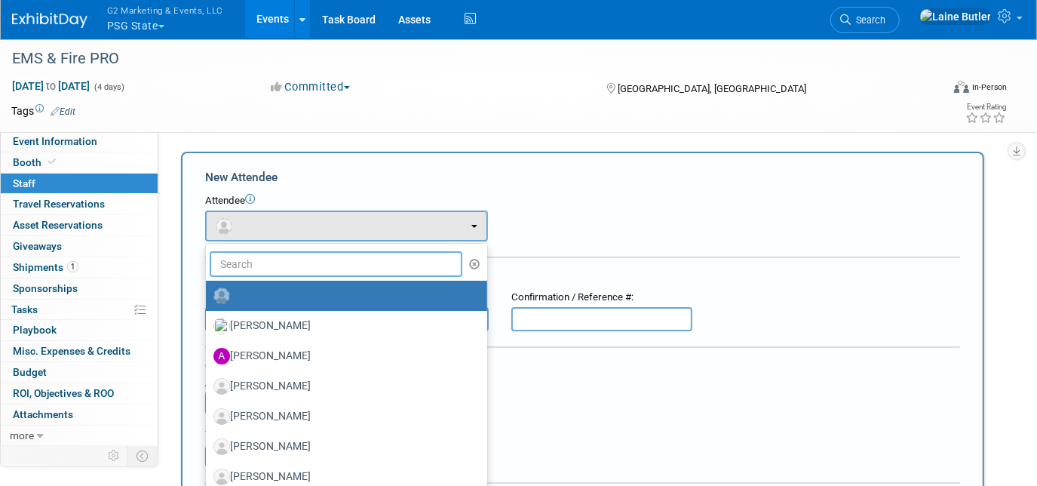
click at [293, 263] on input "text" at bounding box center [336, 264] width 253 height 26
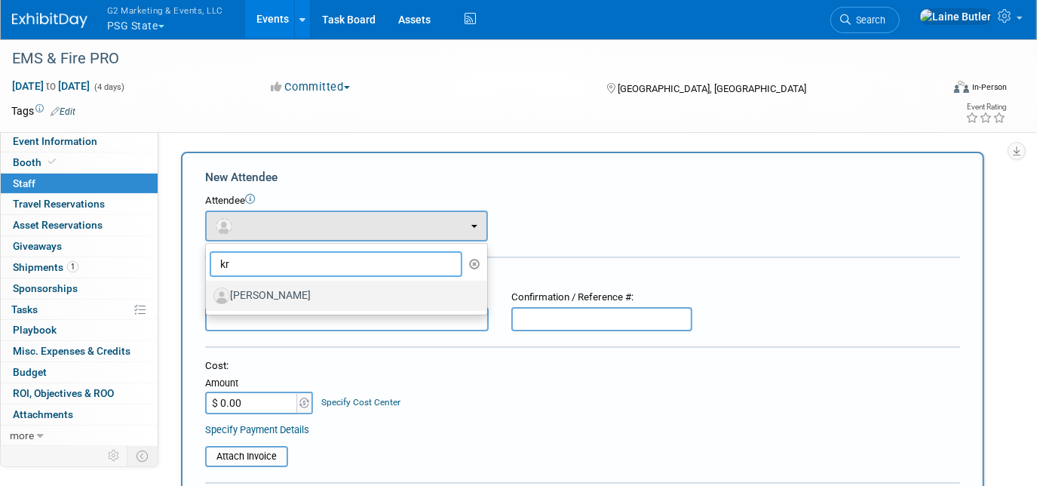
type input "kr"
click at [288, 289] on label "[PERSON_NAME]" at bounding box center [342, 296] width 259 height 24
click at [208, 289] on input "[PERSON_NAME]" at bounding box center [203, 294] width 10 height 10
select select "8437c502-7e65-40a5-87e1-eee7165452a0"
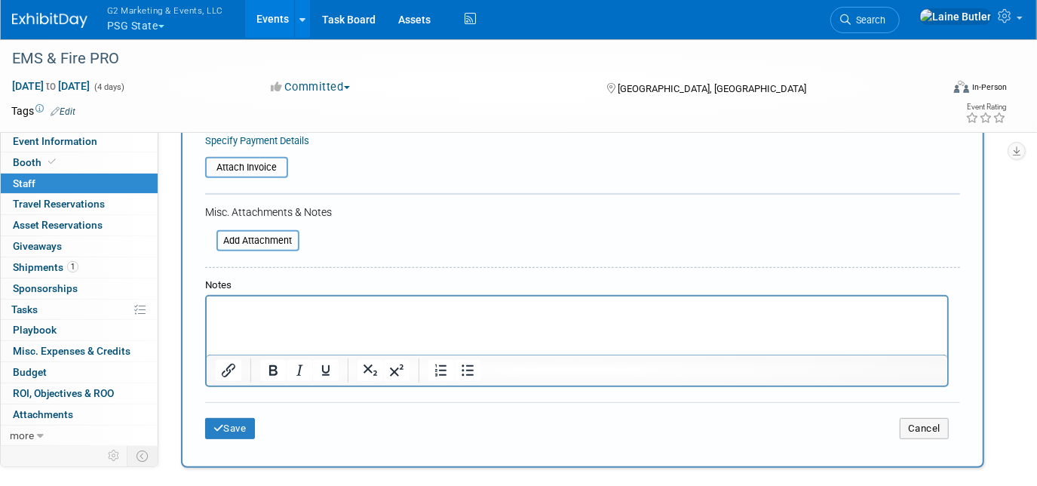
scroll to position [339, 0]
click at [225, 426] on button "Save" at bounding box center [230, 425] width 50 height 21
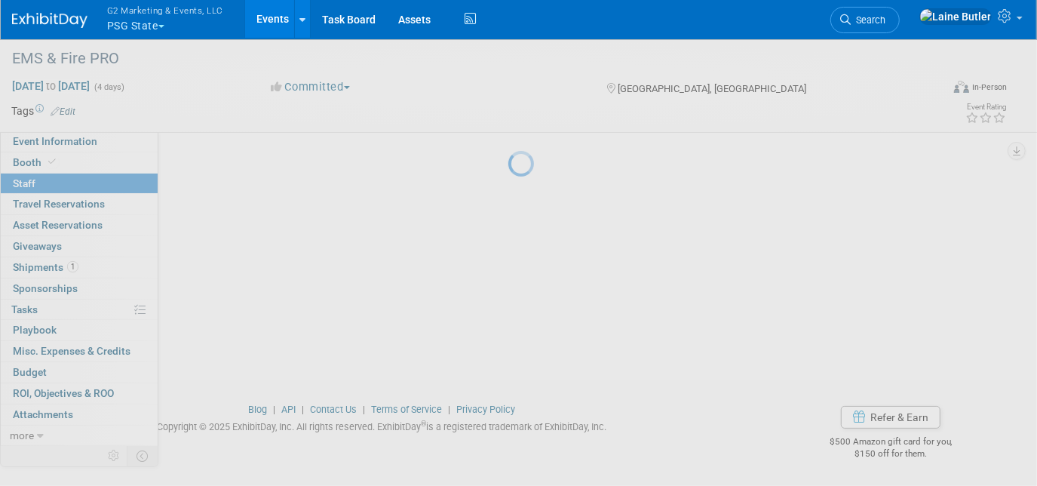
scroll to position [120, 0]
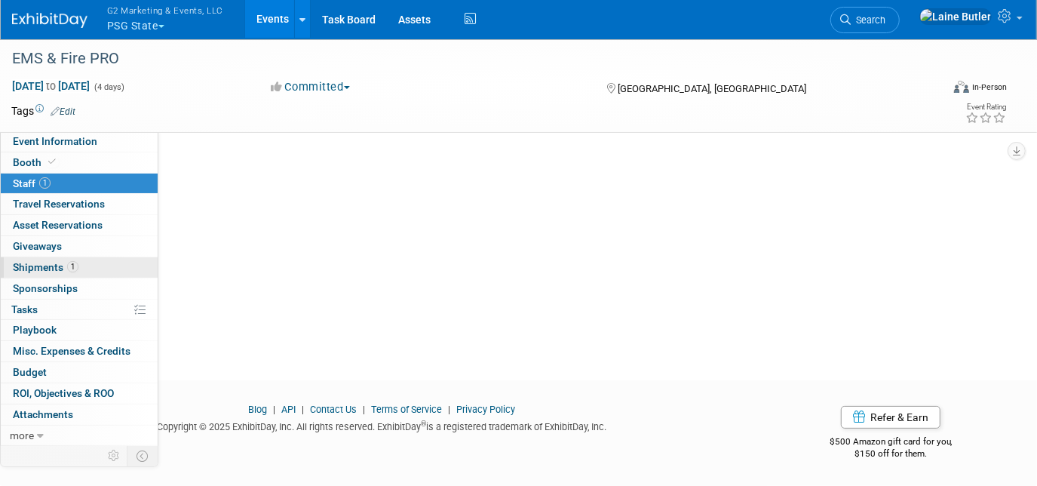
click at [98, 265] on link "1 Shipments 1" at bounding box center [79, 267] width 157 height 20
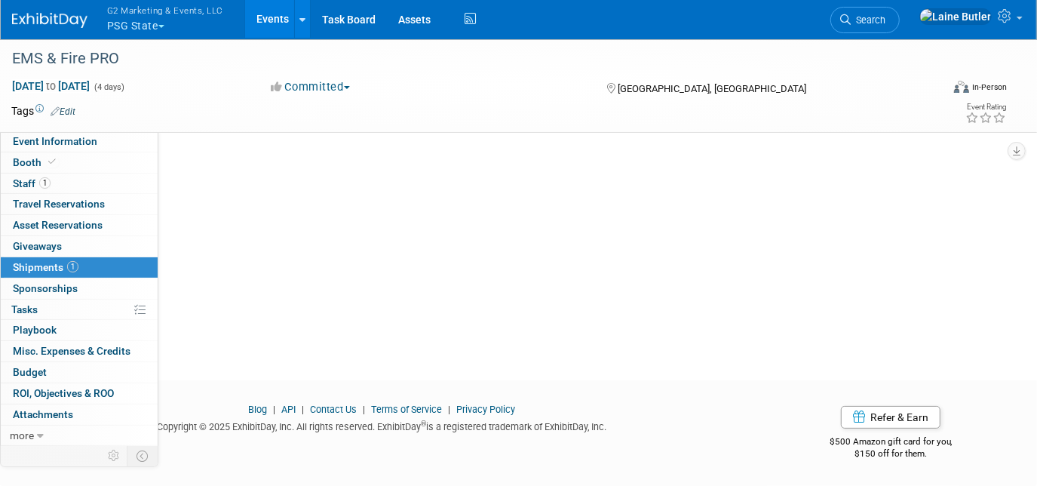
scroll to position [0, 0]
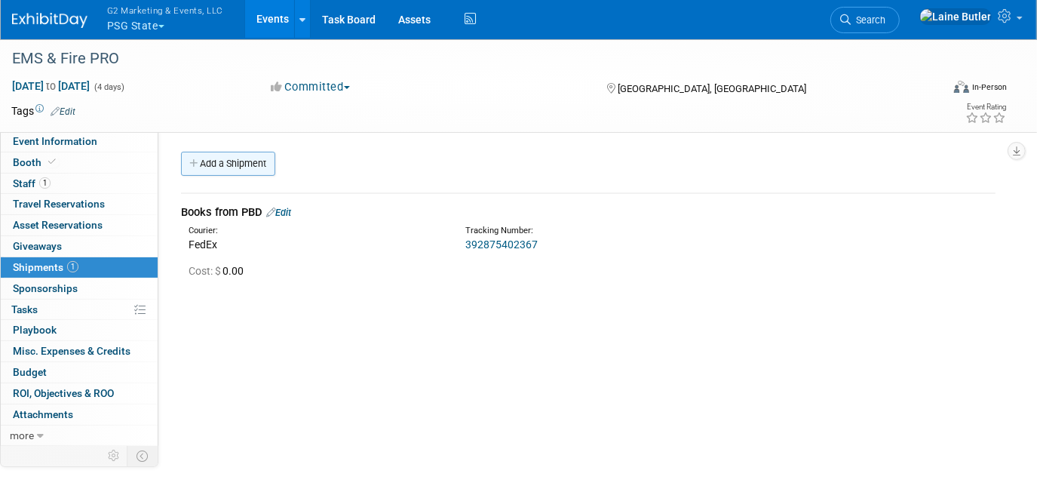
click at [232, 168] on link "Add a Shipment" at bounding box center [228, 164] width 94 height 24
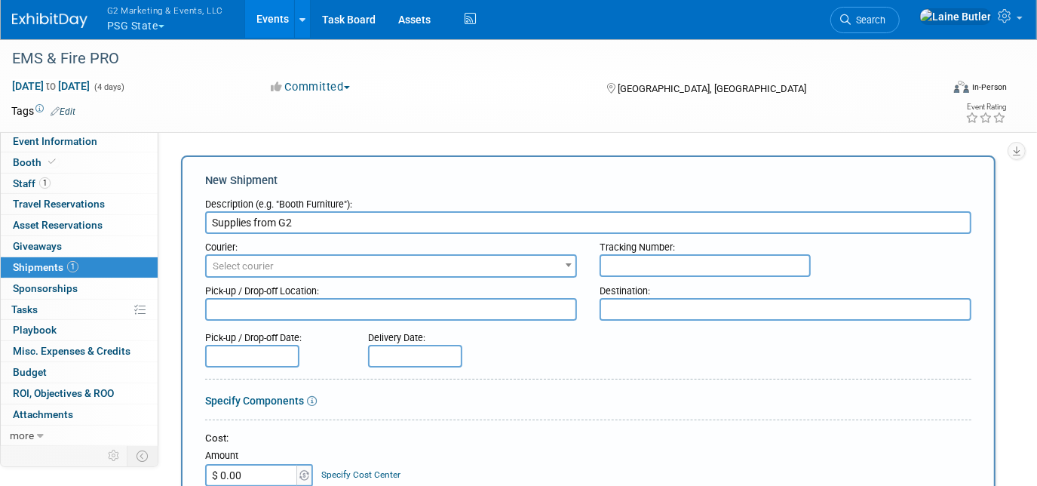
type input "Supplies from G2"
click at [249, 273] on span "Select courier" at bounding box center [391, 266] width 369 height 21
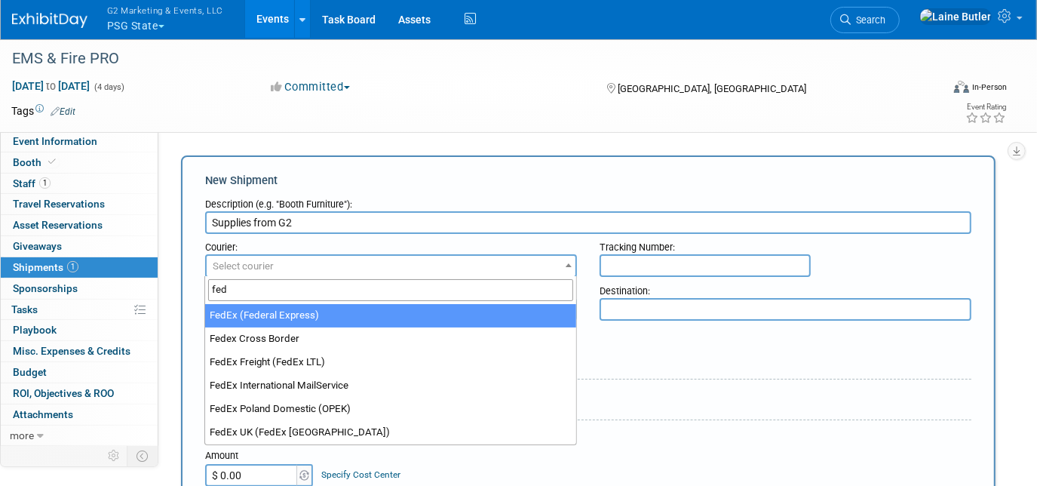
type input "fed"
select select "206"
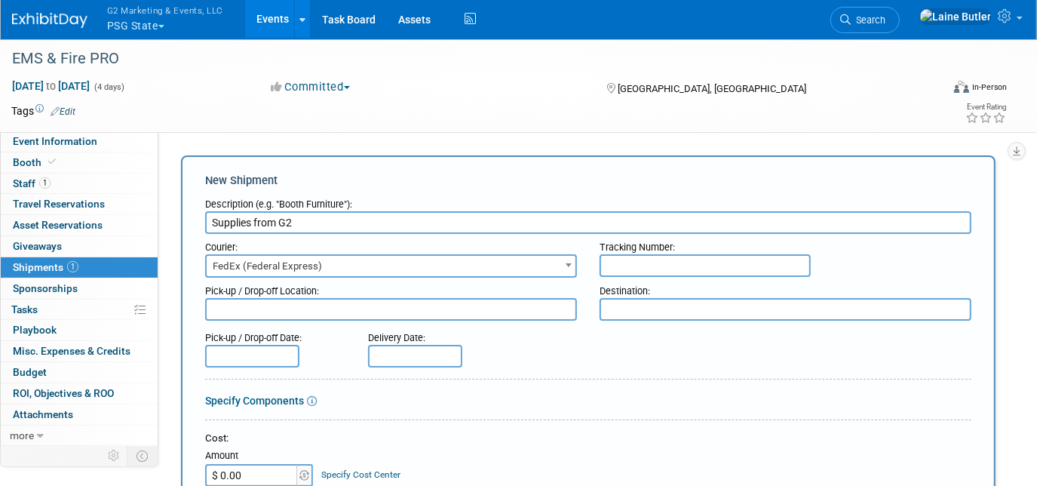
click at [643, 299] on textarea at bounding box center [785, 309] width 372 height 23
paste textarea ""JBL Public Safety Group EMS & FIRE PRO EXPO Capital Convention Contractors 153…"
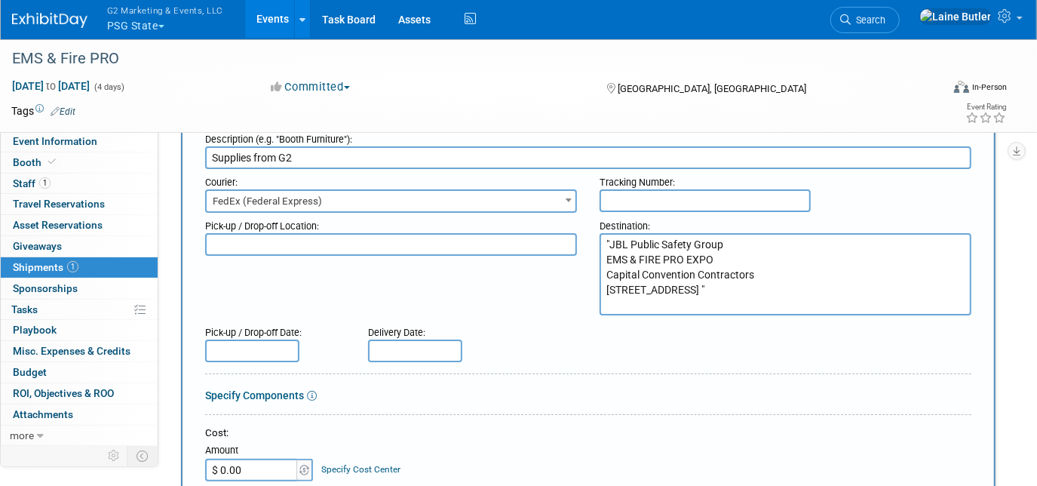
scroll to position [60, 0]
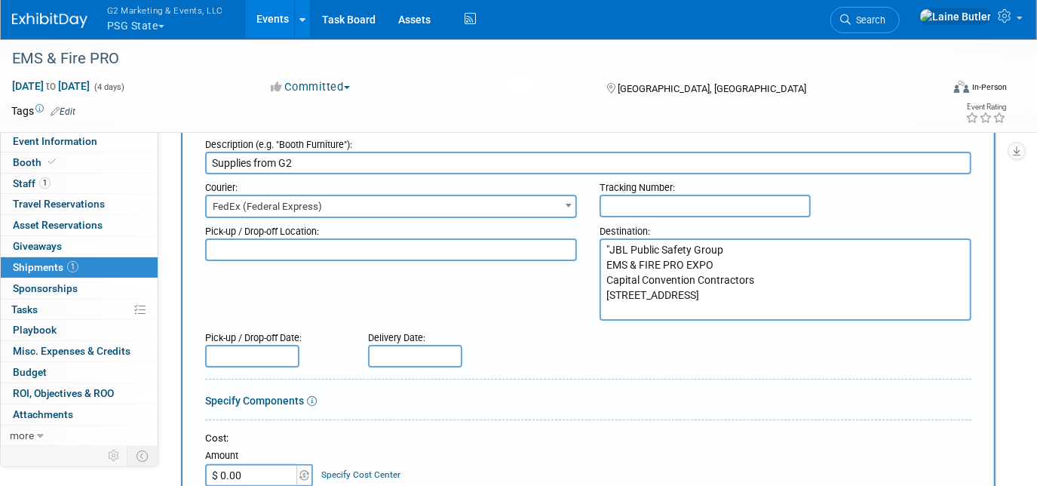
click at [608, 243] on textarea ""JBL Public Safety Group EMS & FIRE PRO EXPO Capital Convention Contractors 153…" at bounding box center [785, 279] width 372 height 82
drag, startPoint x: 737, startPoint y: 311, endPoint x: 602, endPoint y: 241, distance: 152.8
click at [602, 241] on textarea "JBL Public Safety Group EMS & FIRE PRO EXPO Capital Convention Contractors [STR…" at bounding box center [785, 279] width 372 height 82
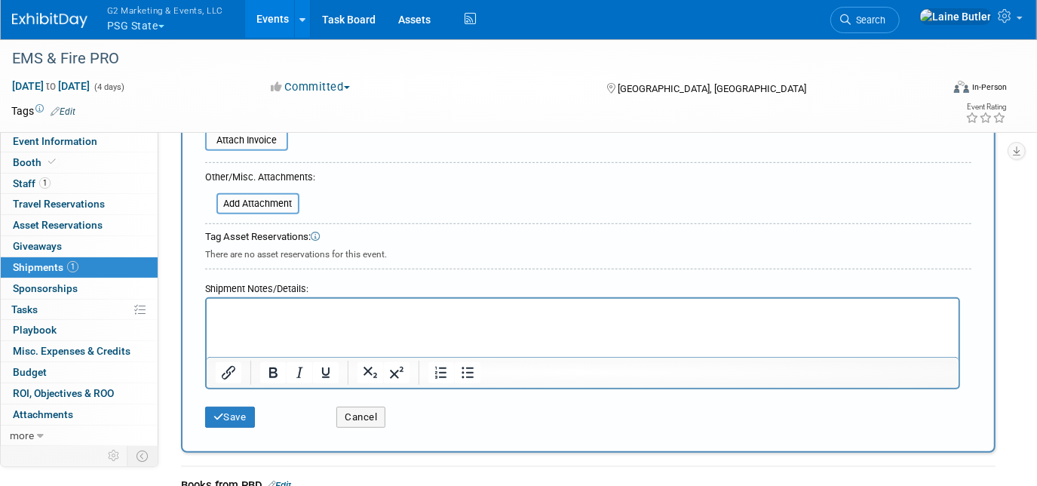
scroll to position [487, 0]
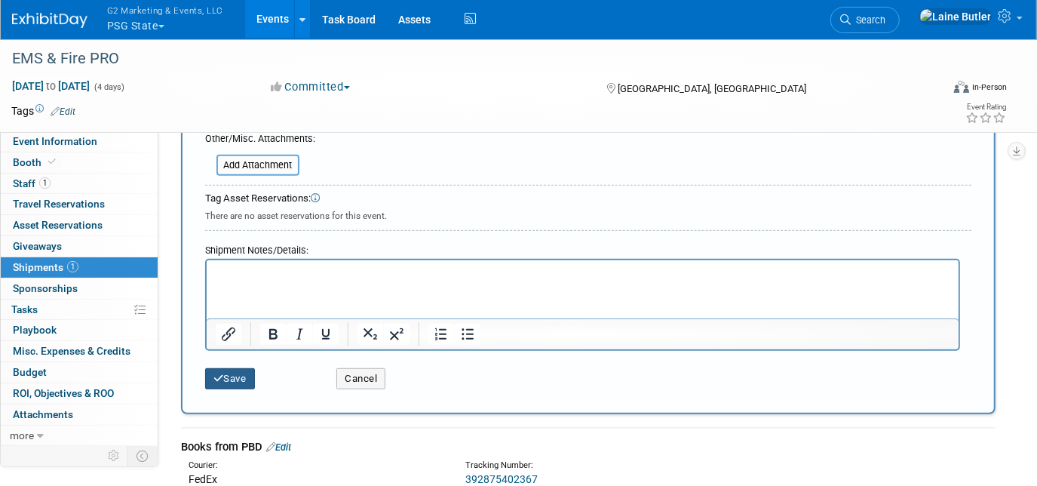
type textarea "JBL Public Safety Group EMS & FIRE PRO EXPO Capital Convention Contractors [STR…"
click at [221, 373] on icon "submit" at bounding box center [218, 378] width 11 height 10
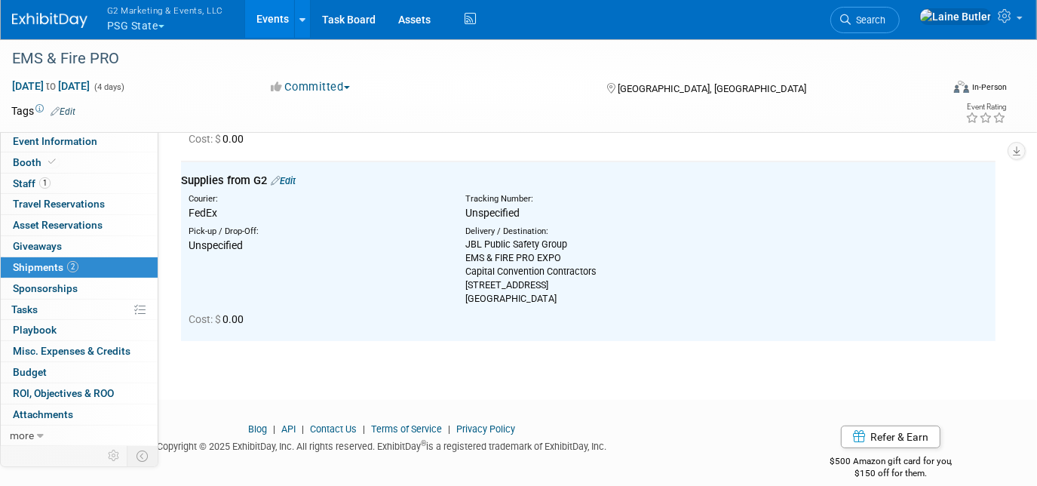
scroll to position [17, 0]
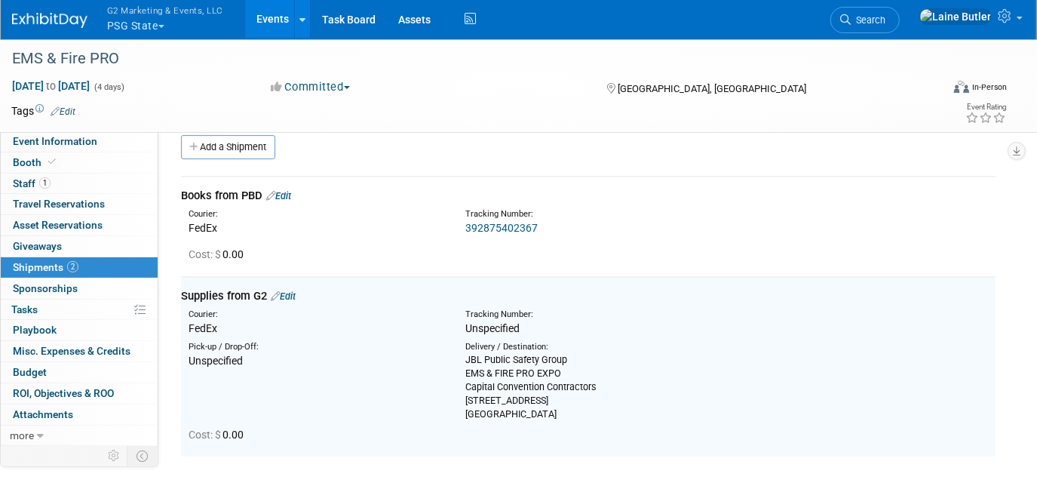
click at [290, 191] on link "Edit" at bounding box center [278, 195] width 25 height 11
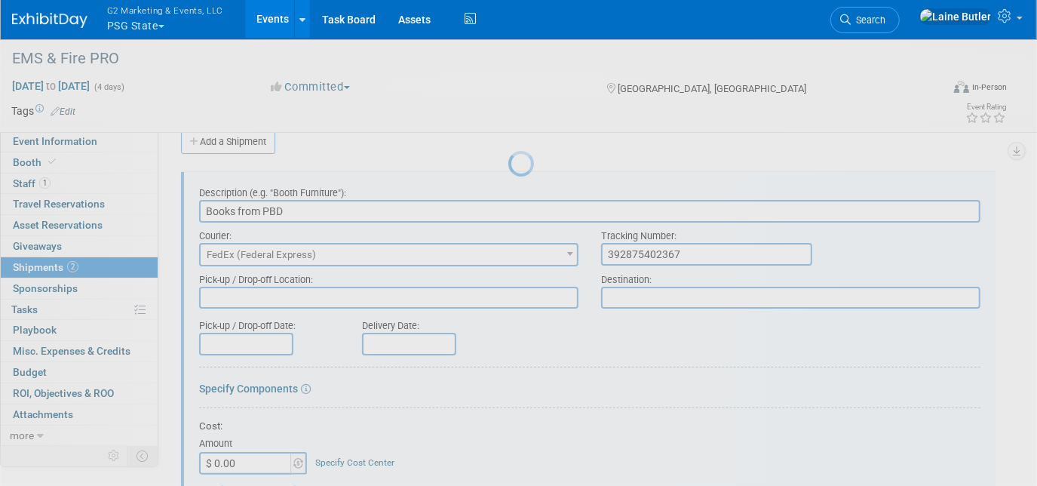
scroll to position [0, 0]
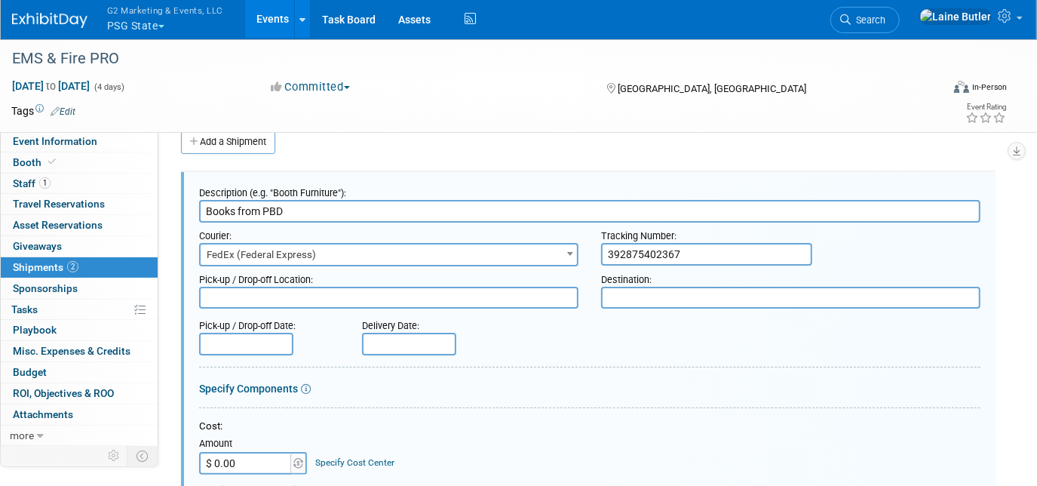
click at [688, 290] on textarea at bounding box center [790, 298] width 379 height 22
paste textarea "JBL Public Safety Group EMS & FIRE PRO EXPO Capital Convention Contractors [STR…"
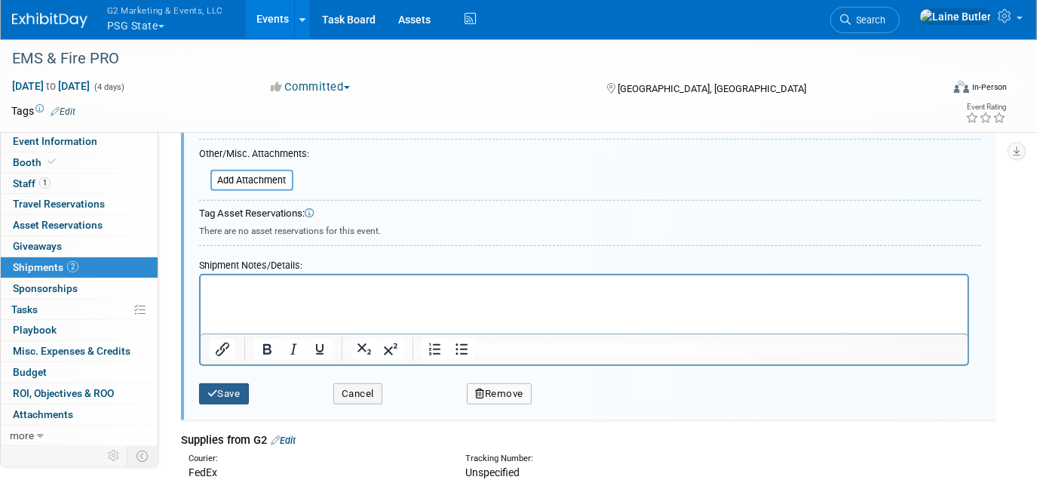
type textarea "JBL Public Safety Group EMS & FIRE PRO EXPO Capital Convention Contractors [STR…"
click at [225, 383] on button "Save" at bounding box center [224, 393] width 50 height 21
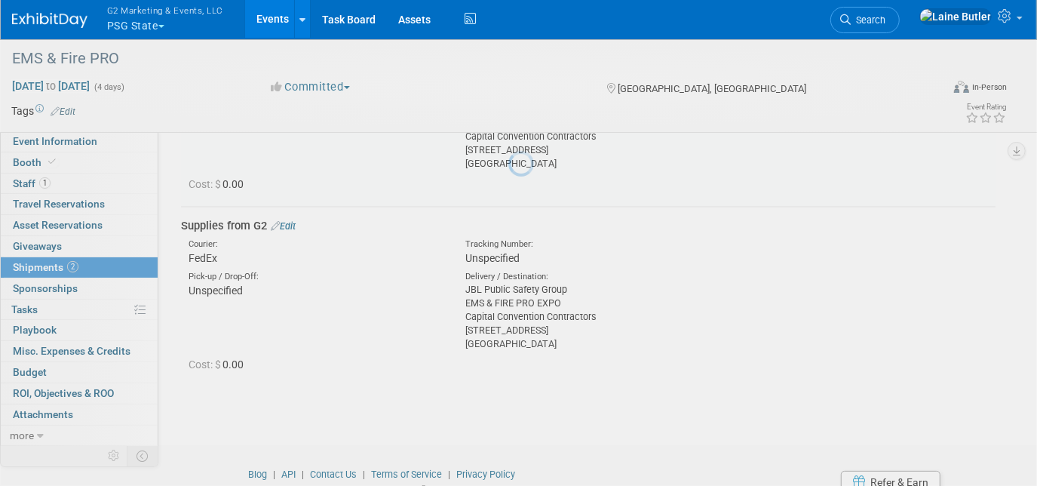
scroll to position [22, 0]
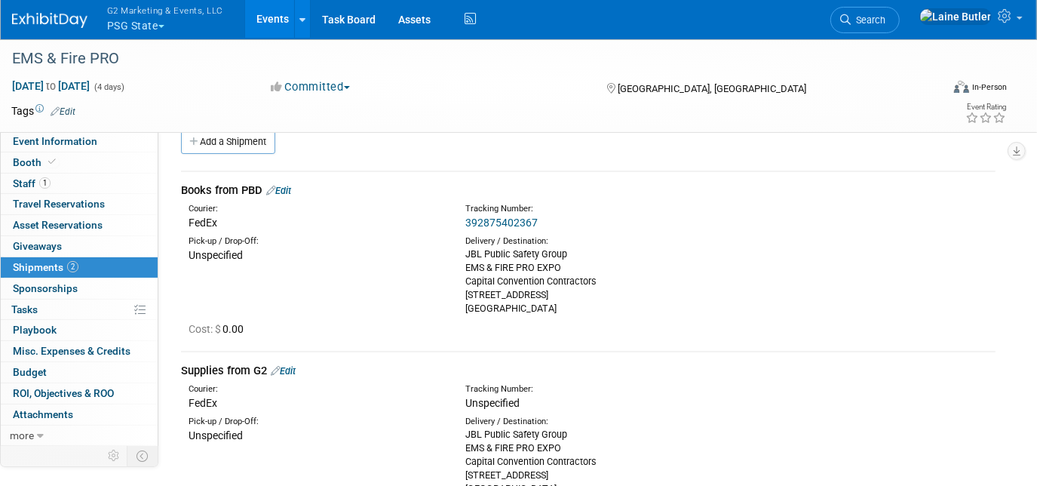
click at [293, 369] on link "Edit" at bounding box center [283, 370] width 25 height 11
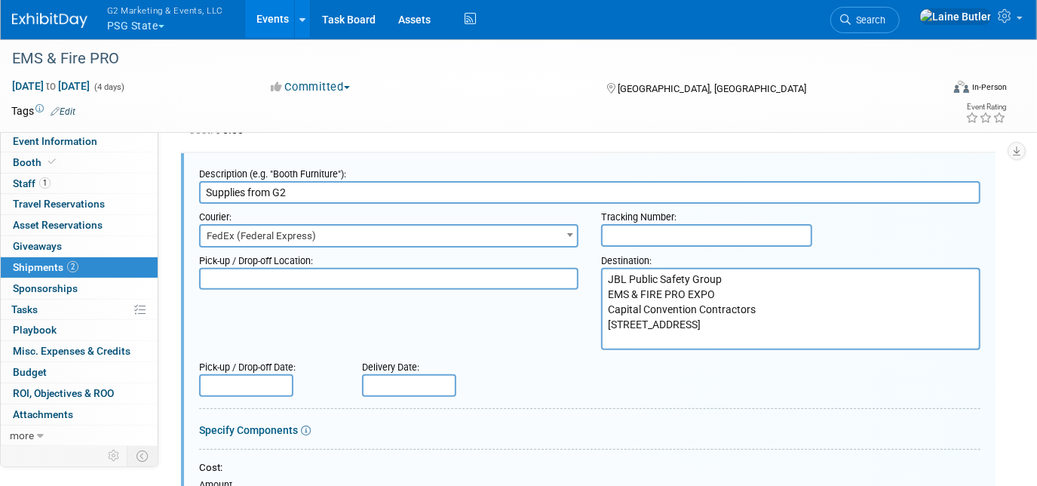
scroll to position [220, 0]
click at [621, 239] on input "text" at bounding box center [706, 236] width 211 height 23
paste input "8838 5259 7232"
click at [635, 237] on input "8838 5259 7232" at bounding box center [706, 236] width 211 height 23
click at [658, 233] on input "88385259 7232" at bounding box center [706, 236] width 211 height 23
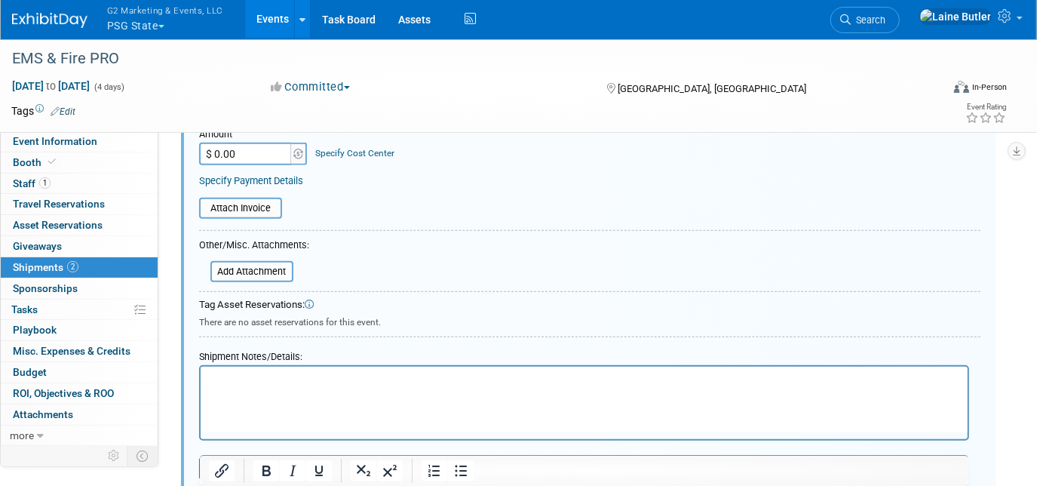
scroll to position [609, 0]
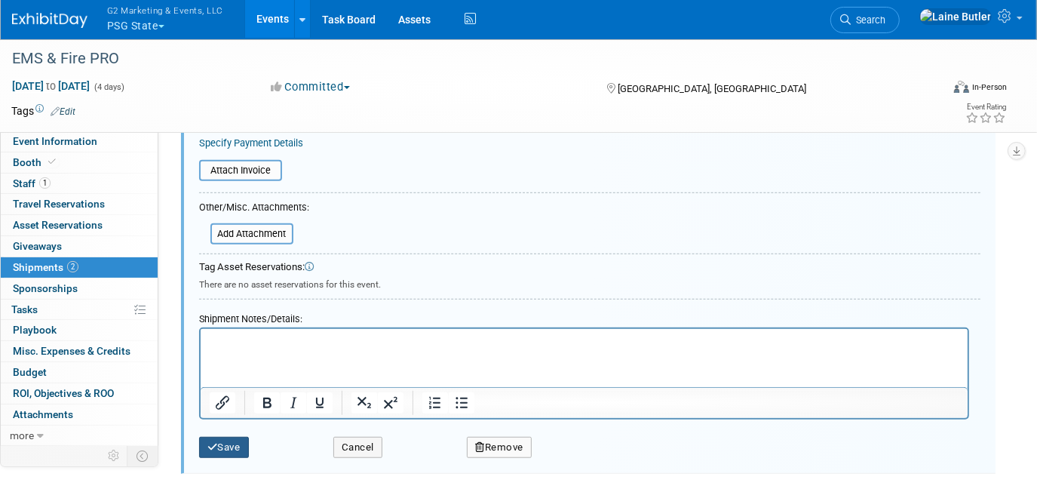
type input "883852597232"
click at [225, 437] on button "Save" at bounding box center [224, 447] width 50 height 21
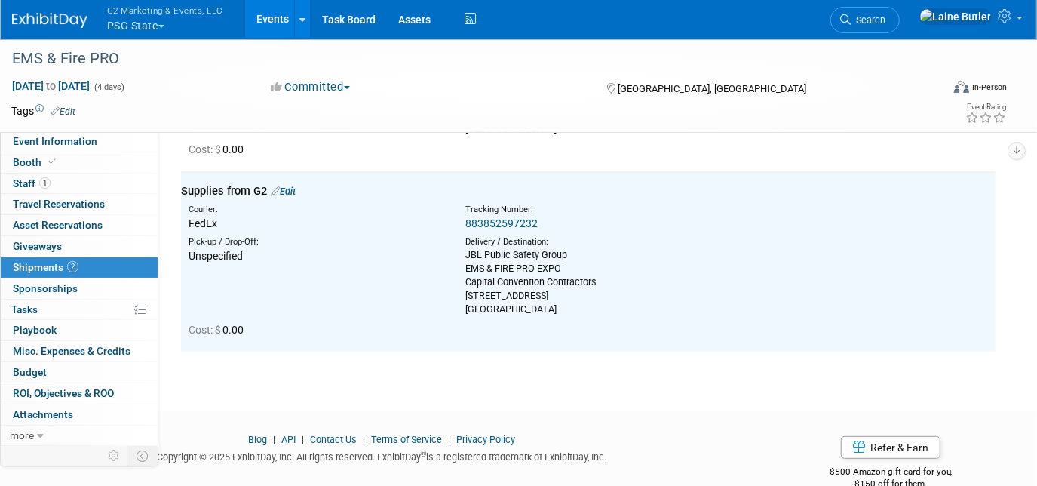
scroll to position [0, 0]
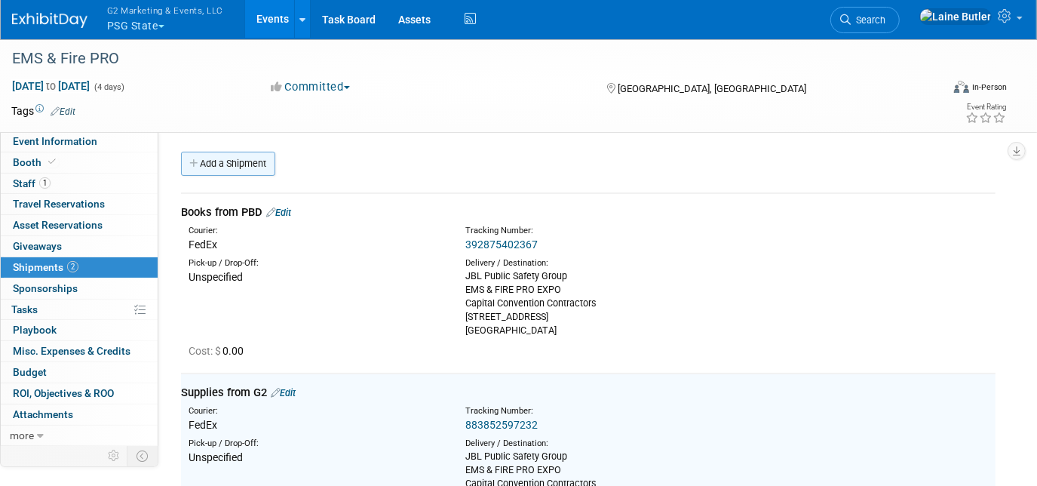
click at [217, 167] on link "Add a Shipment" at bounding box center [228, 164] width 94 height 24
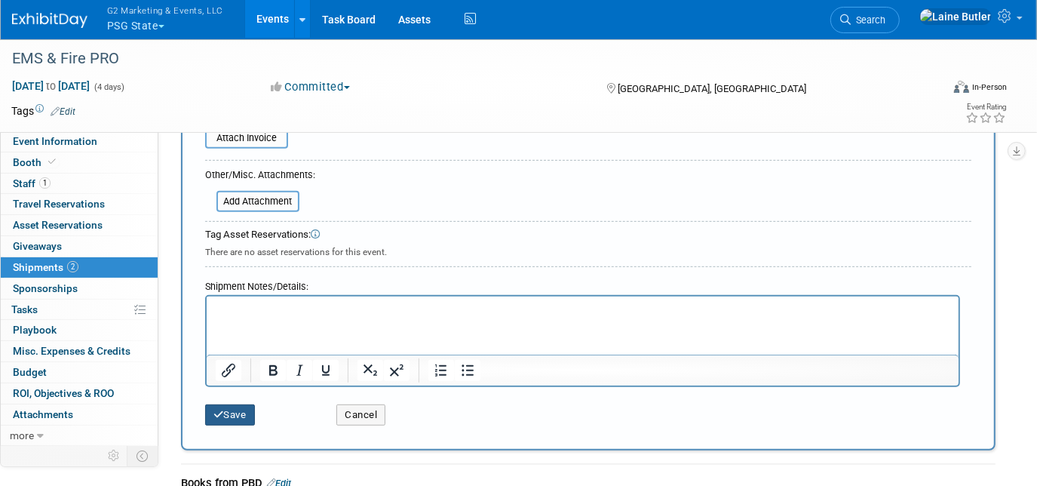
type input "Outbound Via Fedex"
click at [222, 404] on button "Save" at bounding box center [230, 414] width 50 height 21
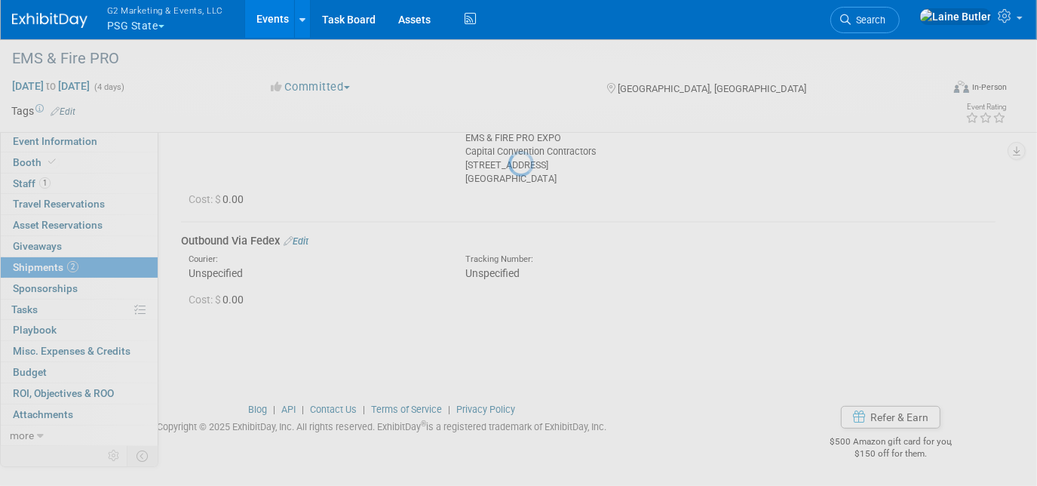
scroll to position [330, 0]
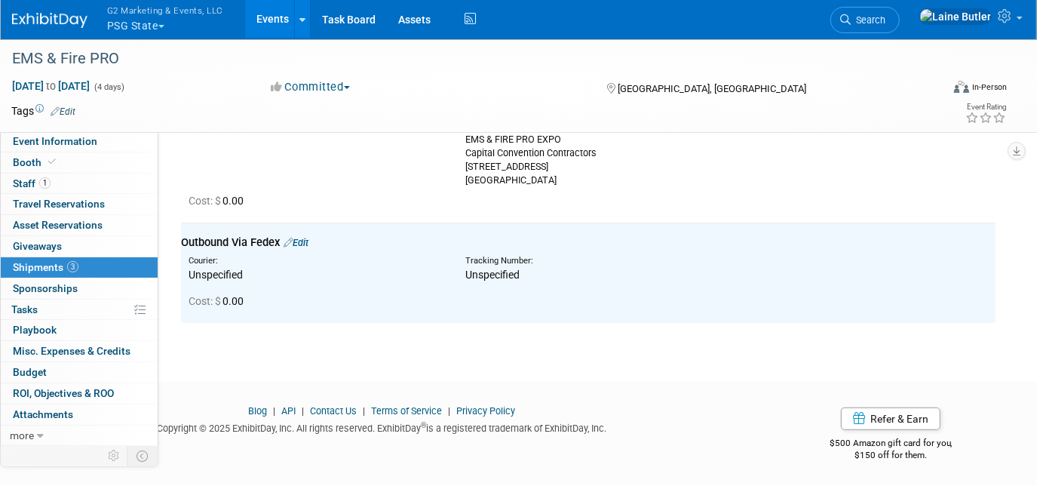
click at [14, 17] on img at bounding box center [49, 20] width 75 height 15
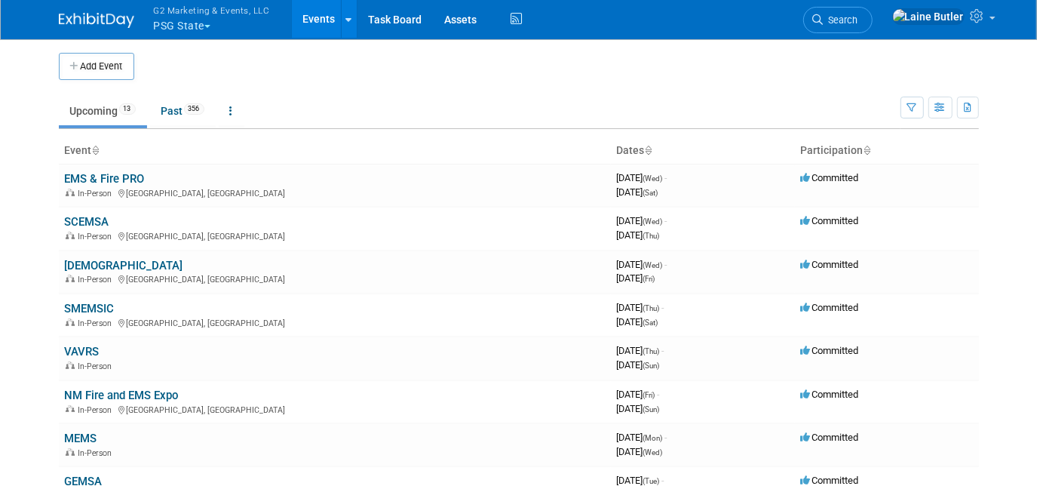
click at [146, 129] on div "Add Event New Event Duplicate Event Warning There is another event in your work…" at bounding box center [519, 405] width 943 height 734
click at [176, 118] on link "Past 356" at bounding box center [183, 111] width 66 height 29
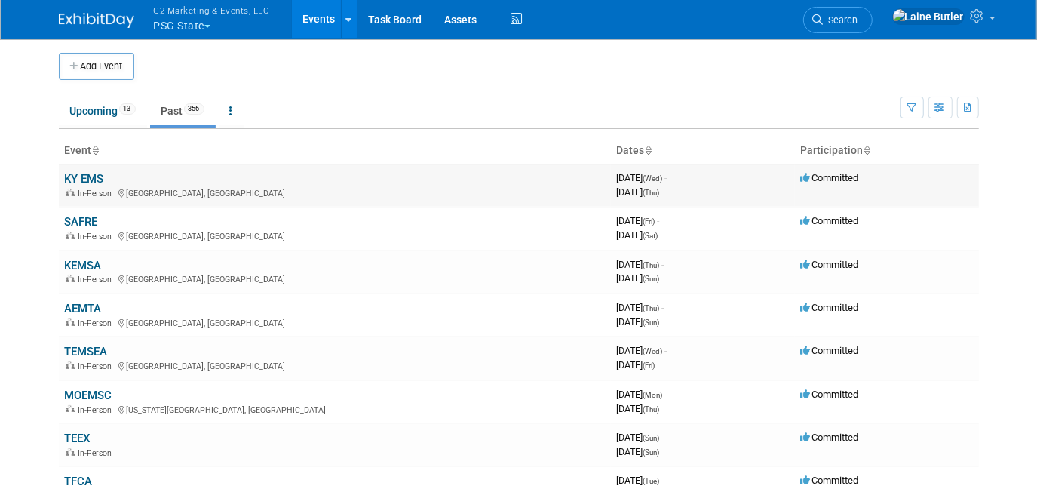
click at [79, 179] on link "KY EMS" at bounding box center [84, 179] width 39 height 14
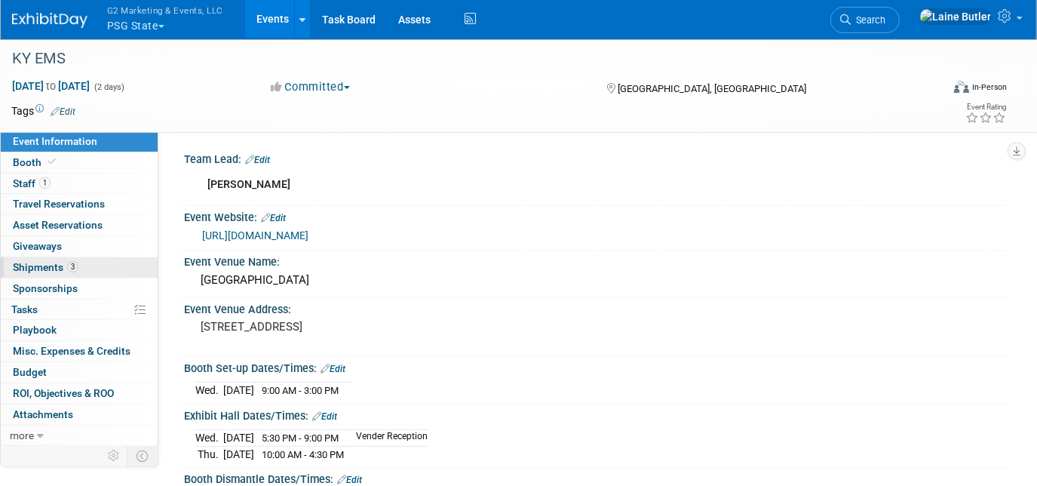
click at [26, 264] on span "Shipments 3" at bounding box center [46, 267] width 66 height 12
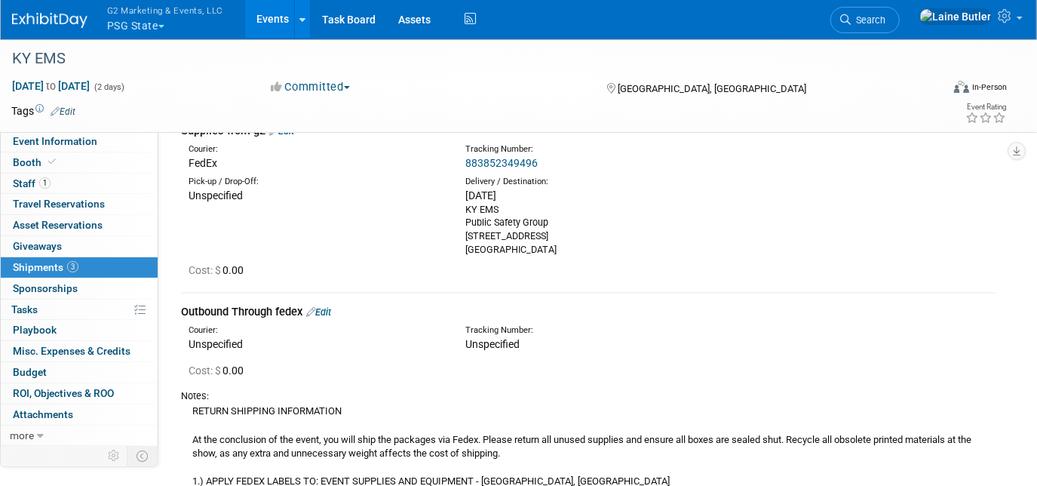
scroll to position [532, 0]
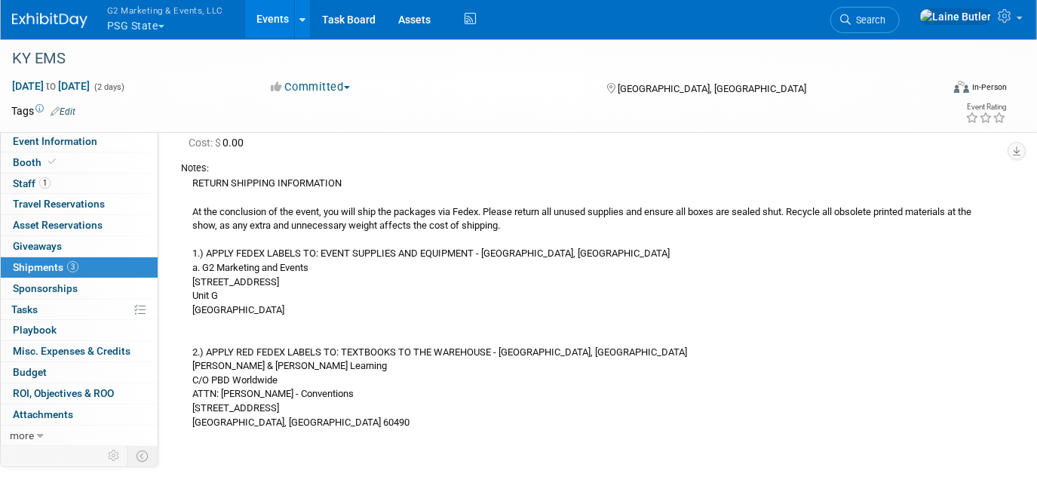
drag, startPoint x: 192, startPoint y: 178, endPoint x: 316, endPoint y: 425, distance: 275.8
click at [316, 425] on div "RETURN SHIPPING INFORMATION At the conclusion of the event, you will ship the p…" at bounding box center [588, 302] width 814 height 254
copy div "RETURN SHIPPING INFORMATION At the conclusion of the event, you will ship the p…"
click at [42, 24] on img at bounding box center [49, 20] width 75 height 15
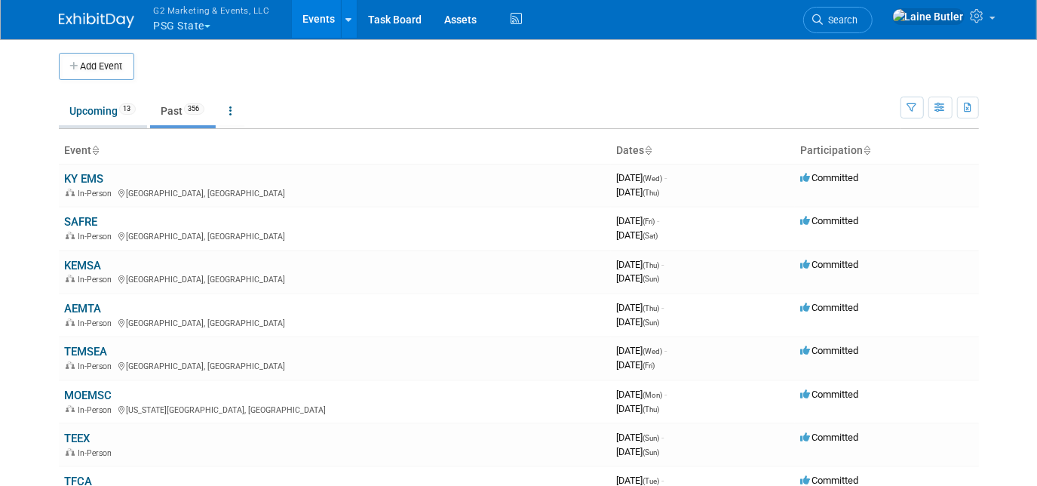
click at [115, 119] on link "Upcoming 13" at bounding box center [103, 111] width 88 height 29
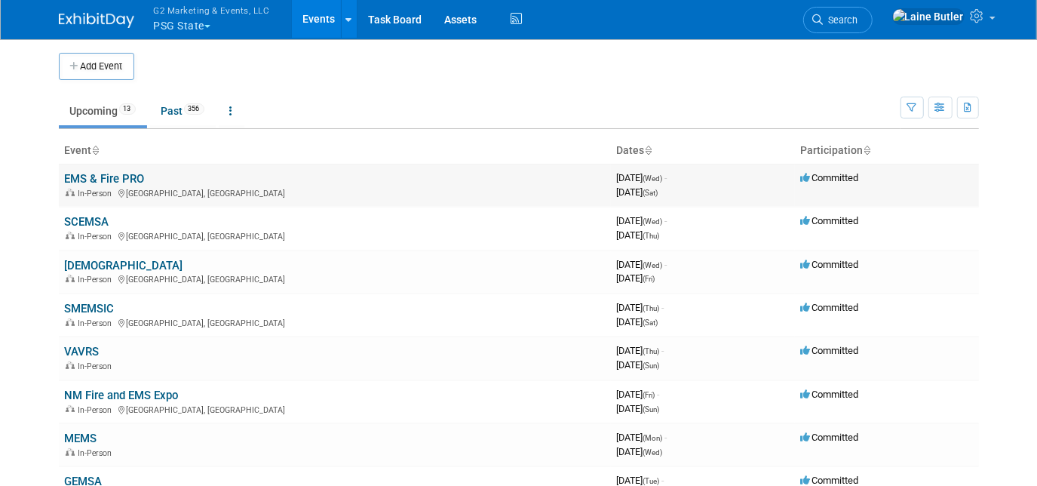
click at [93, 182] on link "EMS & Fire PRO" at bounding box center [105, 179] width 80 height 14
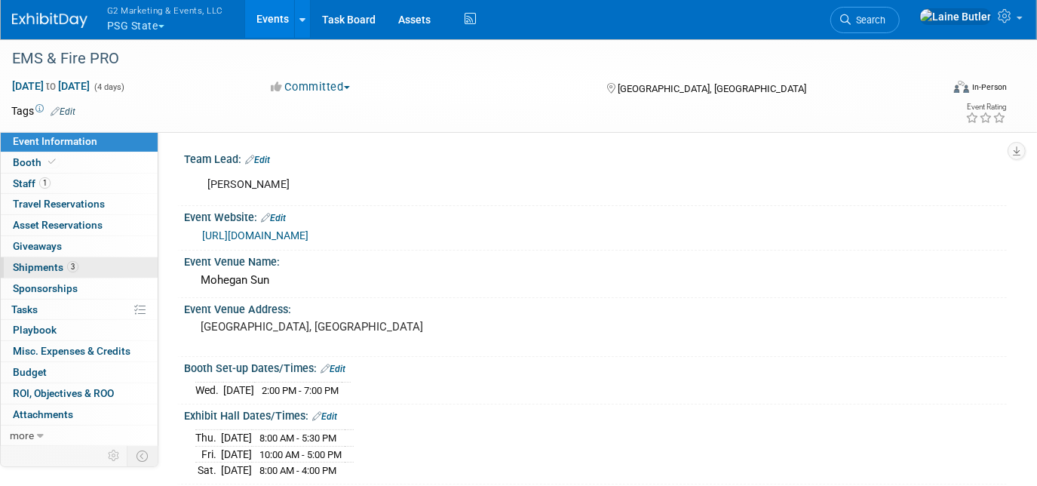
click at [34, 261] on span "Shipments 3" at bounding box center [46, 267] width 66 height 12
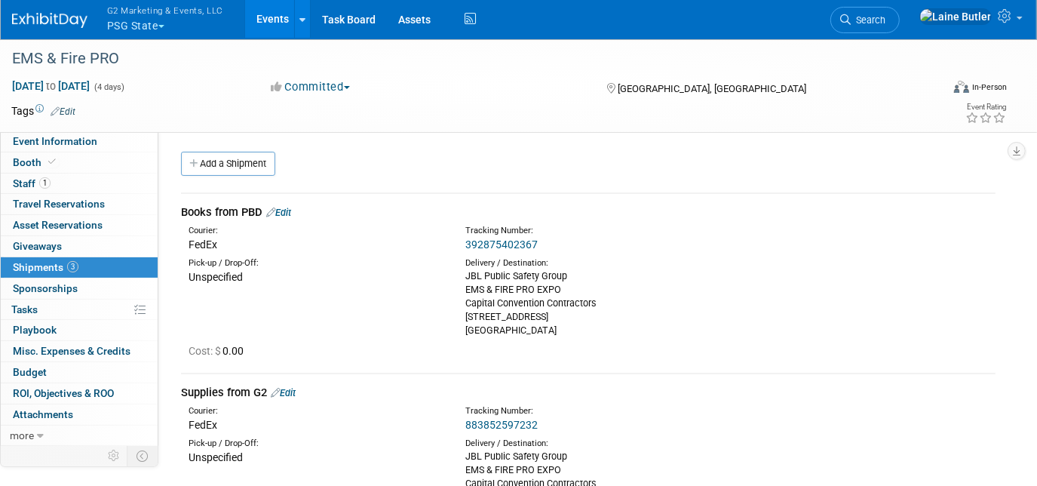
scroll to position [330, 0]
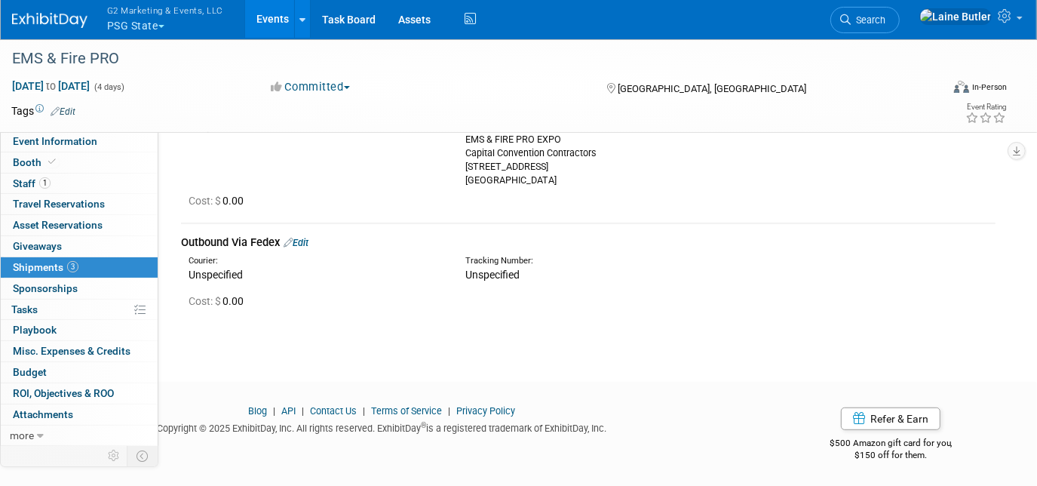
click at [307, 239] on link "Edit" at bounding box center [296, 242] width 25 height 11
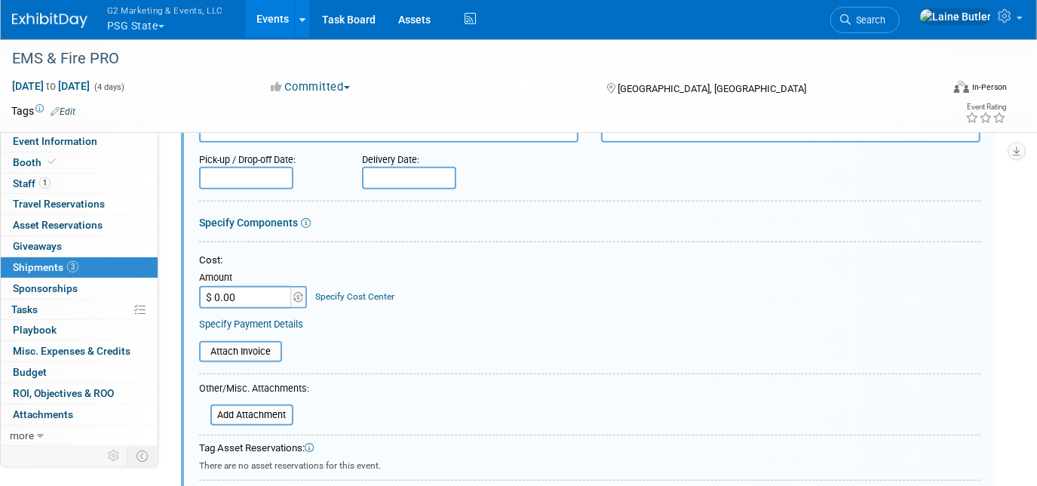
scroll to position [681, 0]
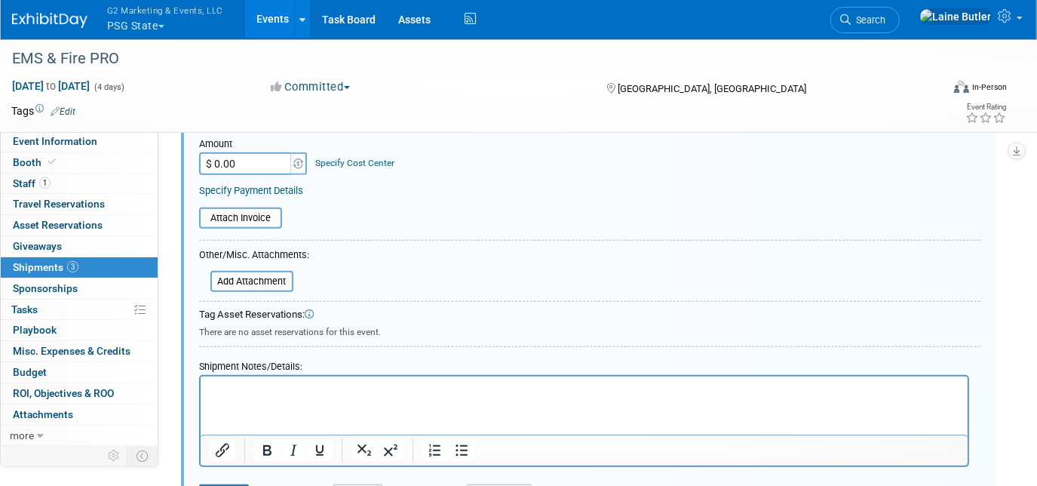
click at [230, 388] on p "Rich Text Area. Press ALT-0 for help." at bounding box center [583, 389] width 749 height 15
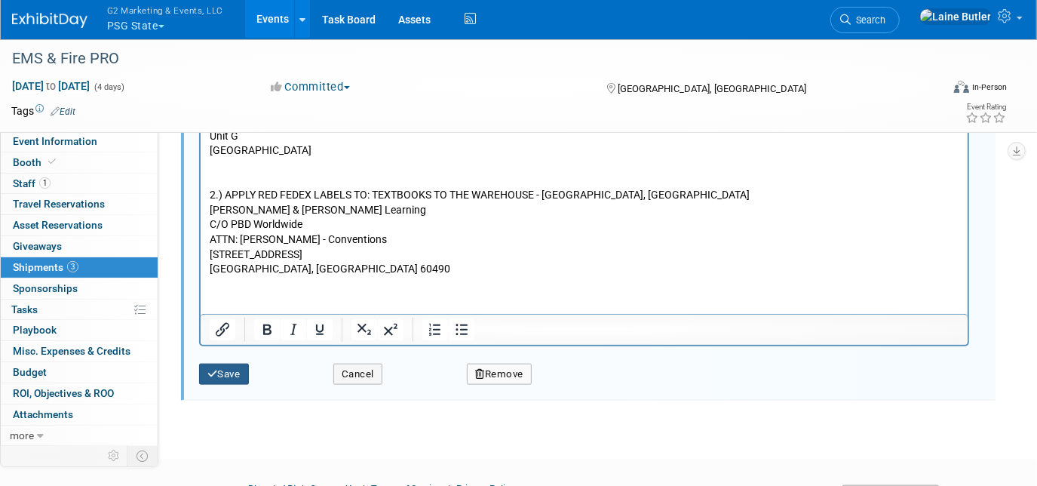
click at [219, 363] on button "Save" at bounding box center [224, 373] width 50 height 21
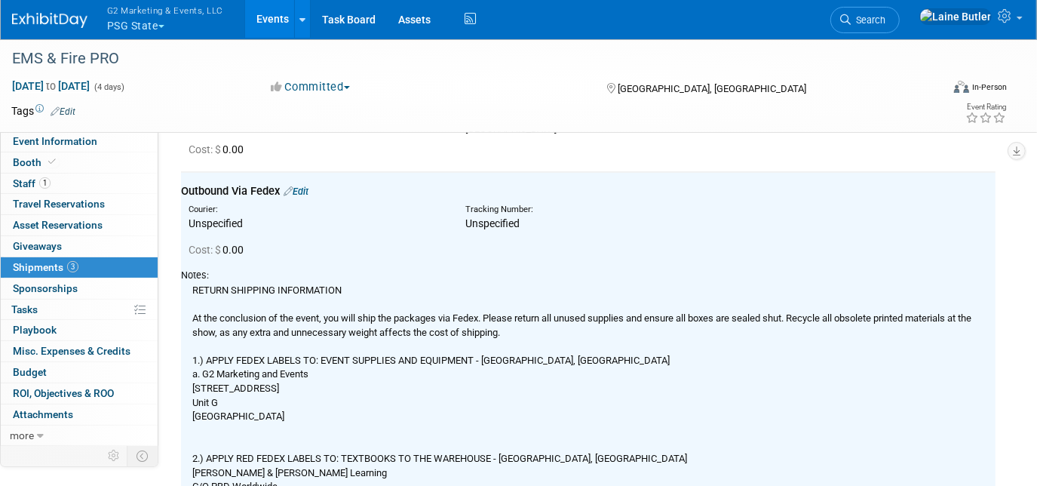
scroll to position [0, 0]
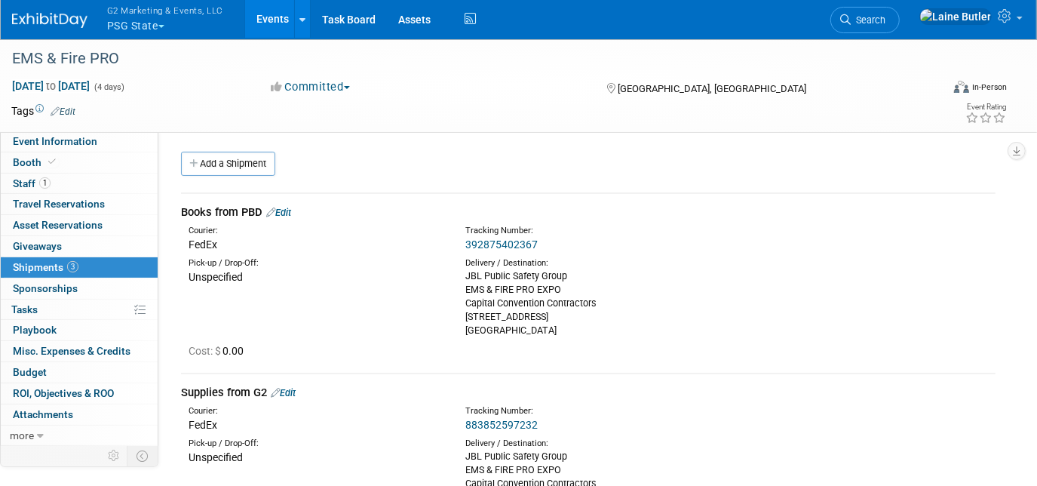
click at [490, 245] on link "392875402367" at bounding box center [501, 244] width 72 height 12
click at [291, 207] on link "Edit" at bounding box center [278, 212] width 25 height 11
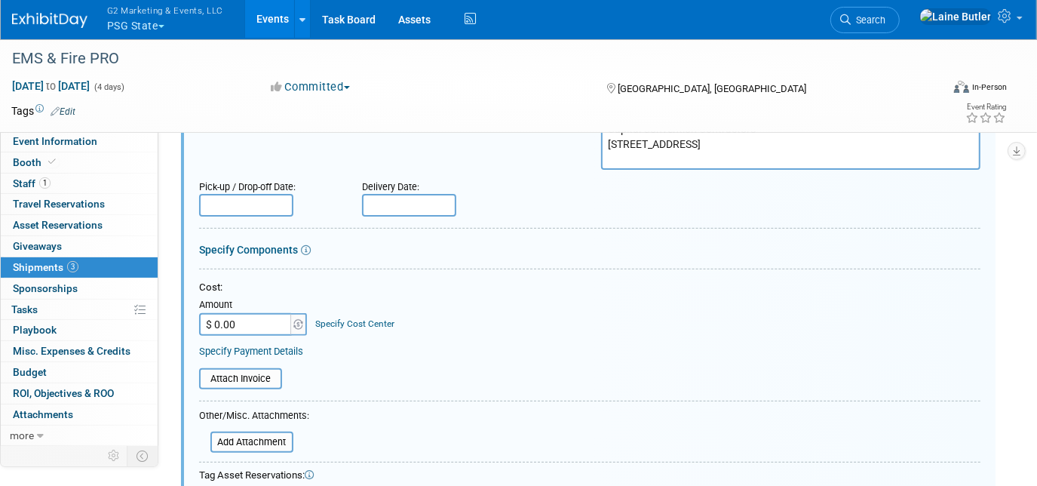
scroll to position [221, 0]
click at [386, 194] on input "text" at bounding box center [409, 205] width 94 height 23
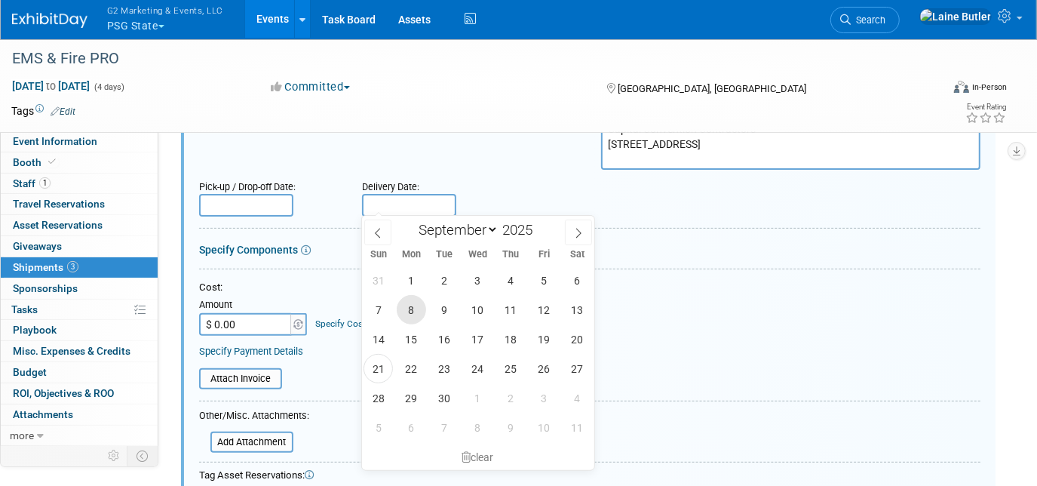
click at [405, 306] on span "8" at bounding box center [411, 309] width 29 height 29
type input "[DATE]"
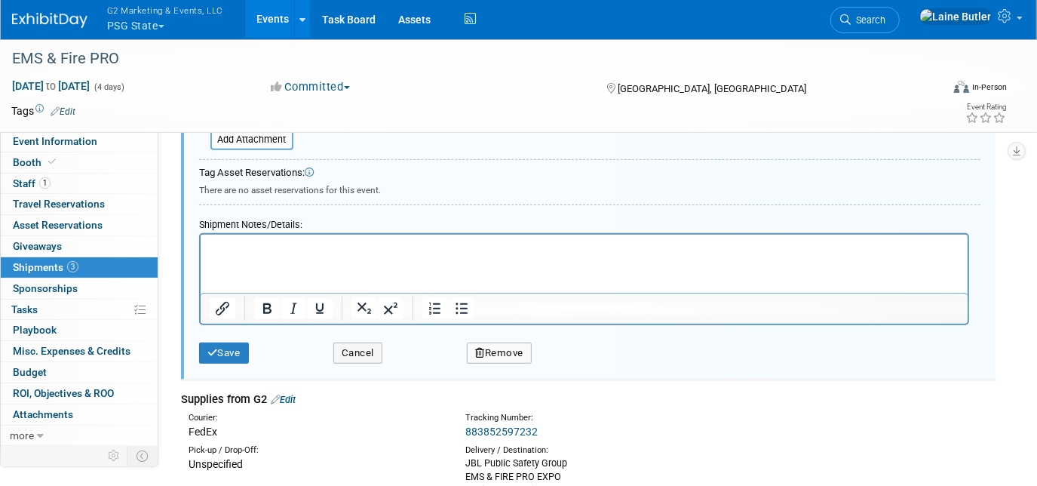
scroll to position [528, 0]
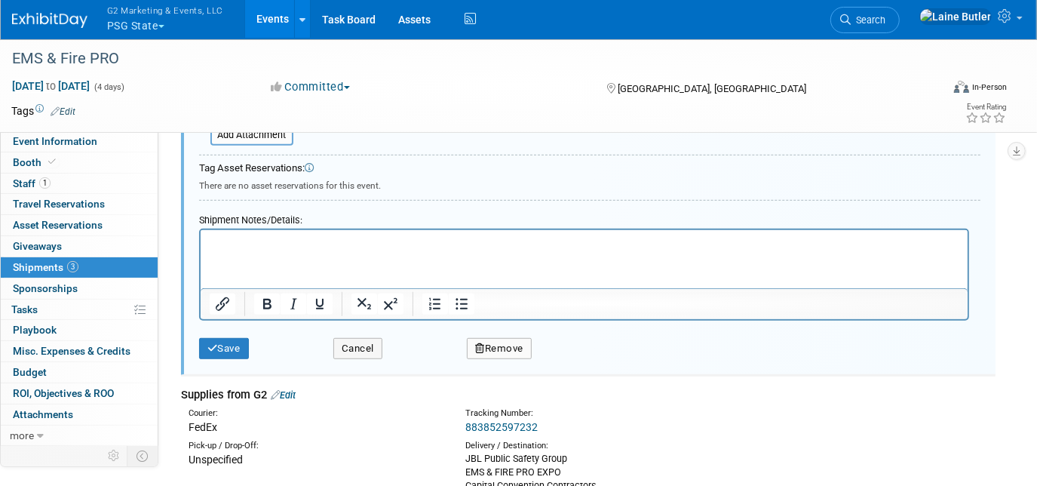
click at [254, 251] on html at bounding box center [583, 240] width 767 height 21
click at [227, 347] on button "Save" at bounding box center [224, 348] width 50 height 21
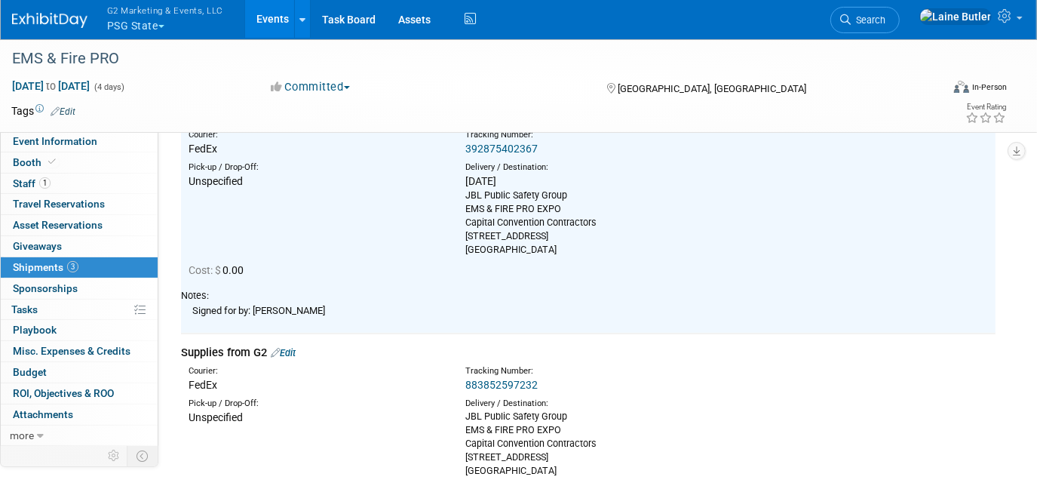
scroll to position [141, 0]
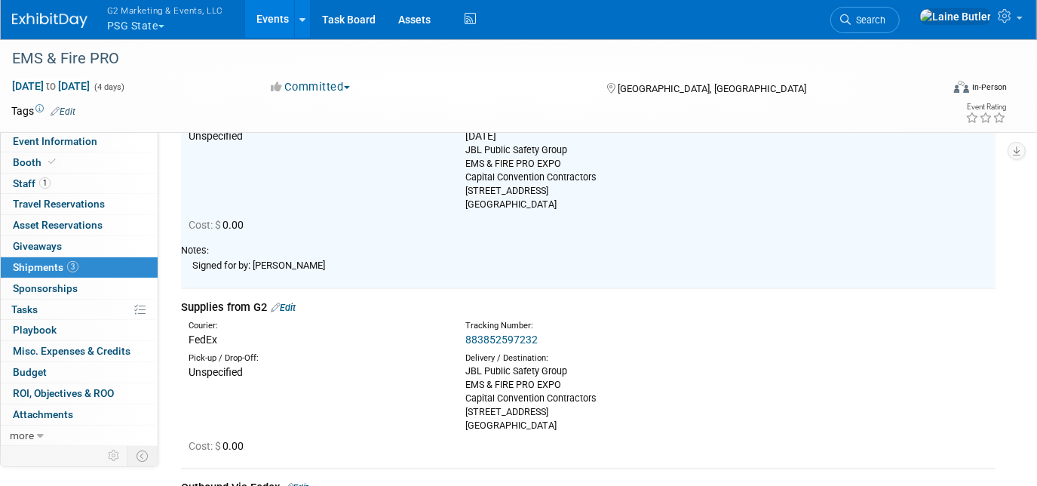
click at [523, 339] on link "883852597232" at bounding box center [501, 339] width 72 height 12
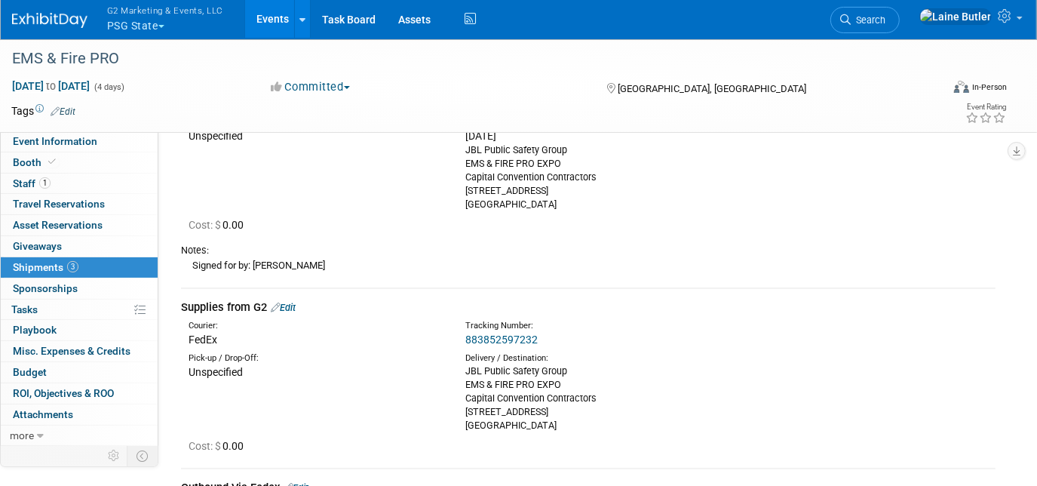
click at [291, 308] on link "Edit" at bounding box center [283, 307] width 25 height 11
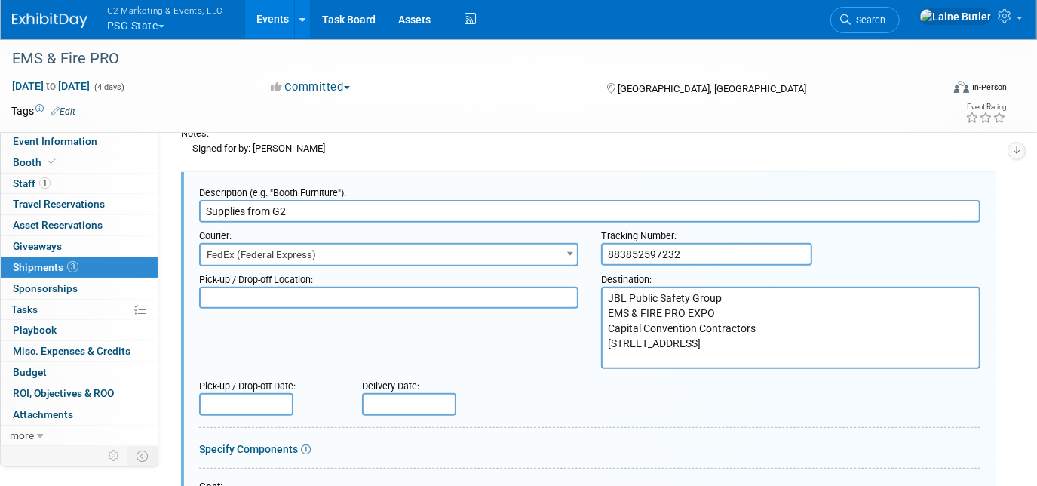
scroll to position [368, 0]
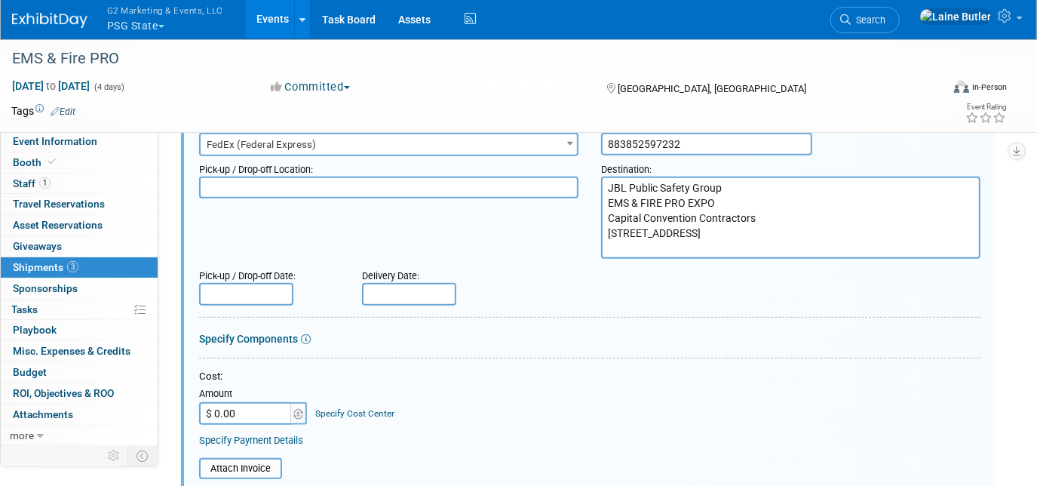
click at [385, 287] on input "text" at bounding box center [409, 294] width 94 height 23
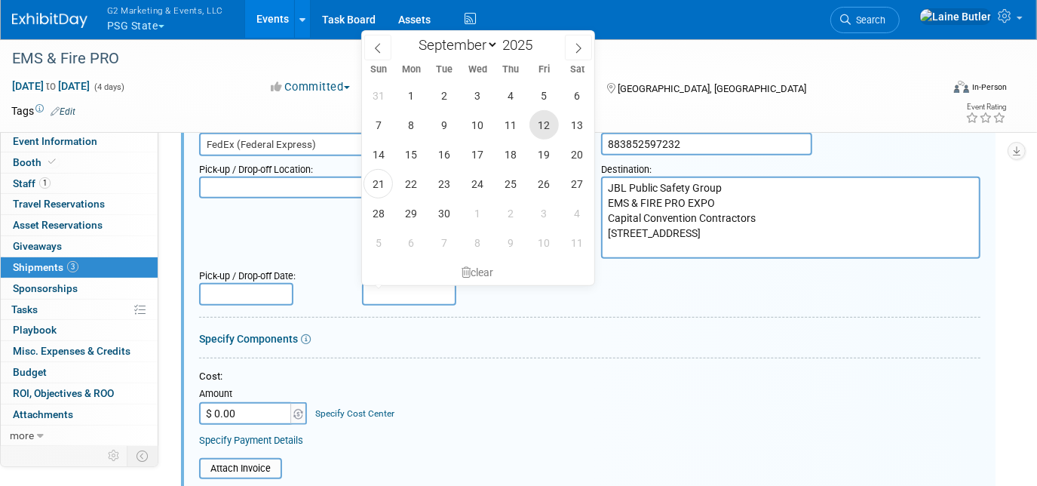
click at [546, 122] on span "12" at bounding box center [543, 124] width 29 height 29
type input "[DATE]"
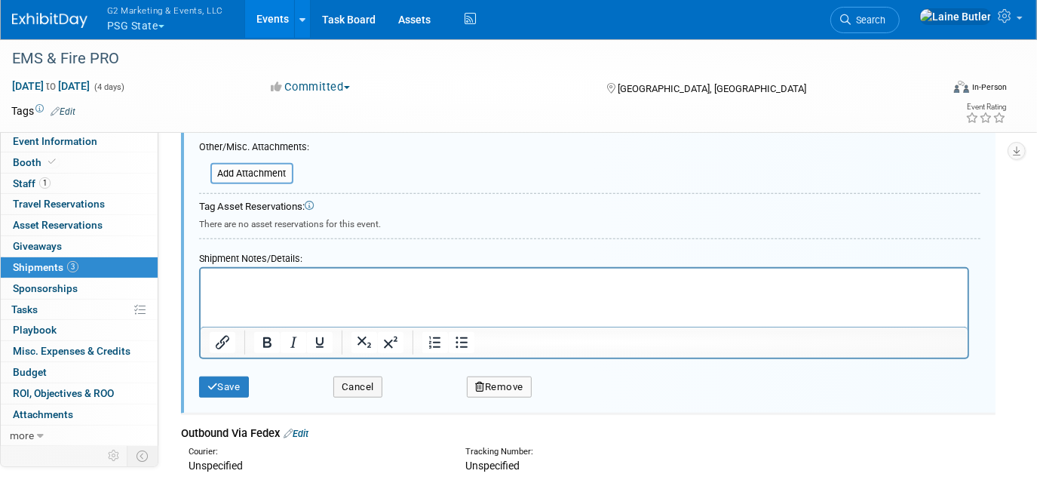
scroll to position [740, 0]
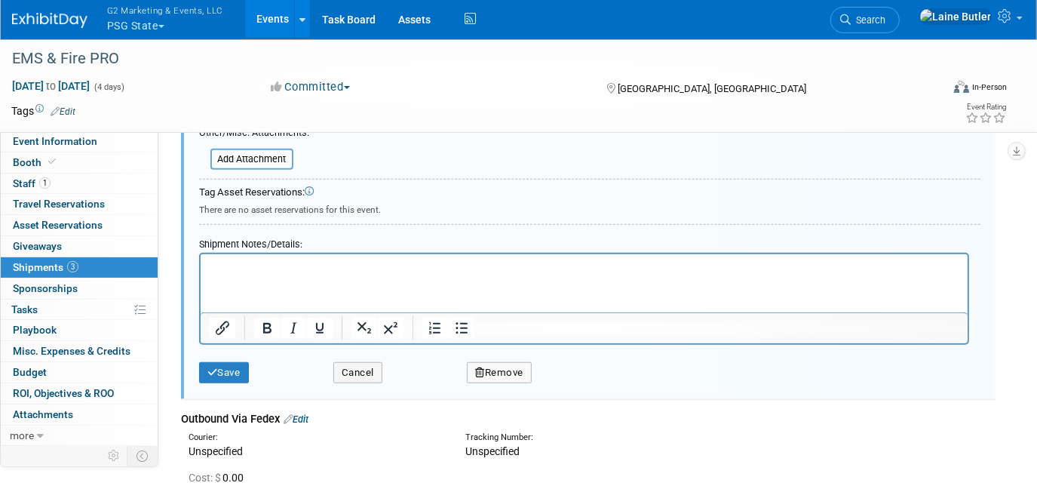
click at [315, 274] on html at bounding box center [583, 263] width 767 height 21
click at [220, 362] on button "Save" at bounding box center [224, 372] width 50 height 21
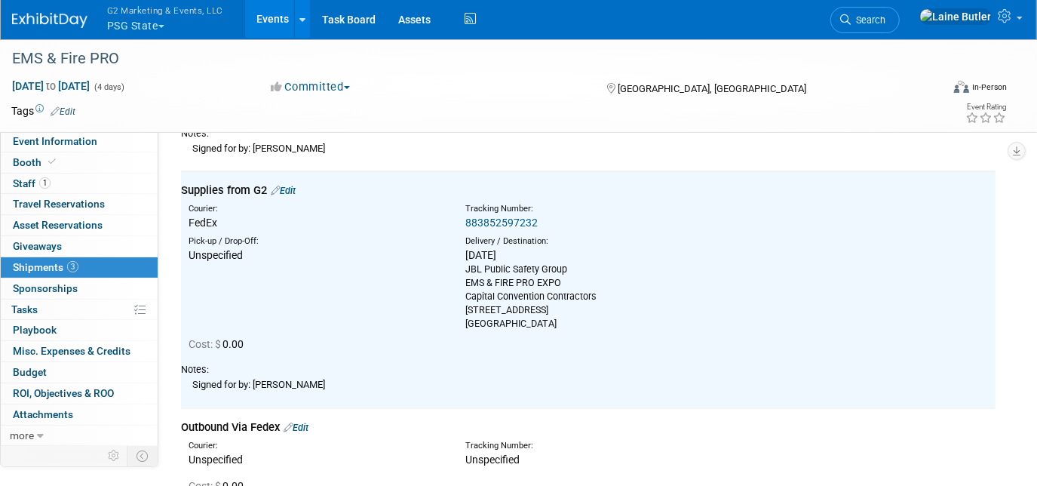
scroll to position [0, 0]
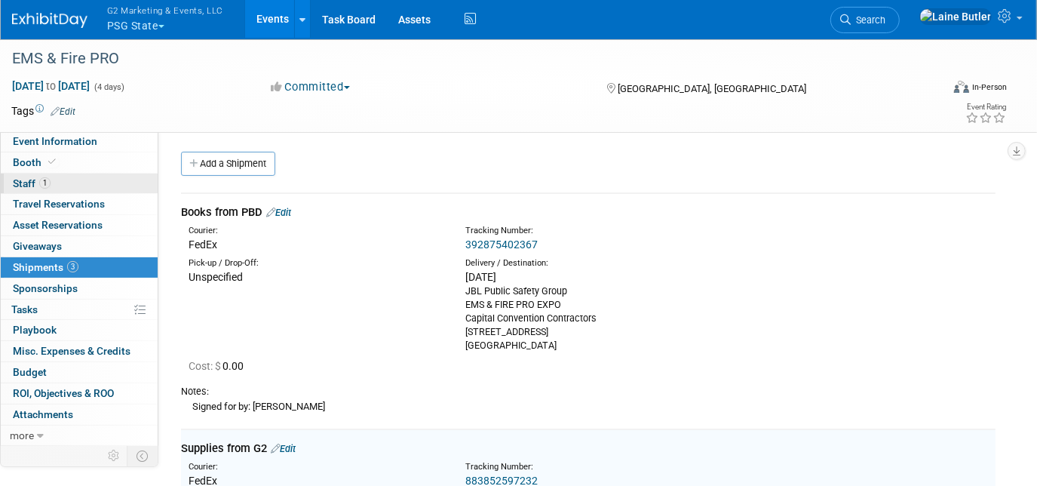
click at [65, 175] on link "1 Staff 1" at bounding box center [79, 183] width 157 height 20
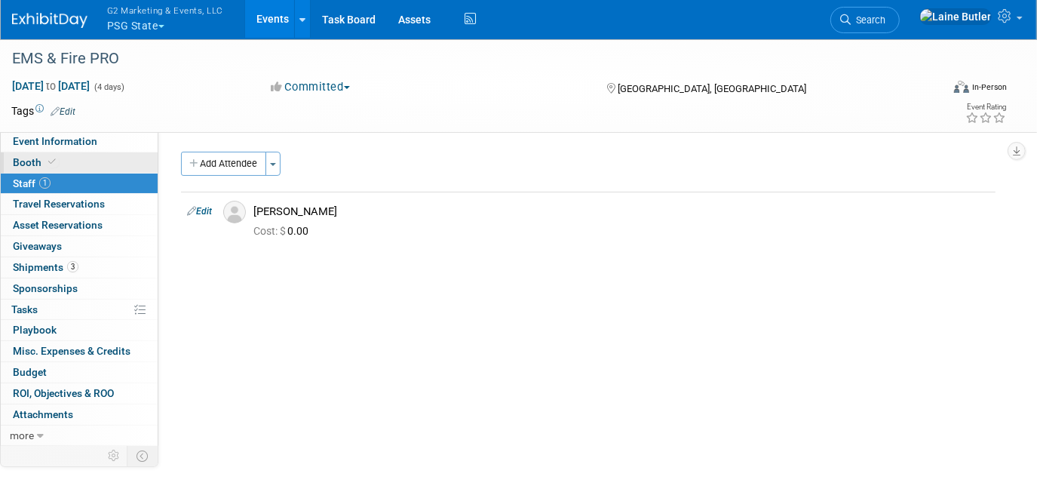
click at [64, 155] on link "Booth" at bounding box center [79, 162] width 157 height 20
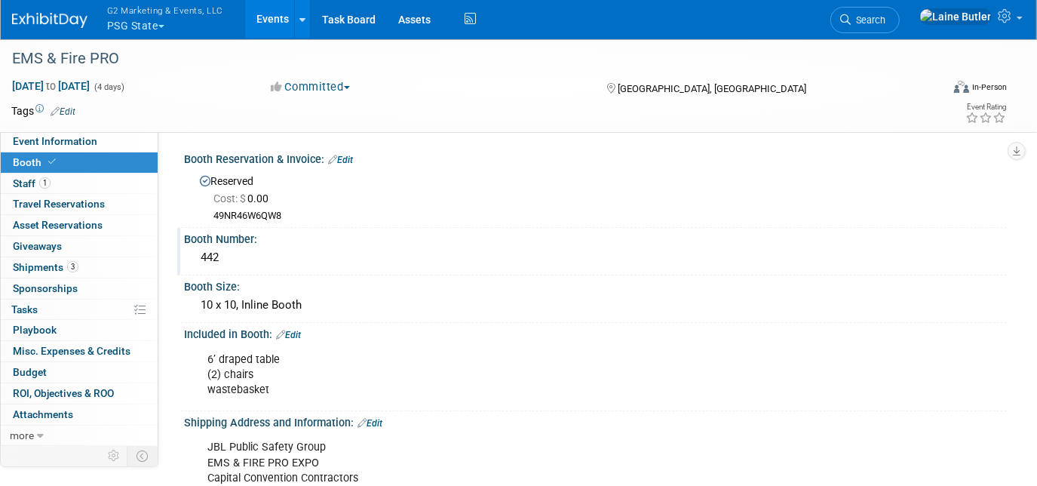
scroll to position [104, 0]
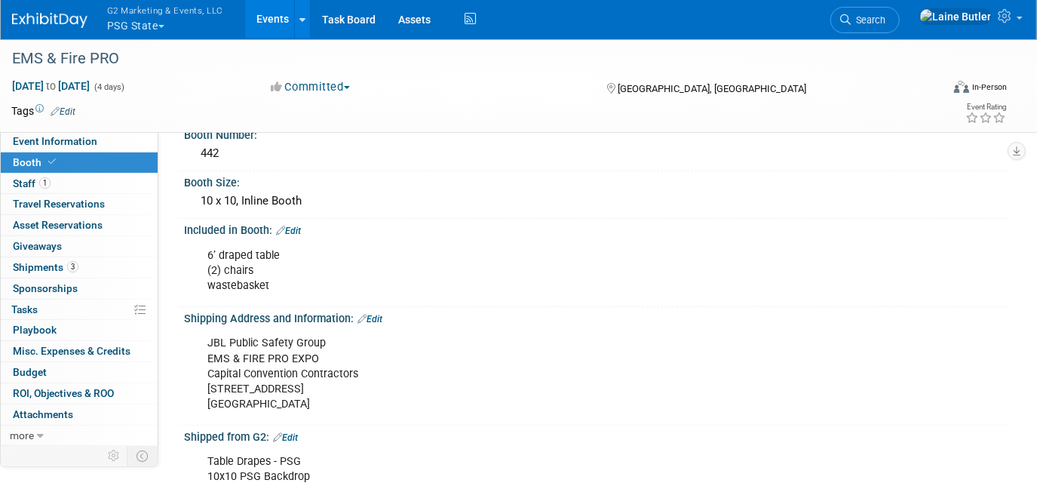
click at [298, 228] on link "Edit" at bounding box center [288, 230] width 25 height 11
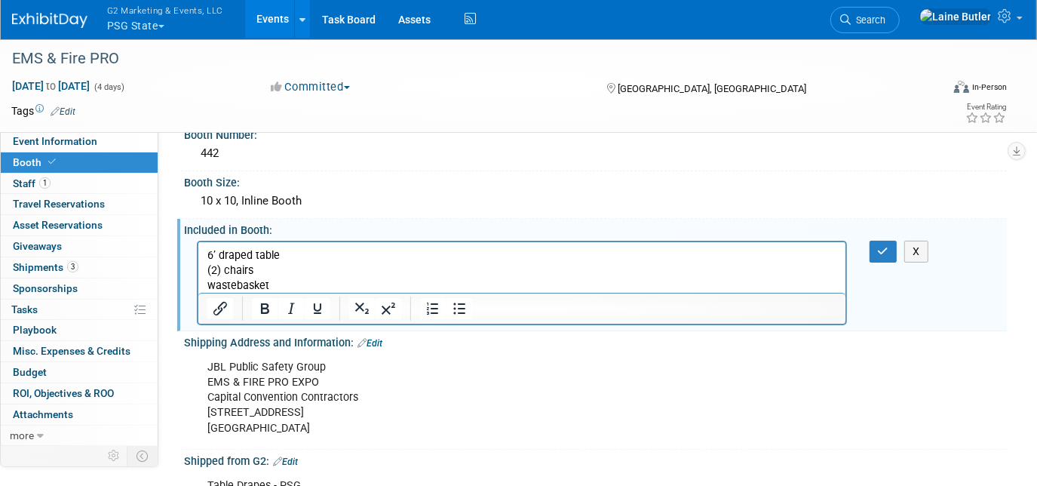
scroll to position [0, 0]
click at [280, 285] on p "(2) 6’ draped table (2) chairs wastebasket" at bounding box center [522, 269] width 630 height 45
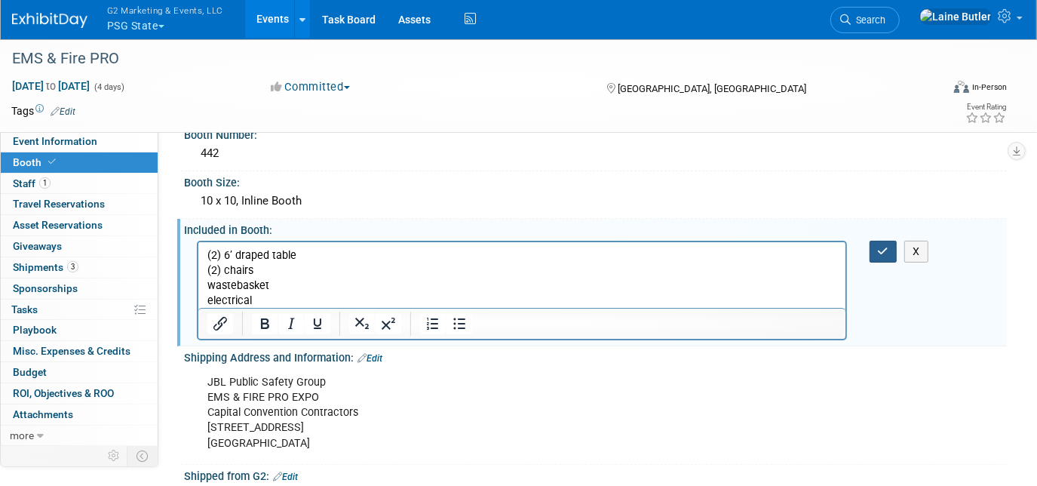
click at [872, 255] on button "button" at bounding box center [883, 252] width 28 height 22
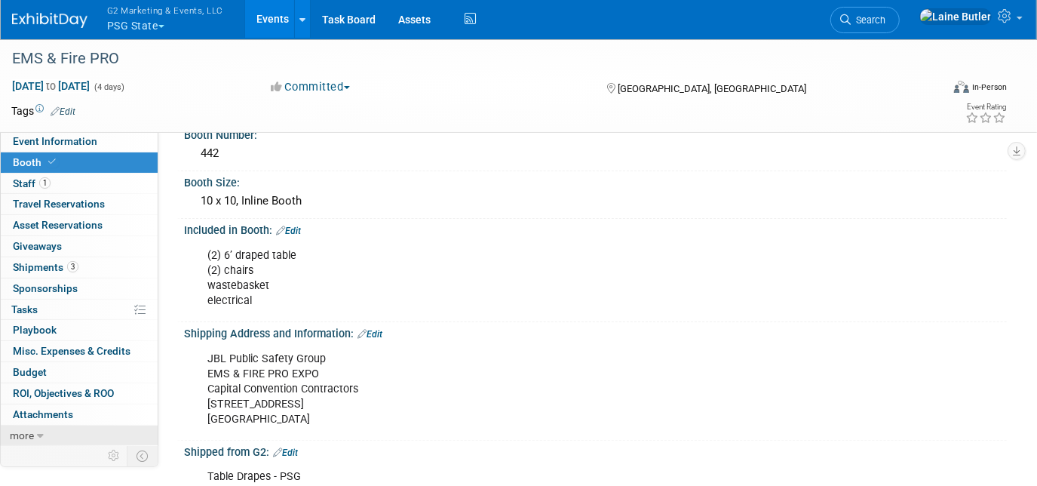
click at [60, 427] on link "more" at bounding box center [79, 435] width 157 height 20
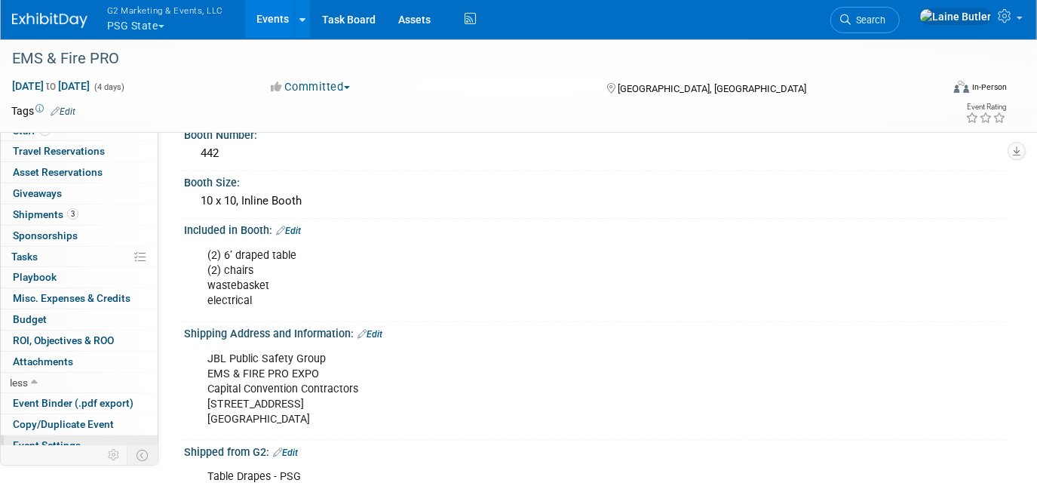
scroll to position [102, 0]
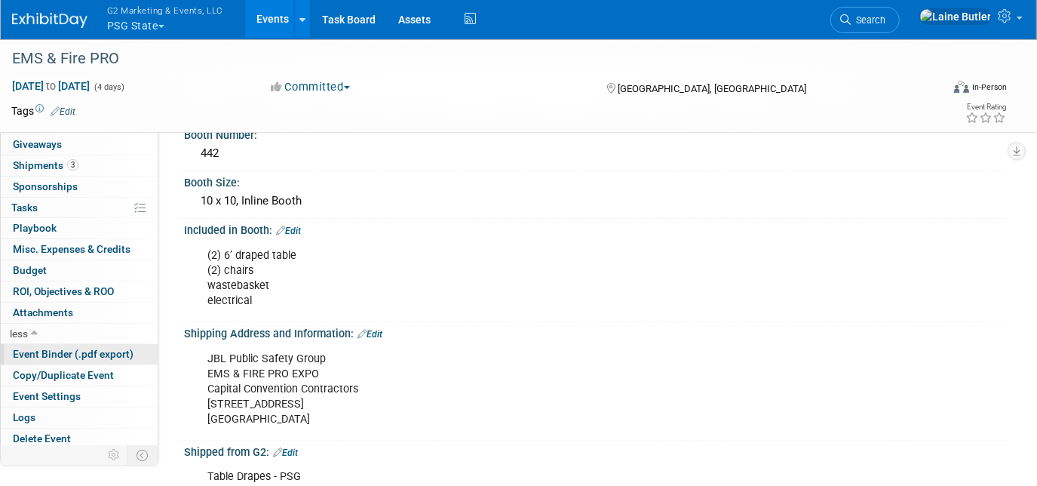
click at [104, 351] on span "Event Binder (.pdf export)" at bounding box center [73, 354] width 121 height 12
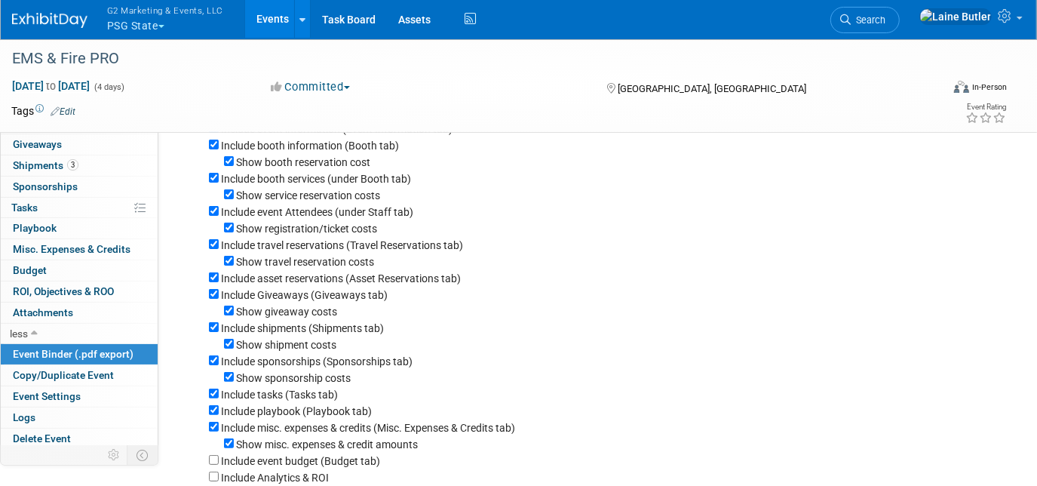
scroll to position [97, 0]
click at [229, 447] on input "Show misc. expenses & credit amounts" at bounding box center [229, 442] width 10 height 10
checkbox input "false"
click at [213, 431] on input "Include misc. expenses & credits (Misc. Expenses & Credits tab)" at bounding box center [214, 426] width 10 height 10
checkbox input "false"
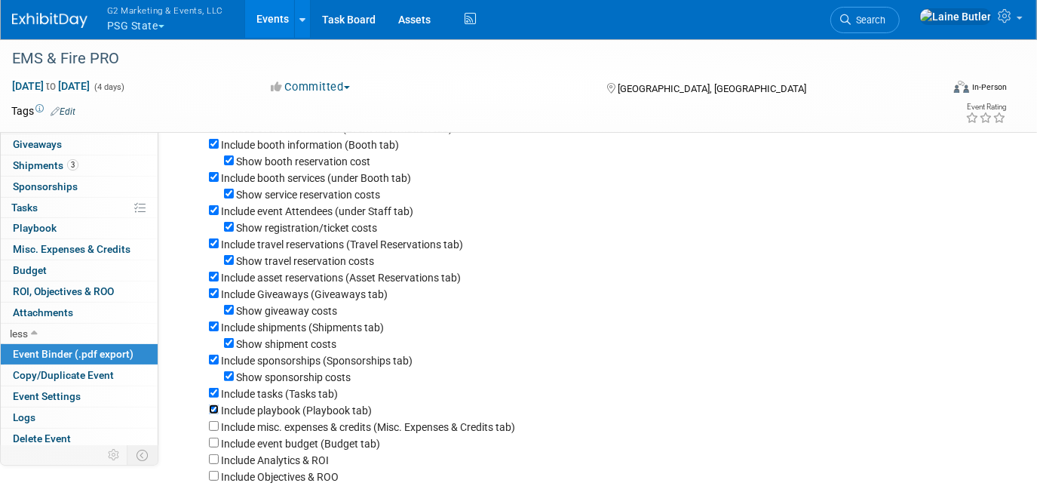
click at [211, 414] on input "Include playbook (Playbook tab)" at bounding box center [214, 409] width 10 height 10
checkbox input "false"
click at [211, 395] on input "Include tasks (Tasks tab)" at bounding box center [214, 393] width 10 height 10
checkbox input "false"
click at [231, 380] on input "Show sponsorship costs" at bounding box center [229, 376] width 10 height 10
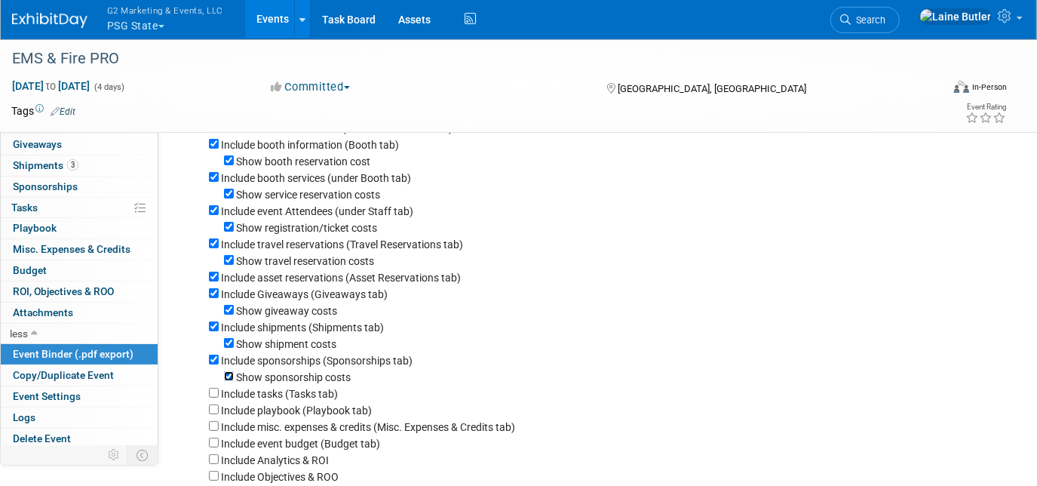
checkbox input "false"
click at [230, 345] on input "Show shipment costs" at bounding box center [229, 343] width 10 height 10
checkbox input "false"
click at [215, 368] on div "Include sponsorships (Sponsorships tab)" at bounding box center [602, 359] width 786 height 17
click at [213, 361] on input "Include sponsorships (Sponsorships tab)" at bounding box center [214, 359] width 10 height 10
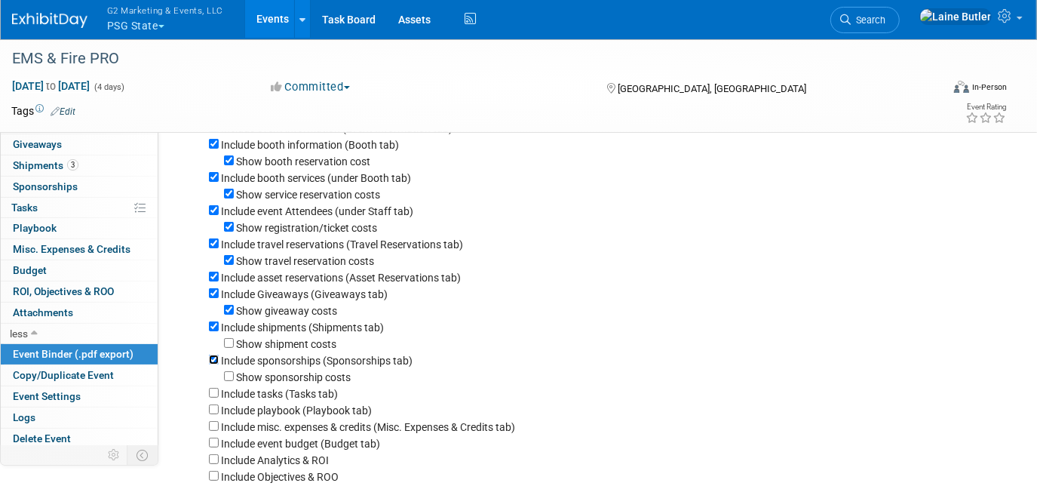
checkbox input "false"
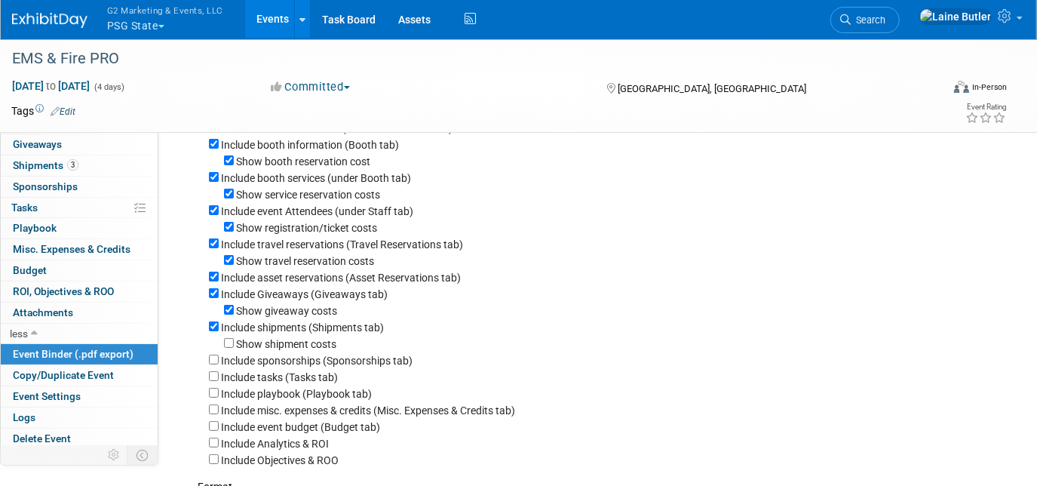
click at [226, 305] on div "Show giveaway costs" at bounding box center [602, 310] width 786 height 17
click at [228, 314] on input "Show giveaway costs" at bounding box center [229, 310] width 10 height 10
checkbox input "false"
click at [213, 298] on input "Include Giveaways (Giveaways tab)" at bounding box center [214, 293] width 10 height 10
checkbox input "false"
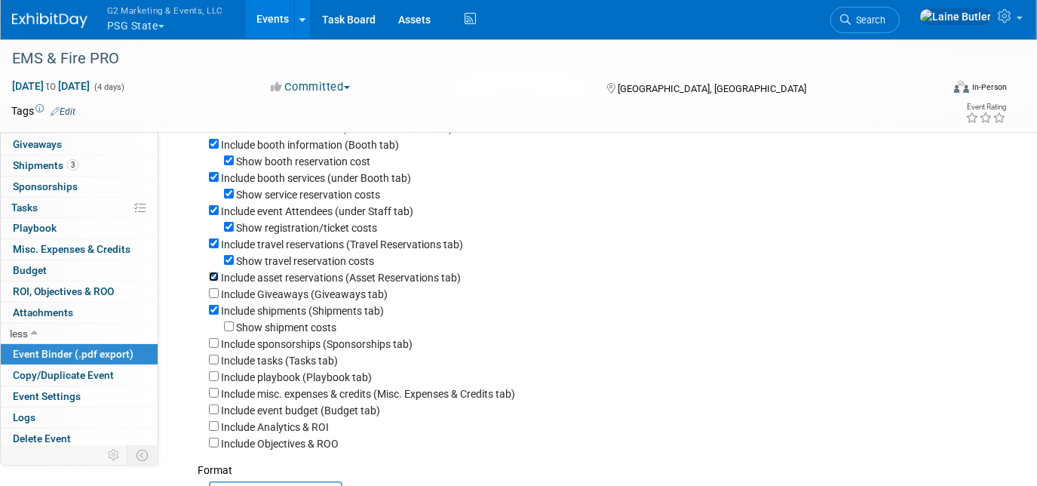
click at [211, 279] on input "Include asset reservations (Asset Reservations tab)" at bounding box center [214, 276] width 10 height 10
checkbox input "false"
click at [231, 265] on input "Show travel reservation costs" at bounding box center [229, 260] width 10 height 10
checkbox input "false"
click at [210, 244] on input "Include travel reservations (Travel Reservations tab)" at bounding box center [214, 243] width 10 height 10
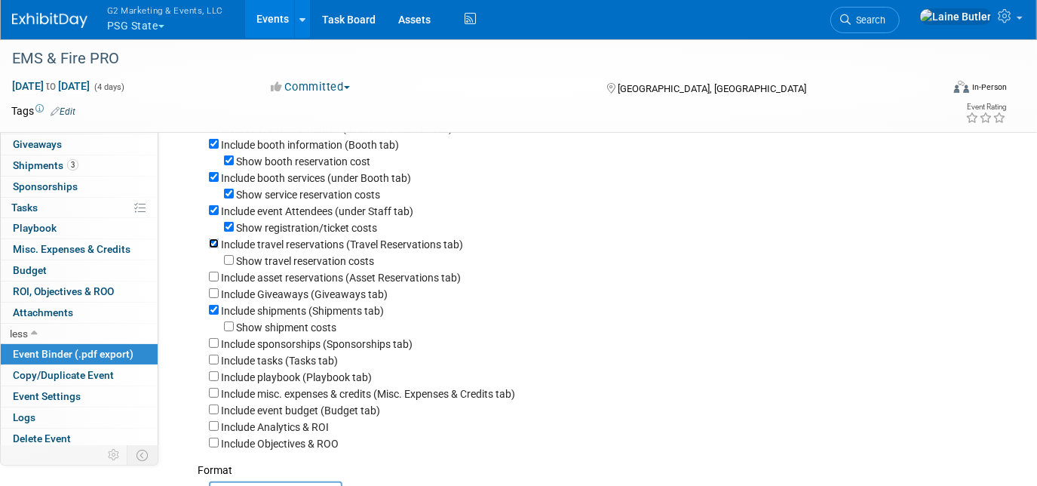
checkbox input "false"
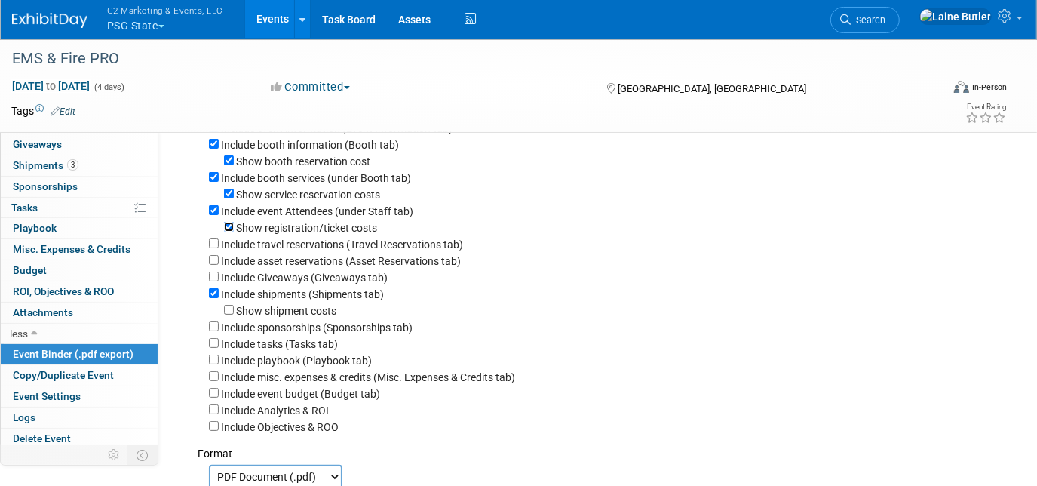
click at [224, 231] on input "Show registration/ticket costs" at bounding box center [229, 227] width 10 height 10
checkbox input "false"
click at [227, 198] on input "Show service reservation costs" at bounding box center [229, 194] width 10 height 10
checkbox input "false"
click at [209, 176] on input "Include booth services (under Booth tab)" at bounding box center [214, 177] width 10 height 10
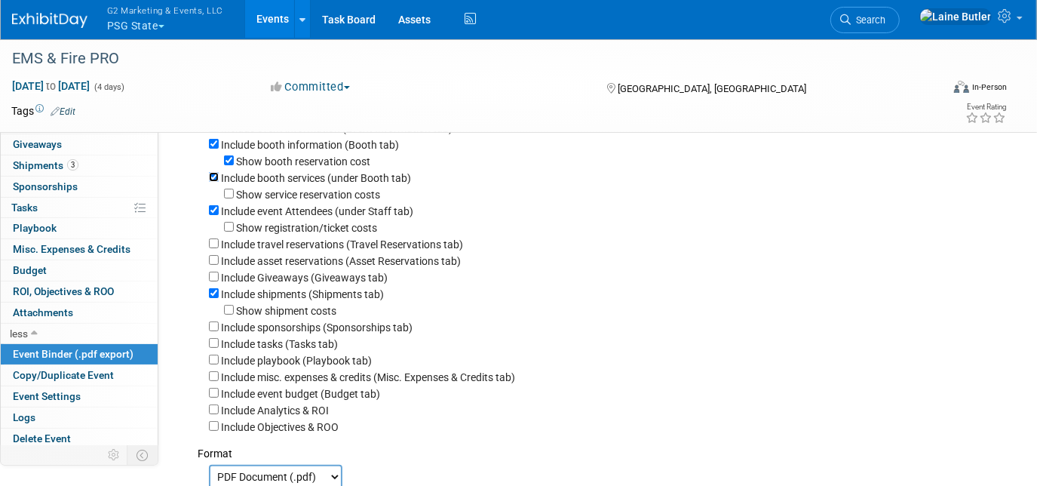
checkbox input "false"
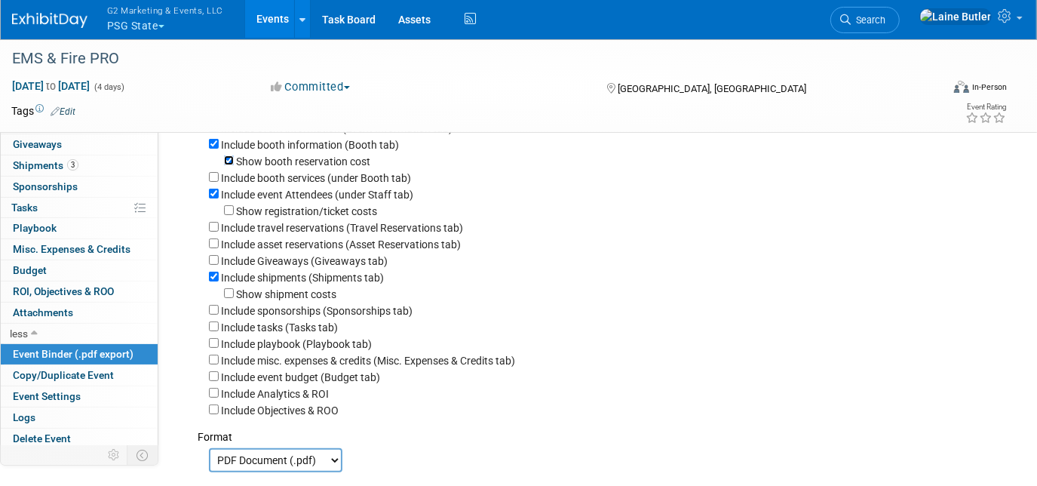
click at [228, 158] on input "Show booth reservation cost" at bounding box center [229, 160] width 10 height 10
checkbox input "false"
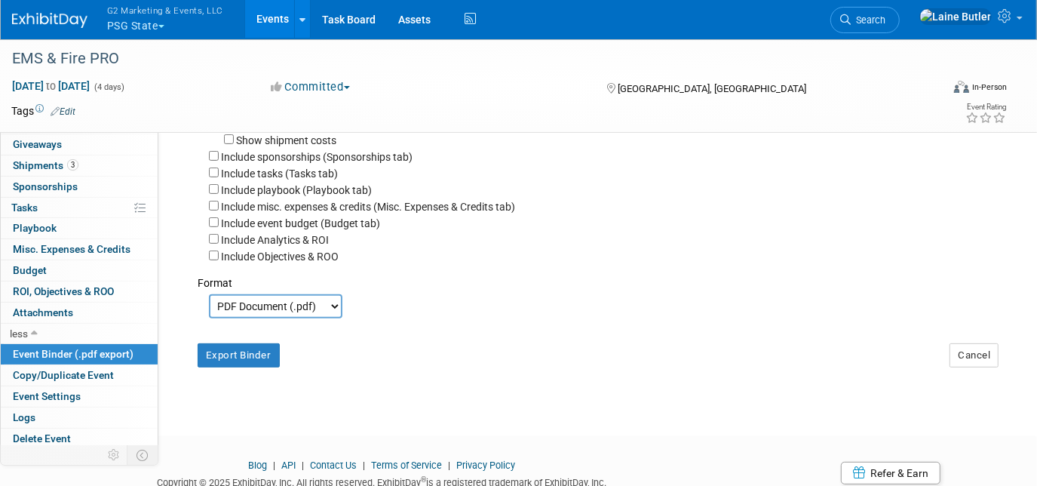
scroll to position [249, 0]
click at [238, 356] on button "Export Binder" at bounding box center [239, 357] width 82 height 24
